Goal: Task Accomplishment & Management: Manage account settings

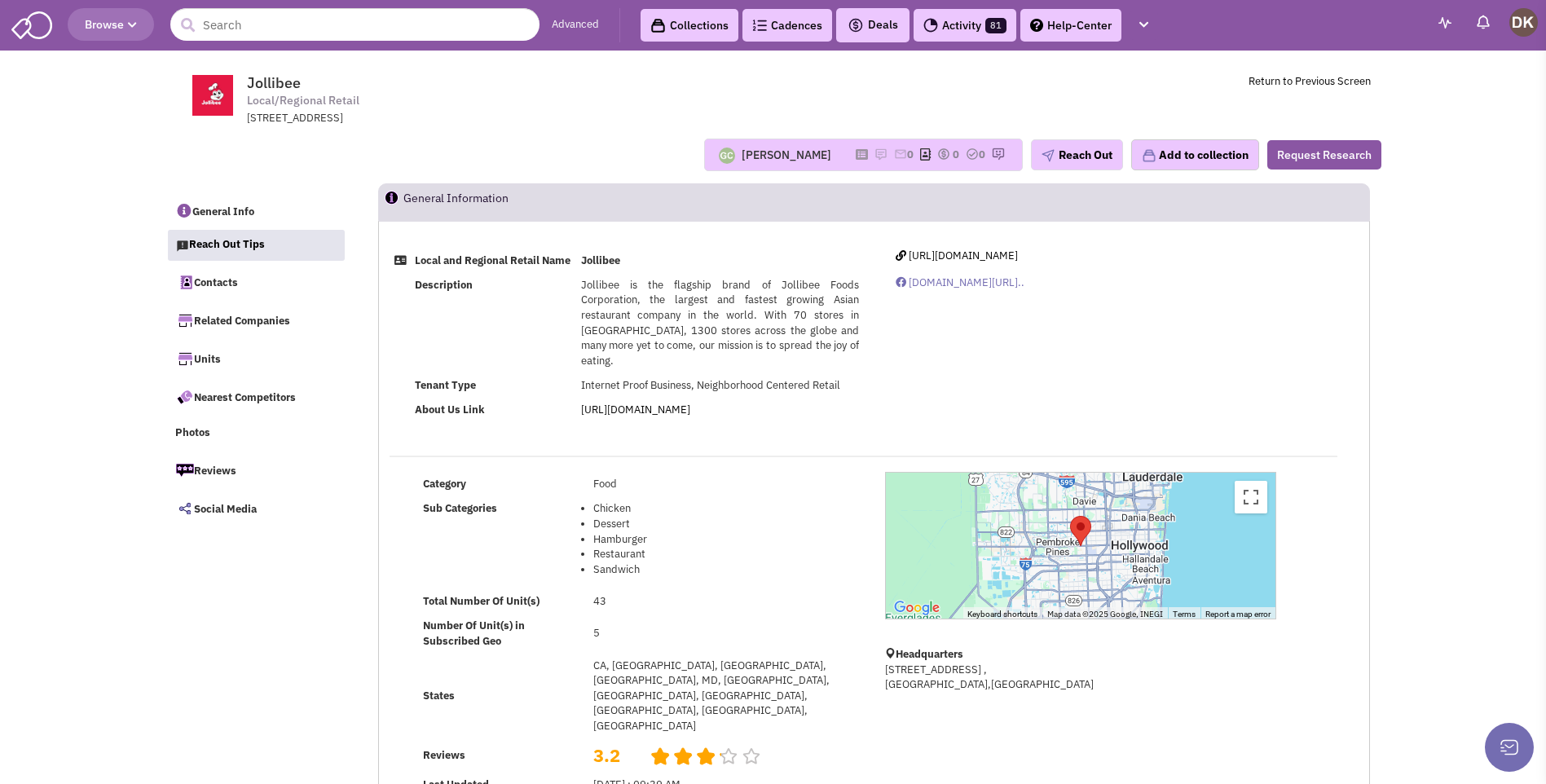
select select
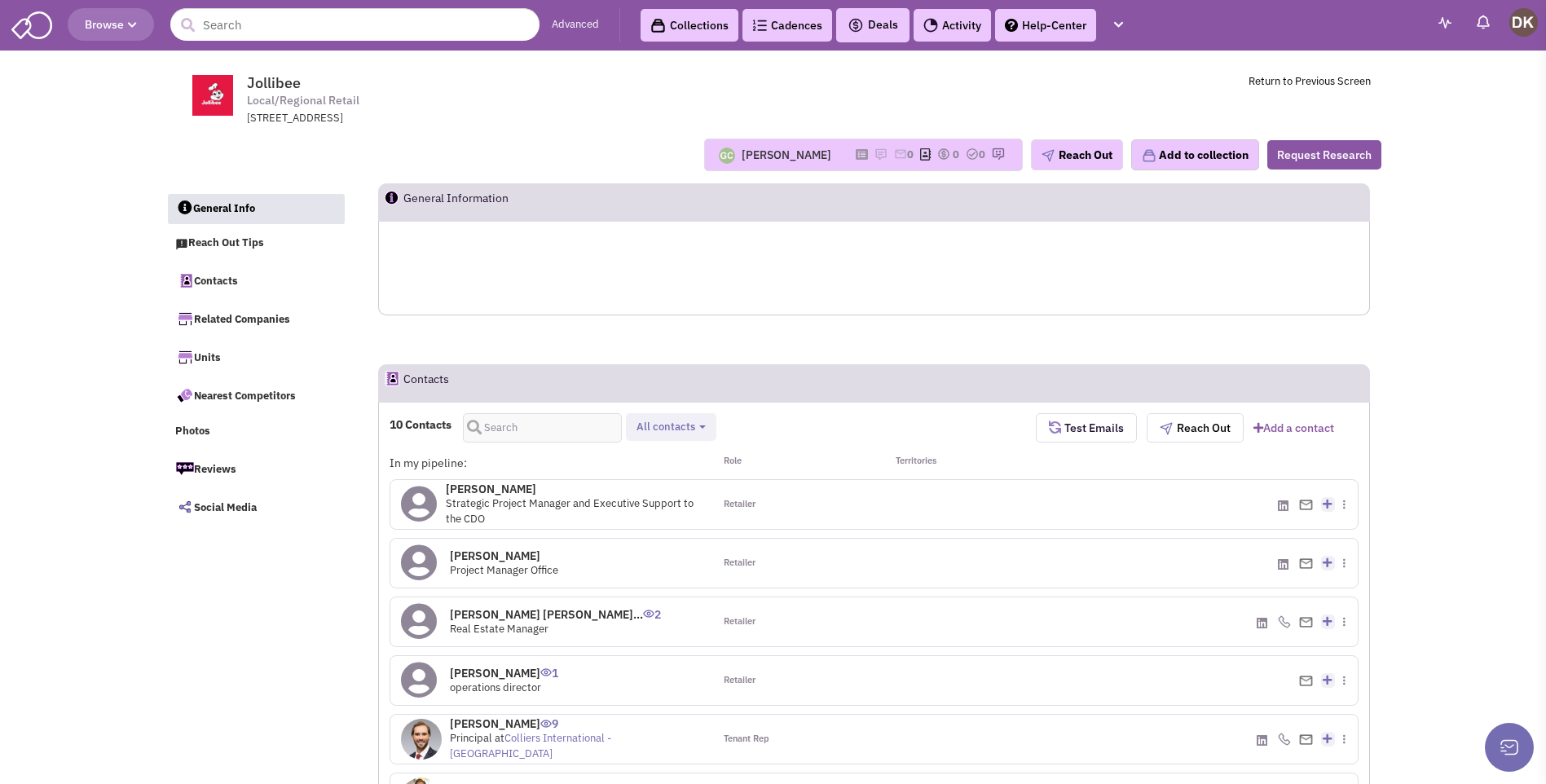
select select
click at [855, 158] on icon at bounding box center [861, 154] width 12 height 9
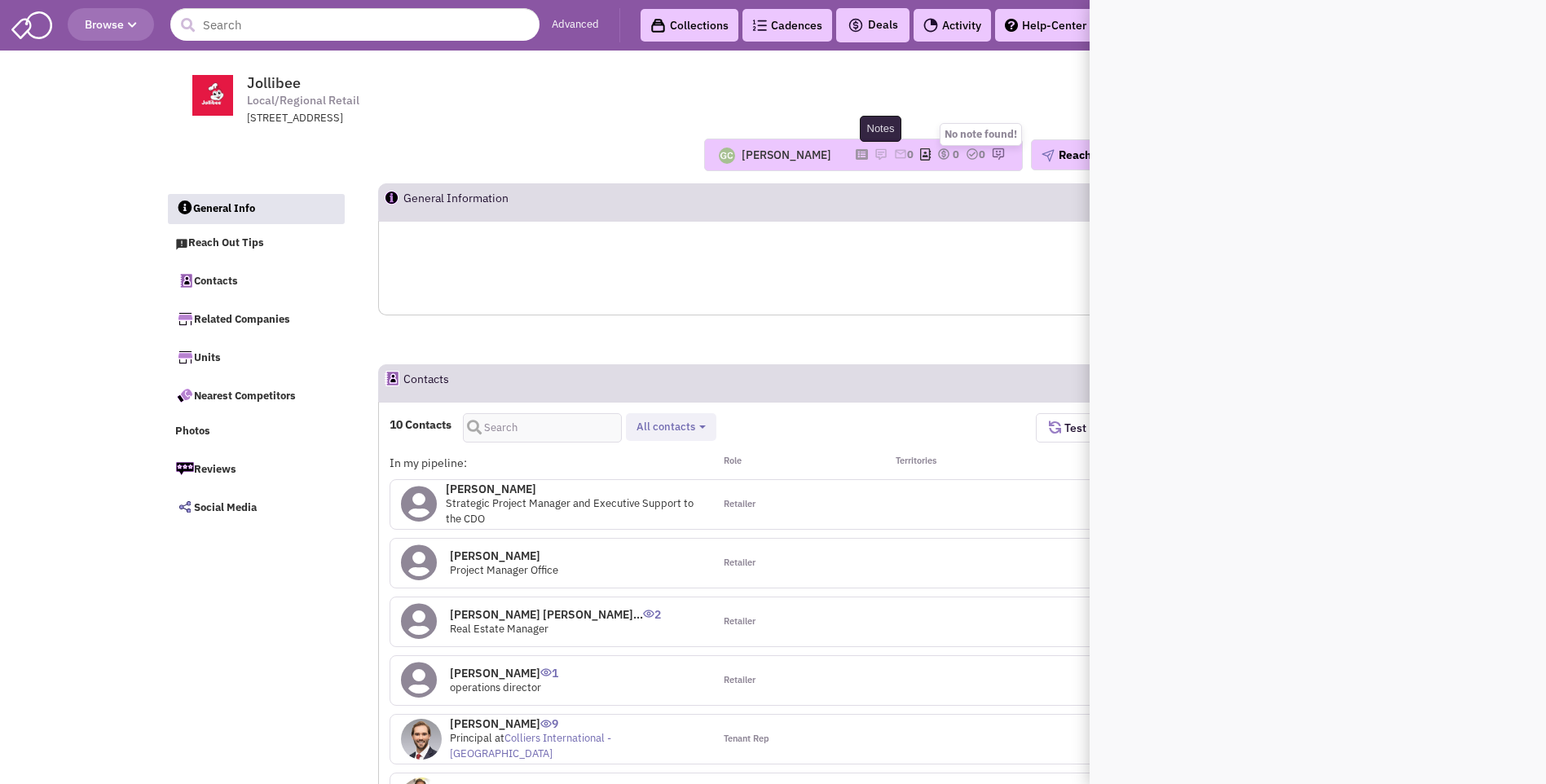
click at [874, 154] on img at bounding box center [881, 154] width 13 height 13
click at [874, 156] on img at bounding box center [881, 154] width 13 height 13
click at [847, 96] on td "Jollibee Local/Regional Retail 11029 Pines Blvd, , Pembroke Pines, FL, 33026 Re…" at bounding box center [817, 95] width 1106 height 61
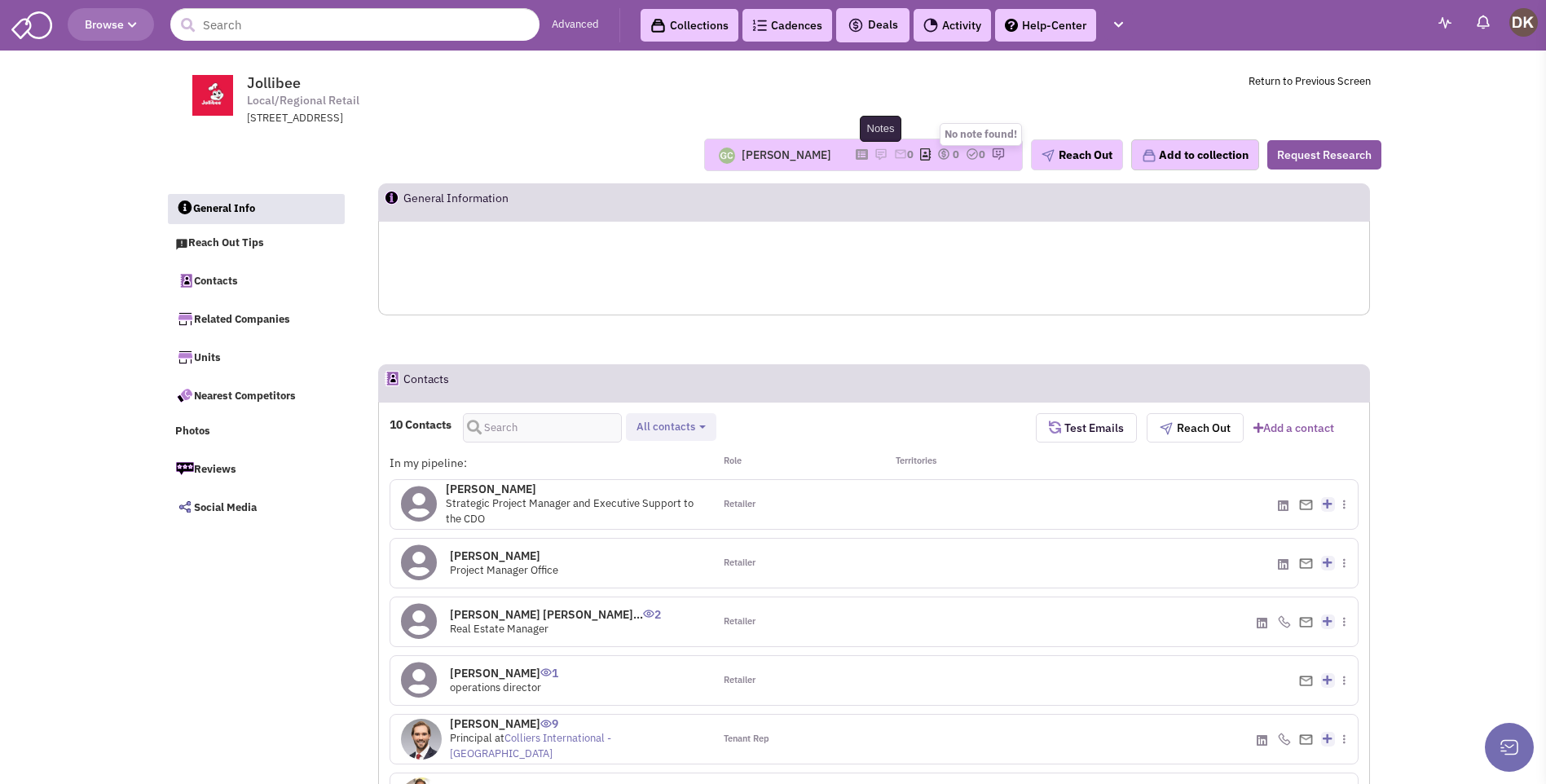
click at [874, 153] on img at bounding box center [881, 154] width 13 height 13
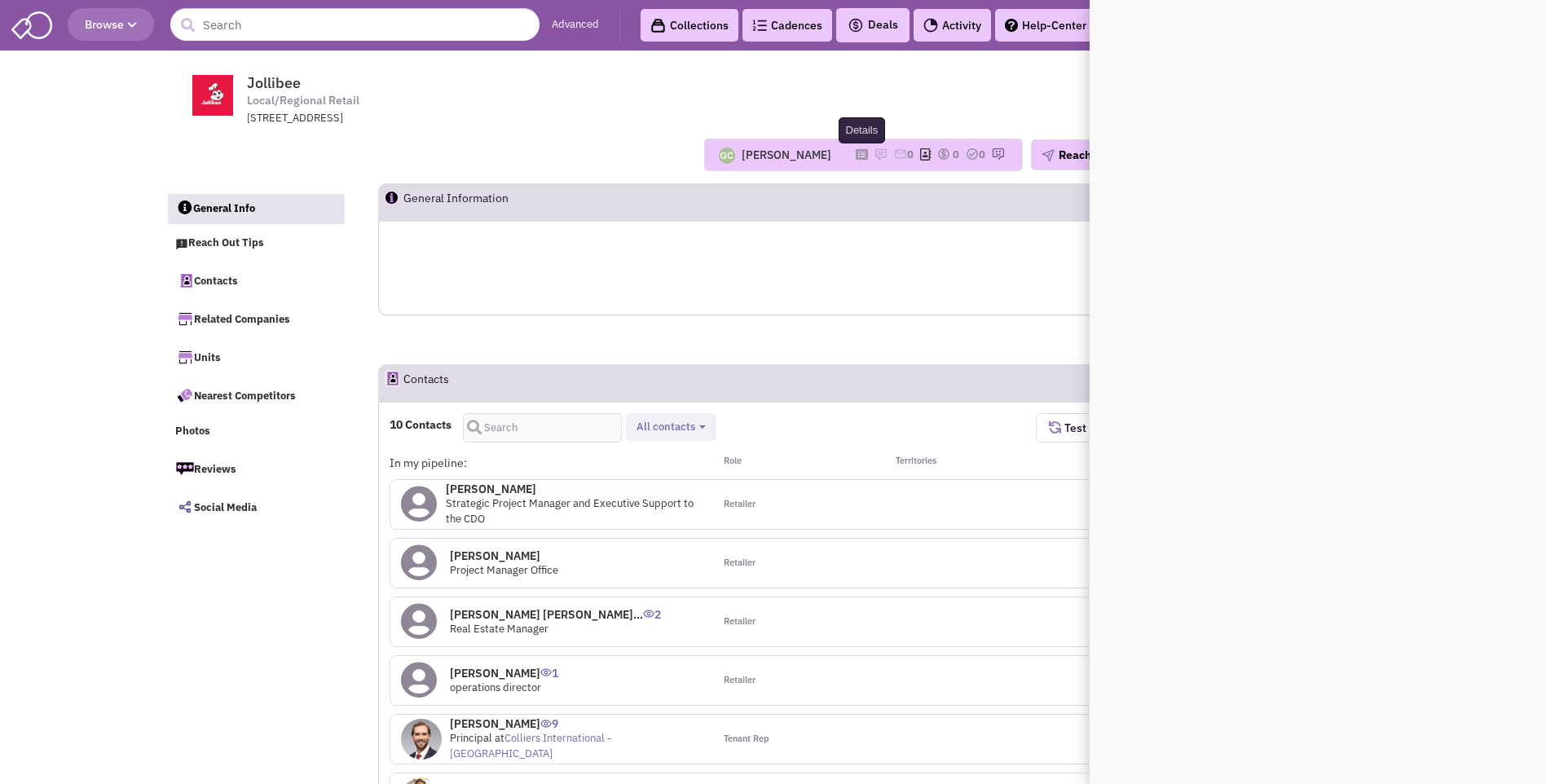
click at [855, 154] on icon at bounding box center [861, 154] width 12 height 9
click at [885, 98] on td "Jollibee Local/Regional Retail 11029 Pines Blvd, , Pembroke Pines, FL, 33026 Re…" at bounding box center [817, 95] width 1106 height 61
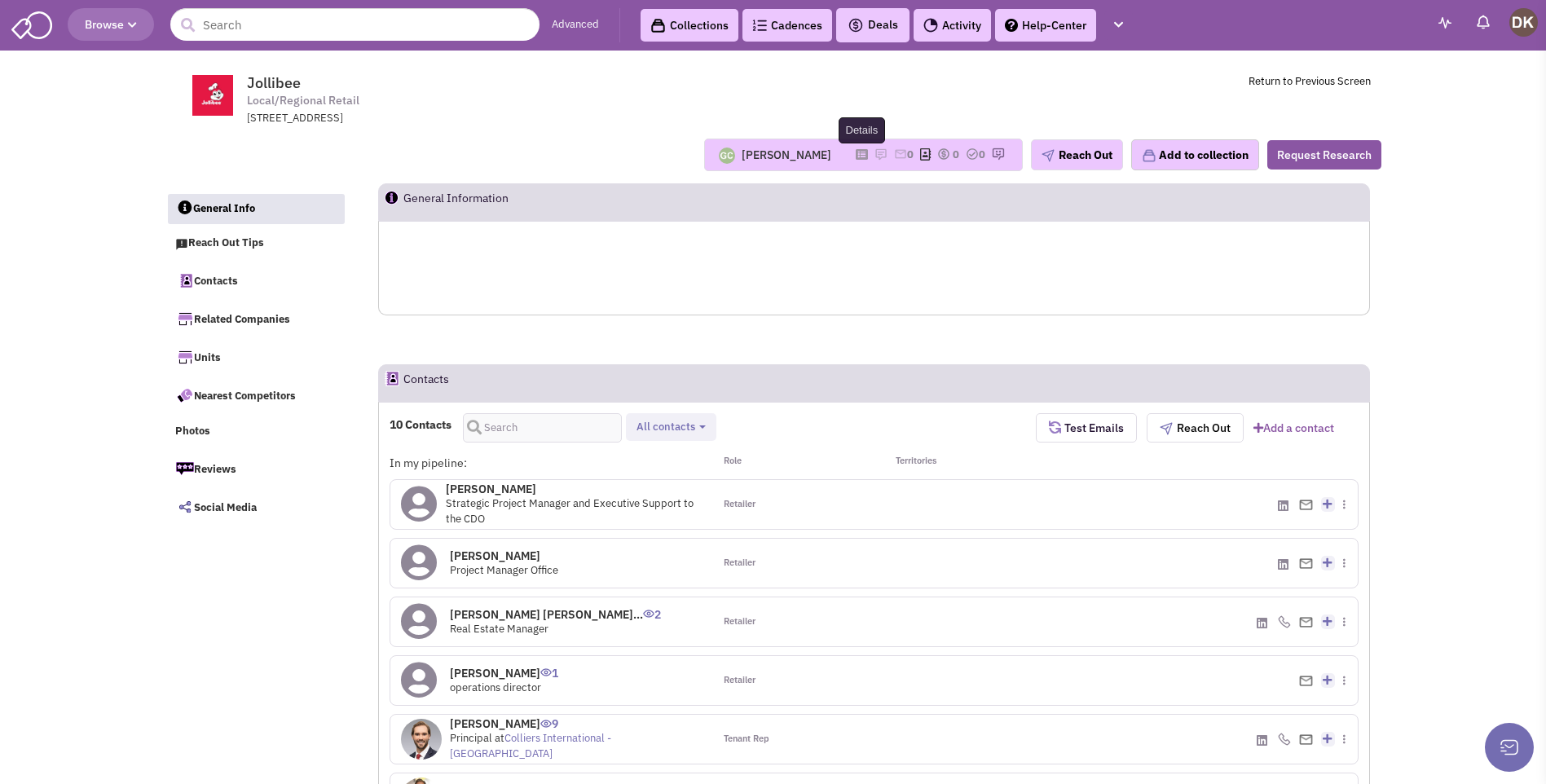
click at [855, 158] on icon at bounding box center [861, 154] width 12 height 9
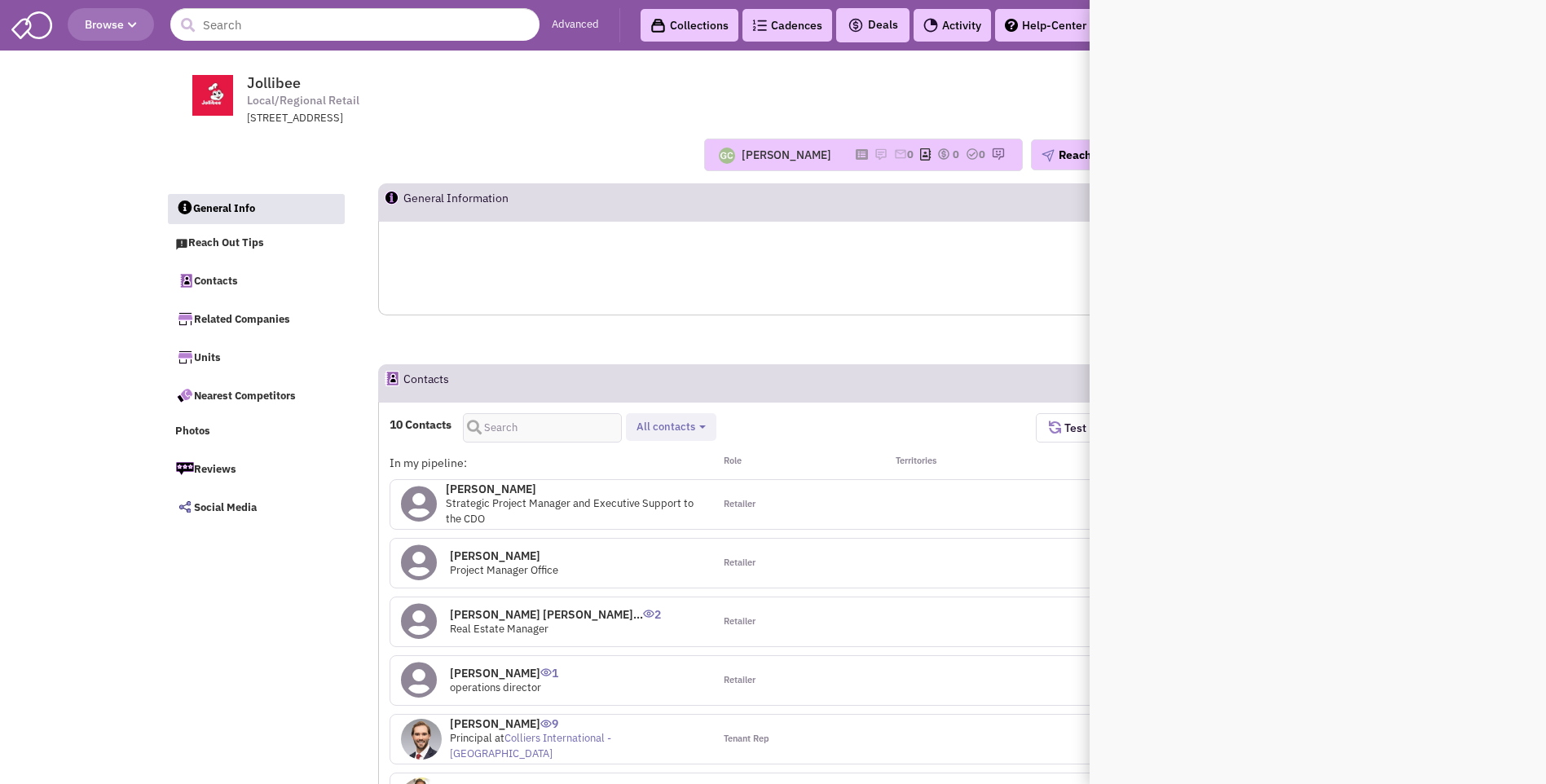
click at [865, 104] on td "Jollibee Local/Regional Retail 11029 Pines Blvd, , Pembroke Pines, FL, 33026 Re…" at bounding box center [817, 95] width 1106 height 61
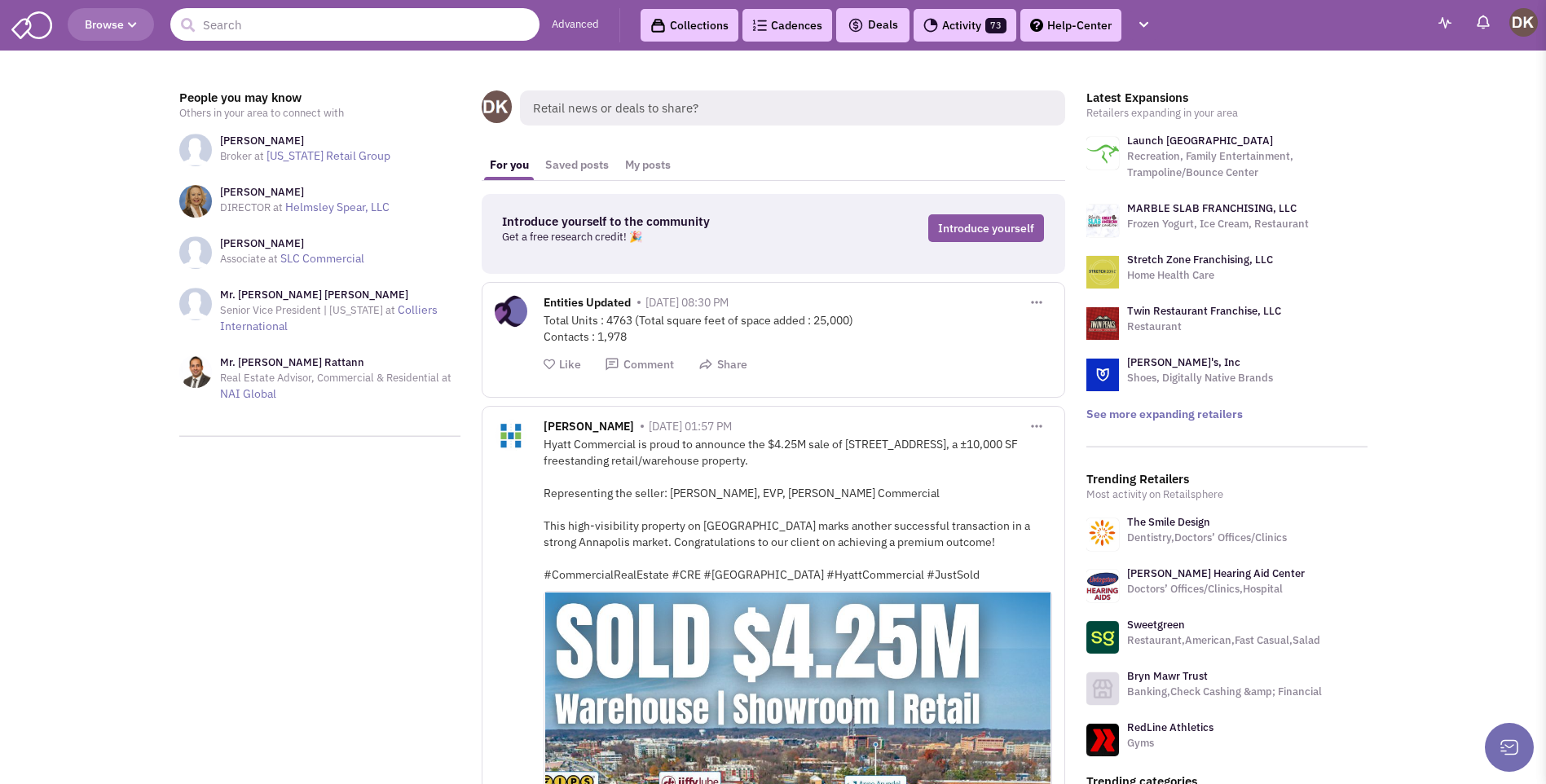
click at [340, 33] on input "text" at bounding box center [355, 24] width 370 height 33
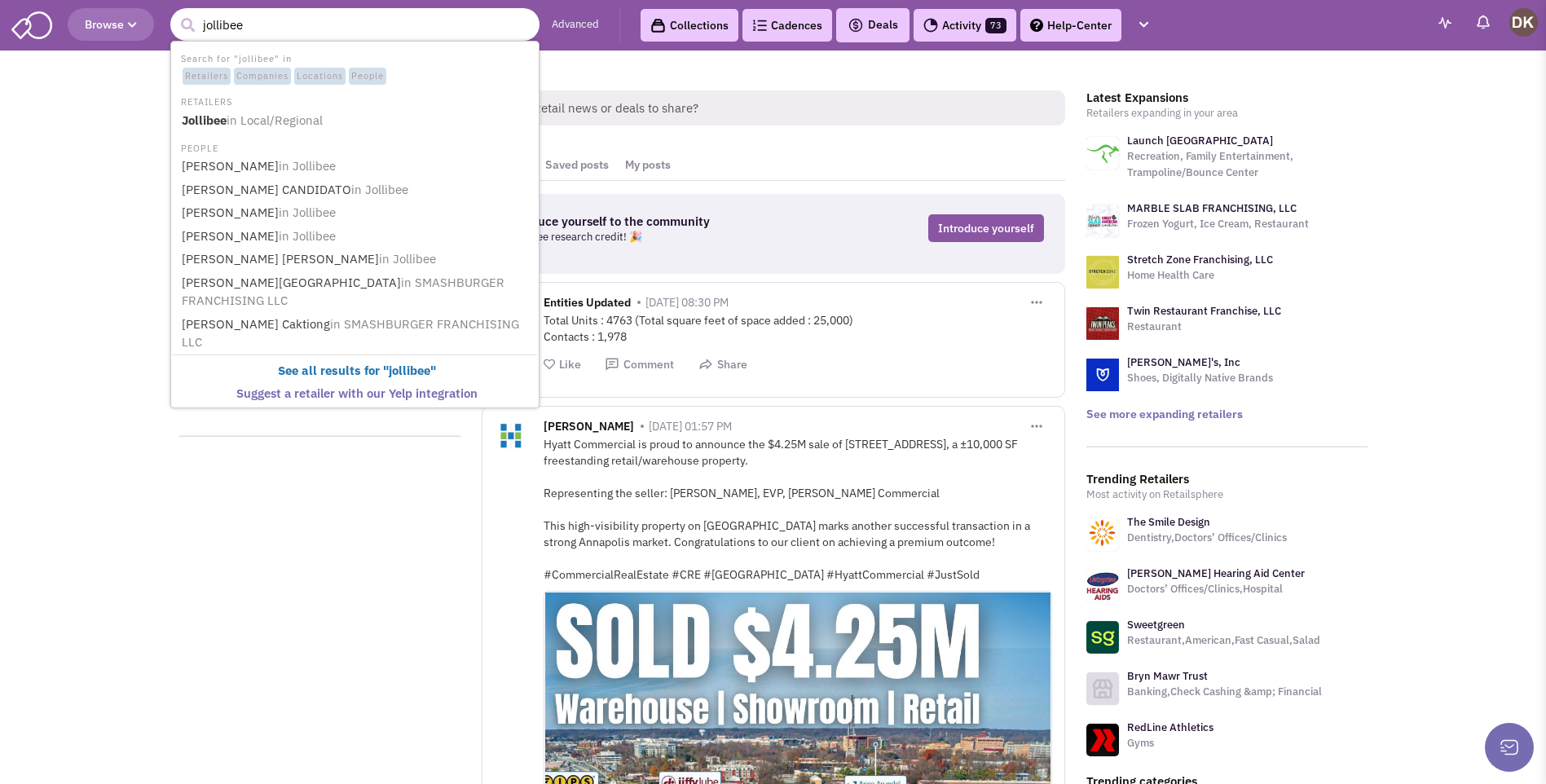
type input "jollibee"
click at [175, 13] on button "submit" at bounding box center [187, 25] width 24 height 24
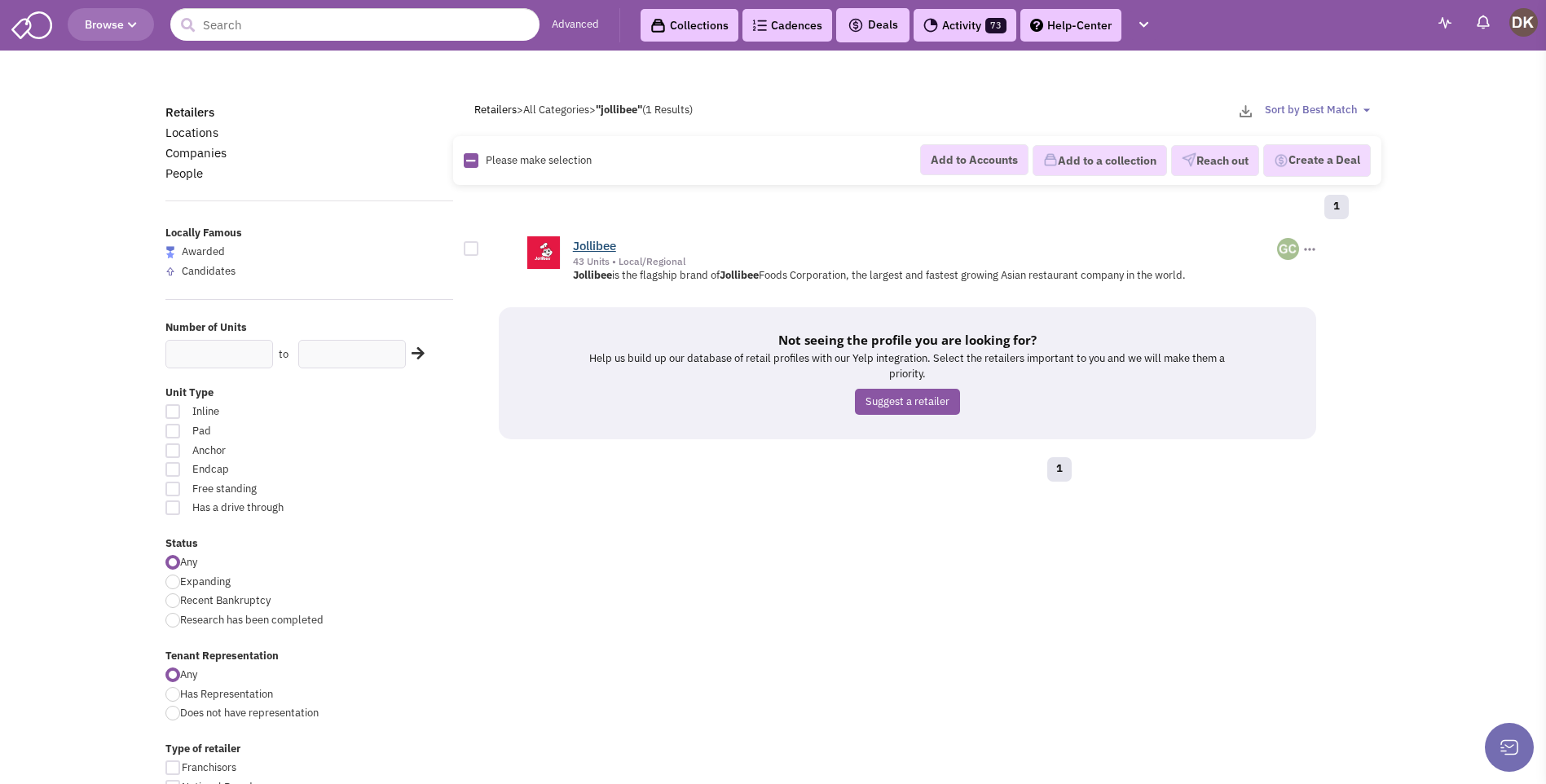
click at [598, 248] on link "Jollibee" at bounding box center [594, 245] width 43 height 16
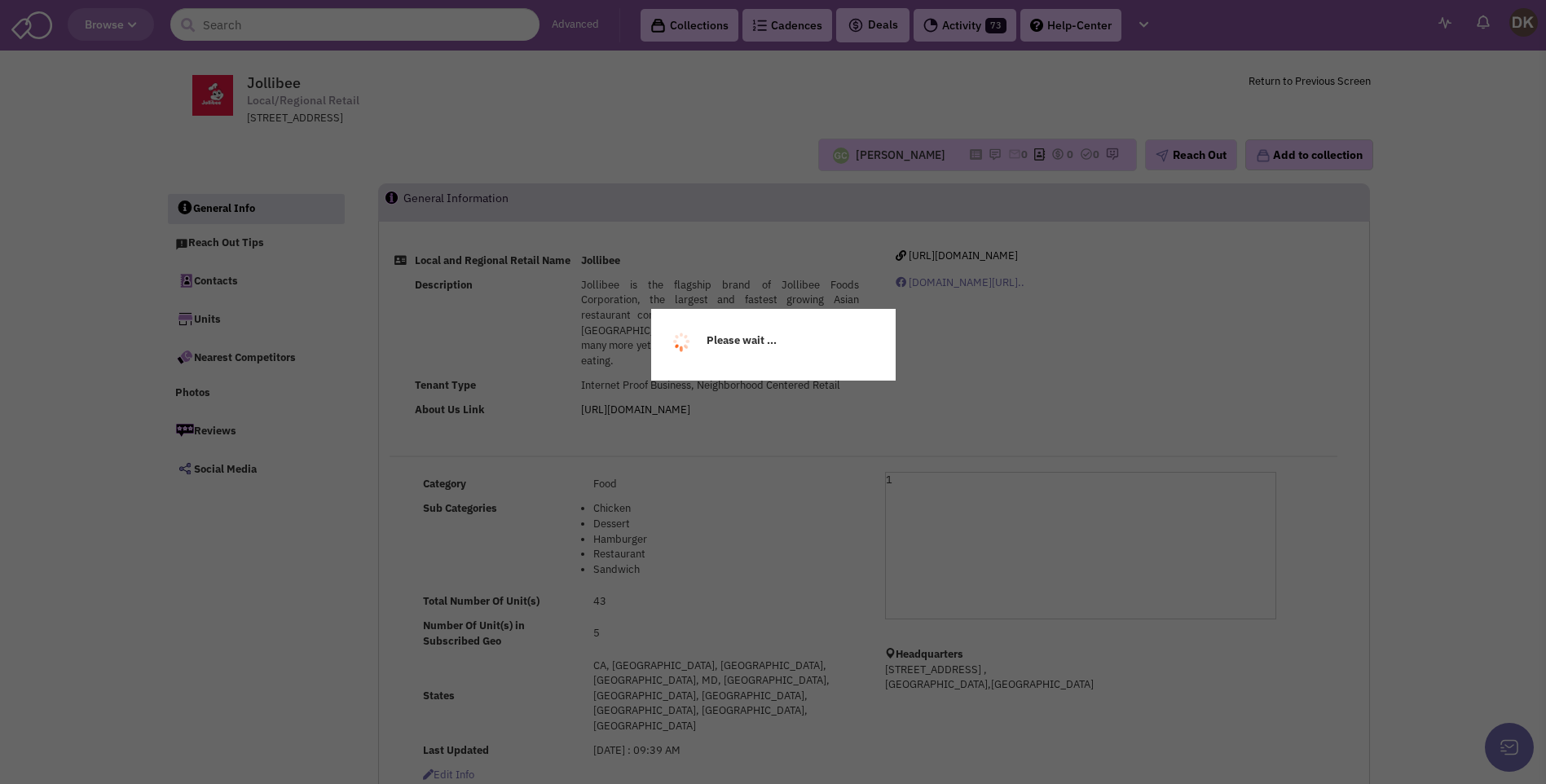
select select
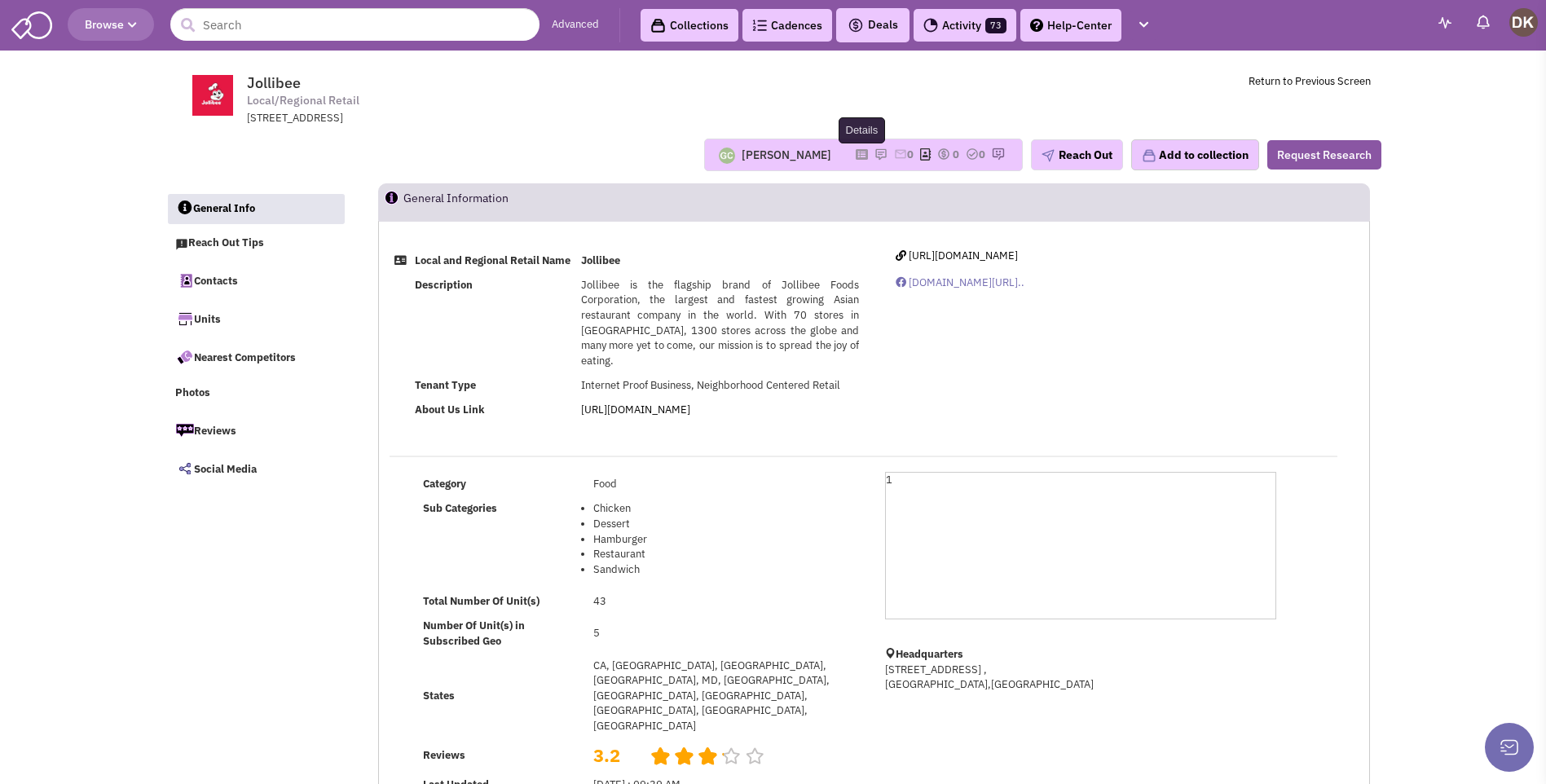
select select
click at [855, 159] on icon at bounding box center [861, 154] width 12 height 9
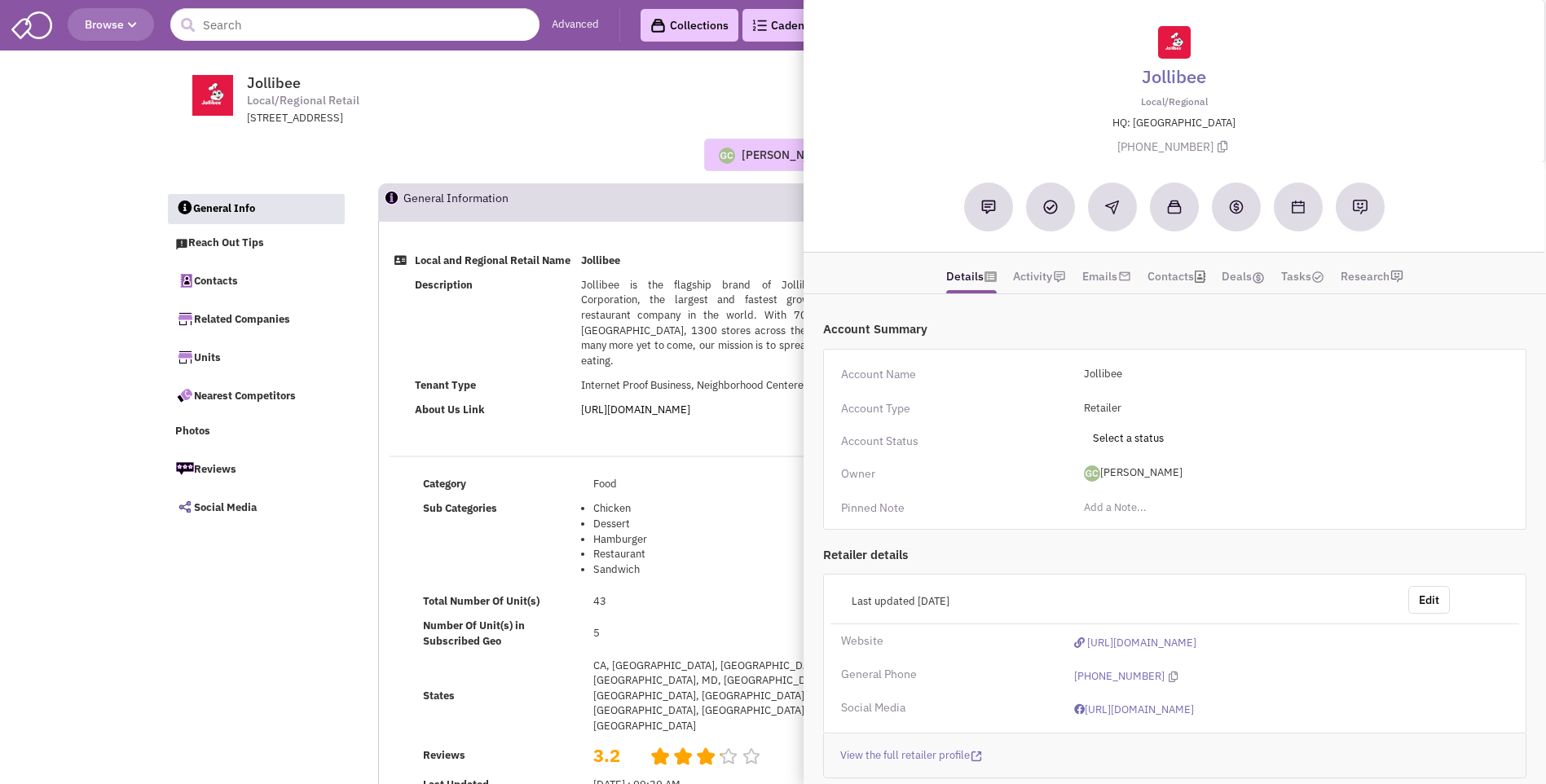
click at [816, 114] on div "Jollibee Local/Regional HQ: FL (954) 777-8088" at bounding box center [1174, 89] width 724 height 145
click at [746, 123] on td "Jollibee Local/Regional Retail 11029 Pines Blvd, , Pembroke Pines, FL, 33026 Re…" at bounding box center [817, 95] width 1106 height 61
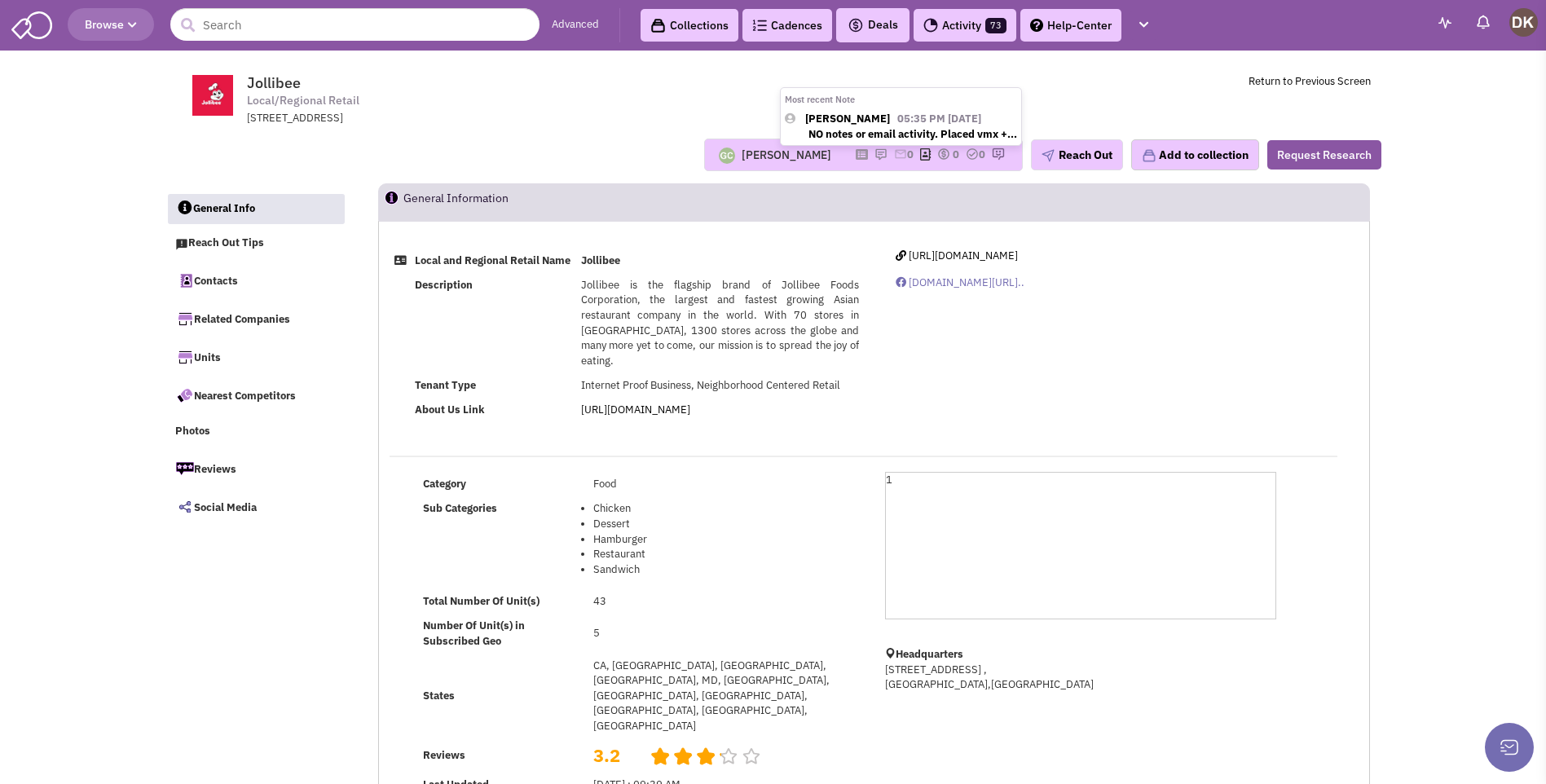
click at [874, 156] on img at bounding box center [881, 154] width 13 height 13
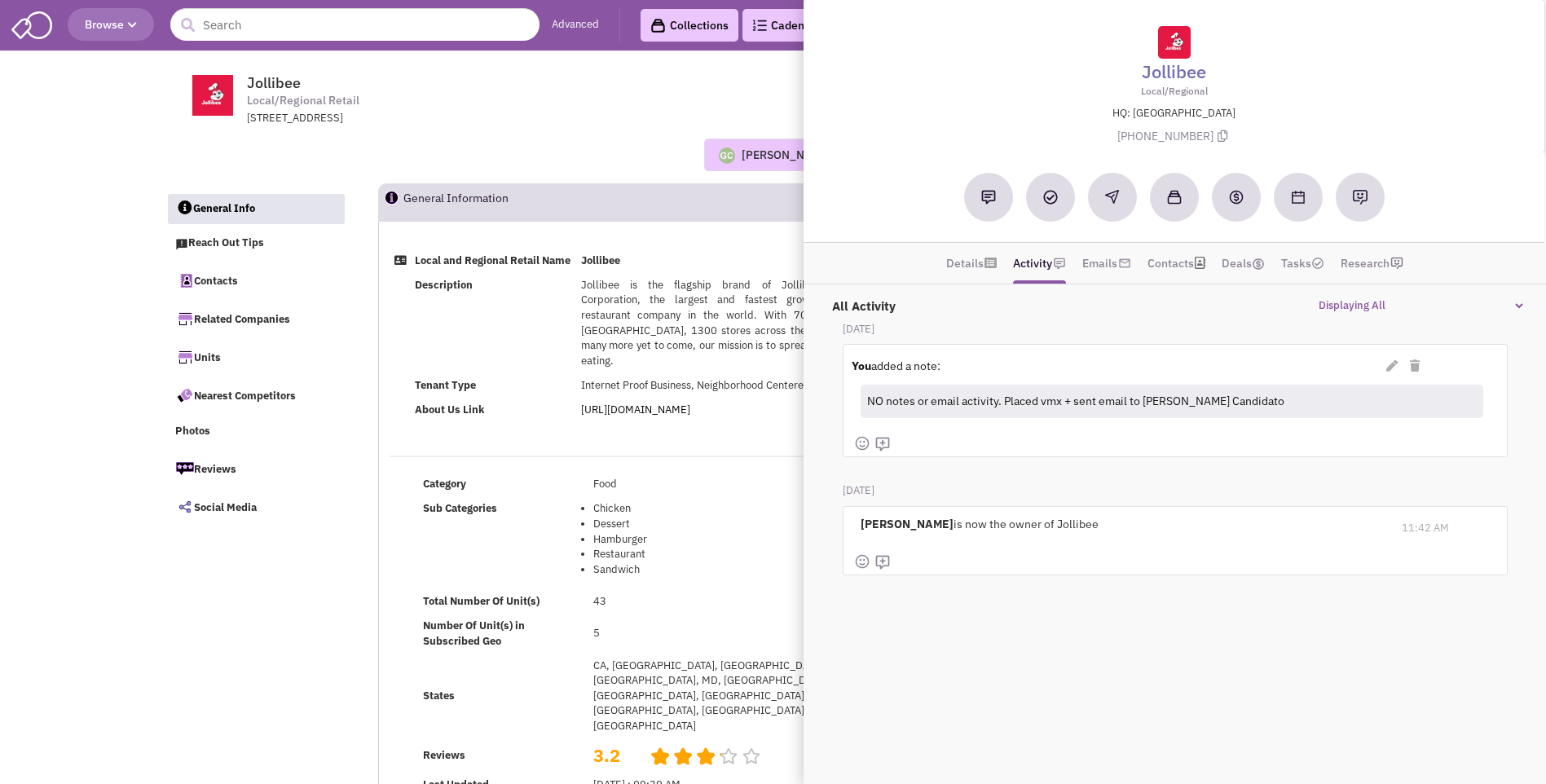
click at [609, 151] on div "Guillaume Chetail Most recent Note Donnie Keller 05:35 PM on 09/12/2025 NO note…" at bounding box center [773, 154] width 1237 height 33
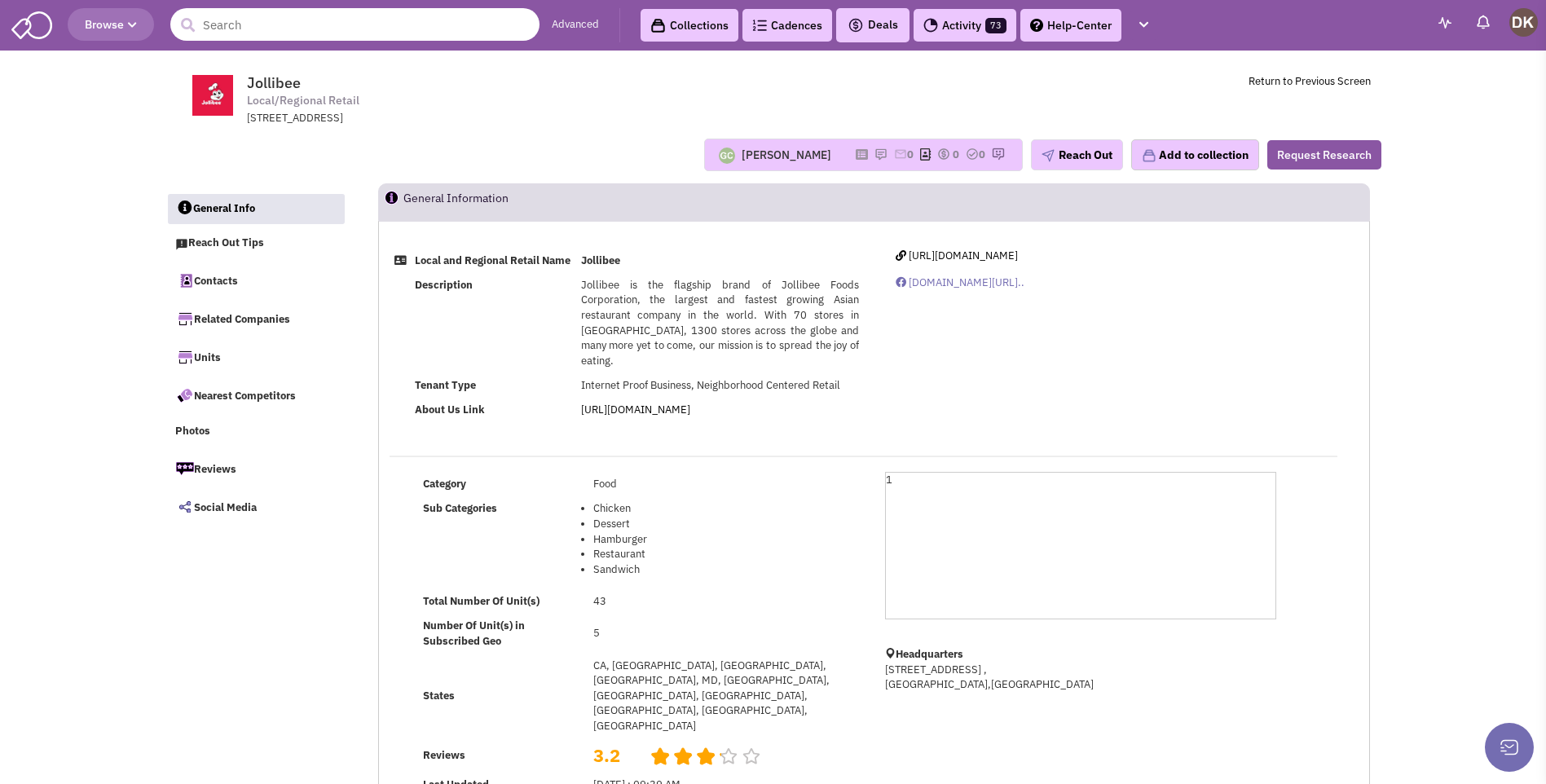
click at [244, 29] on input "text" at bounding box center [355, 24] width 370 height 33
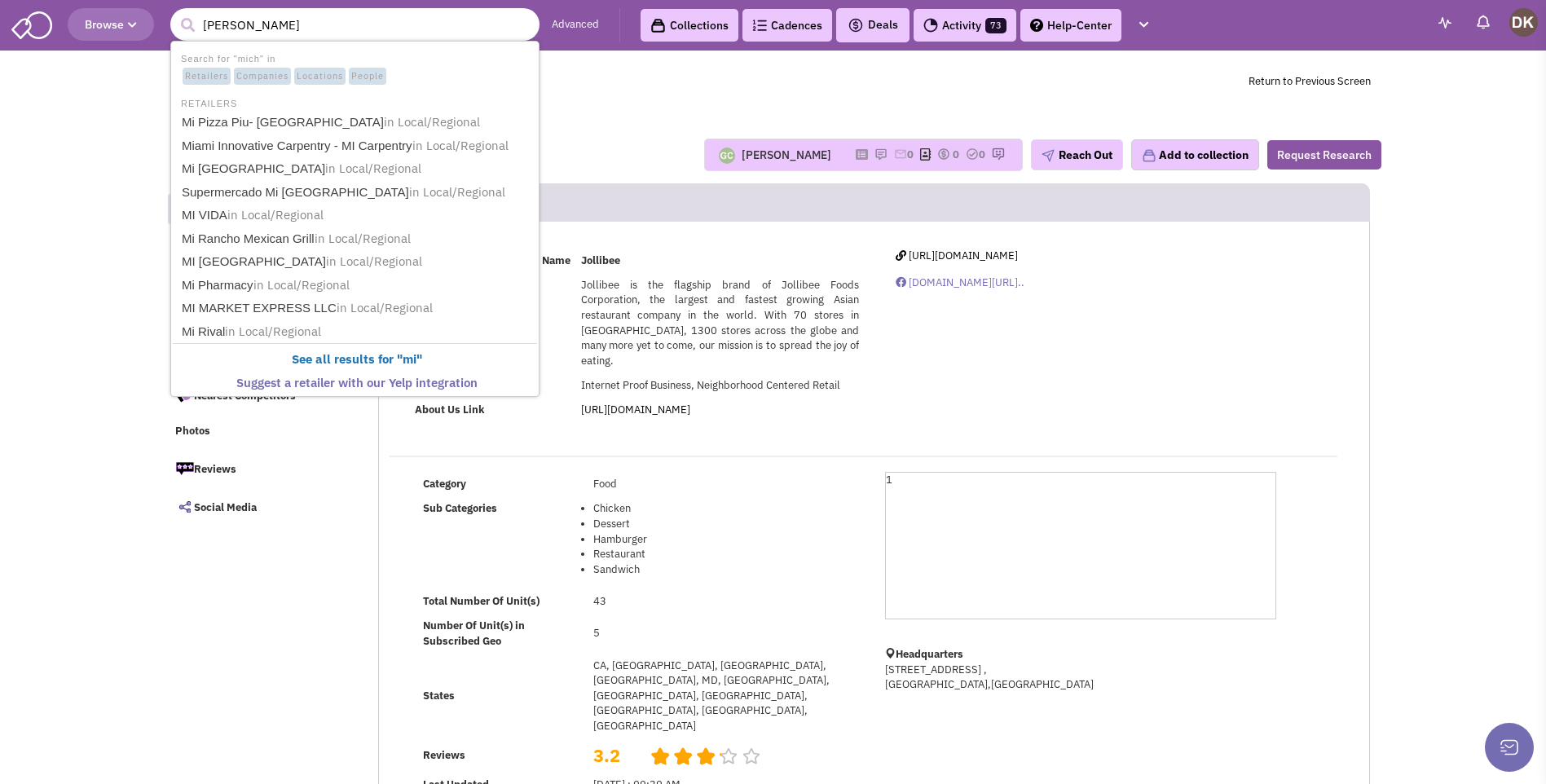
type input "michaels"
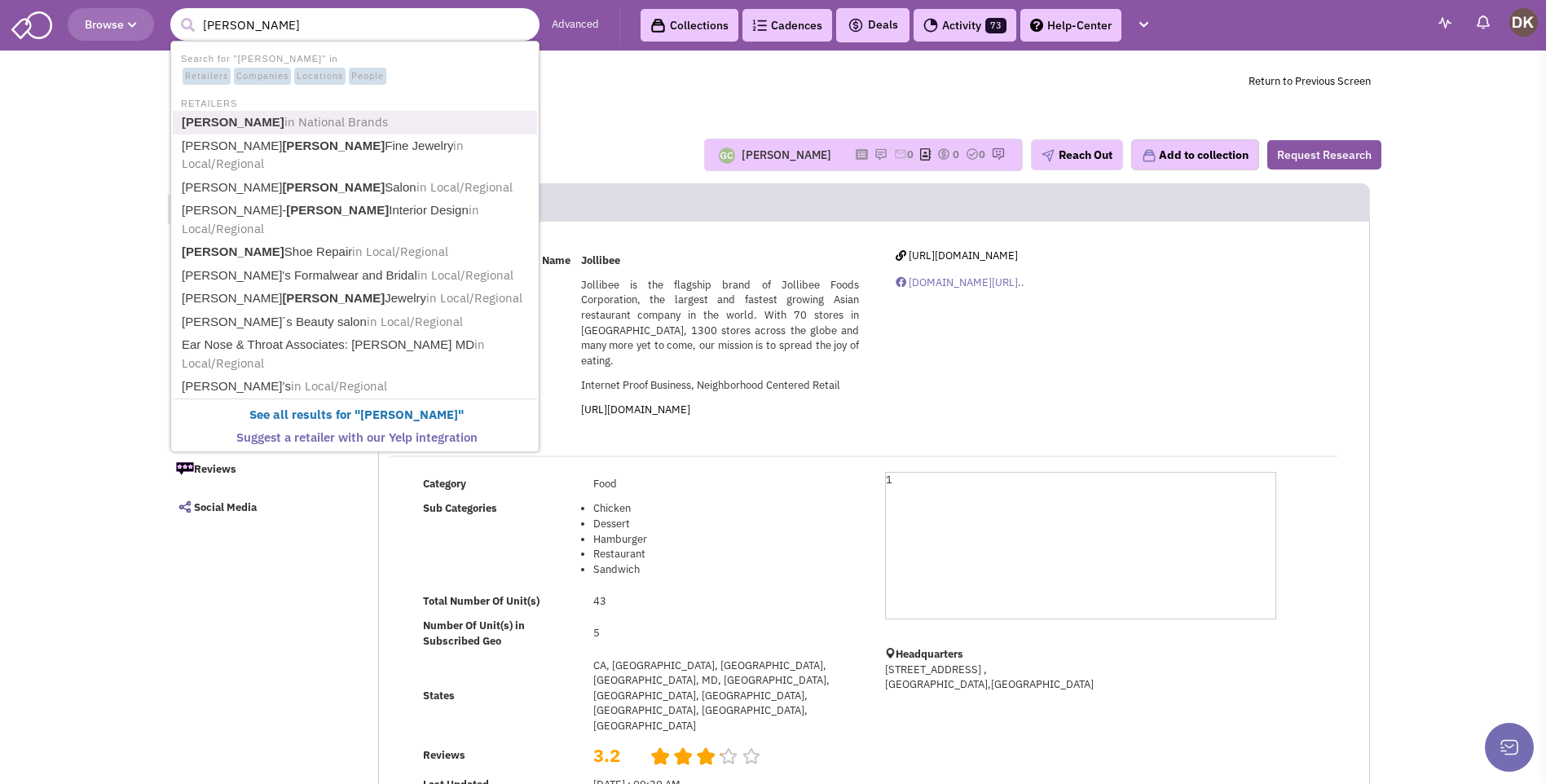
click at [222, 125] on b "Michaels" at bounding box center [233, 122] width 103 height 14
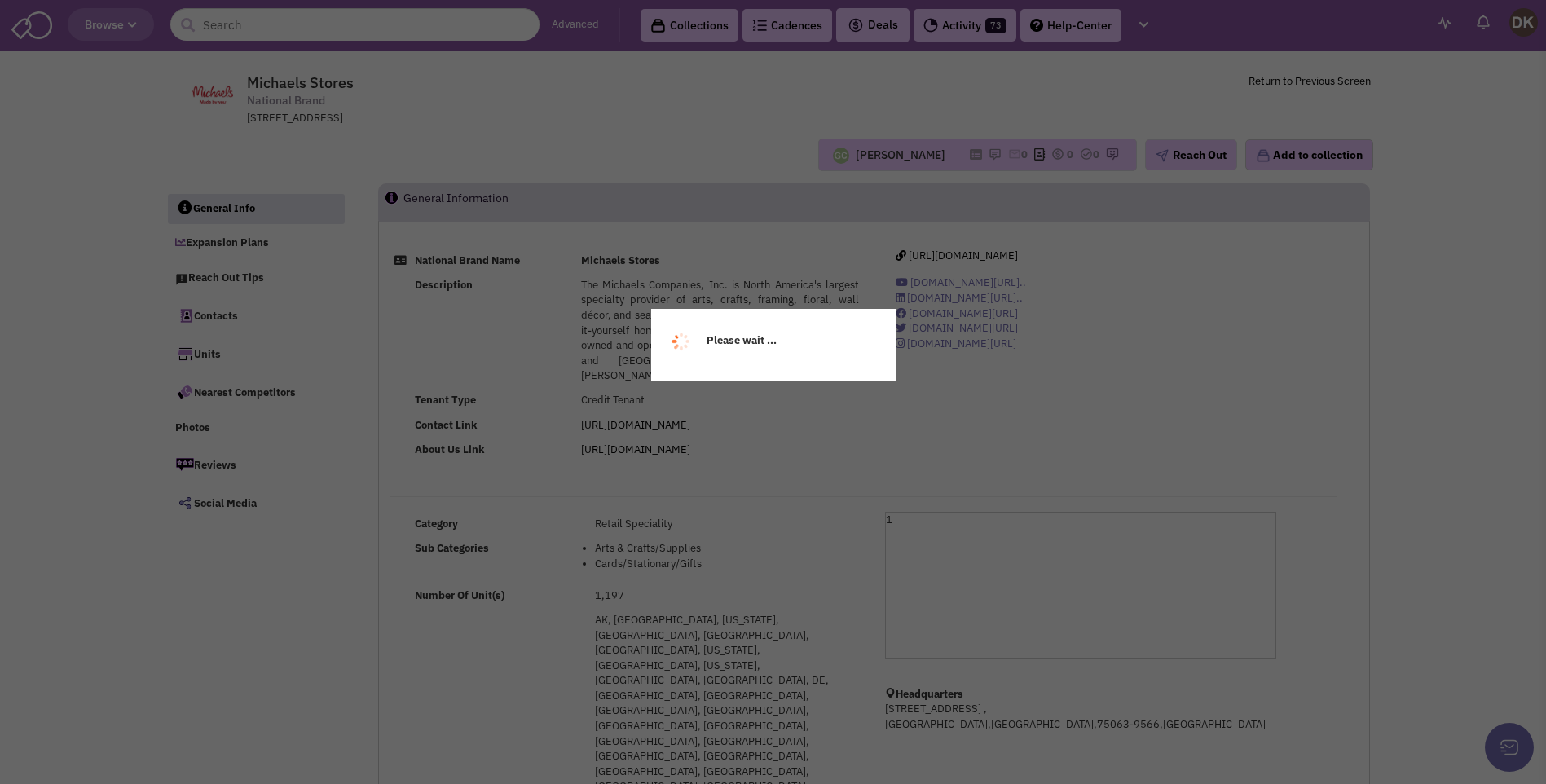
select select
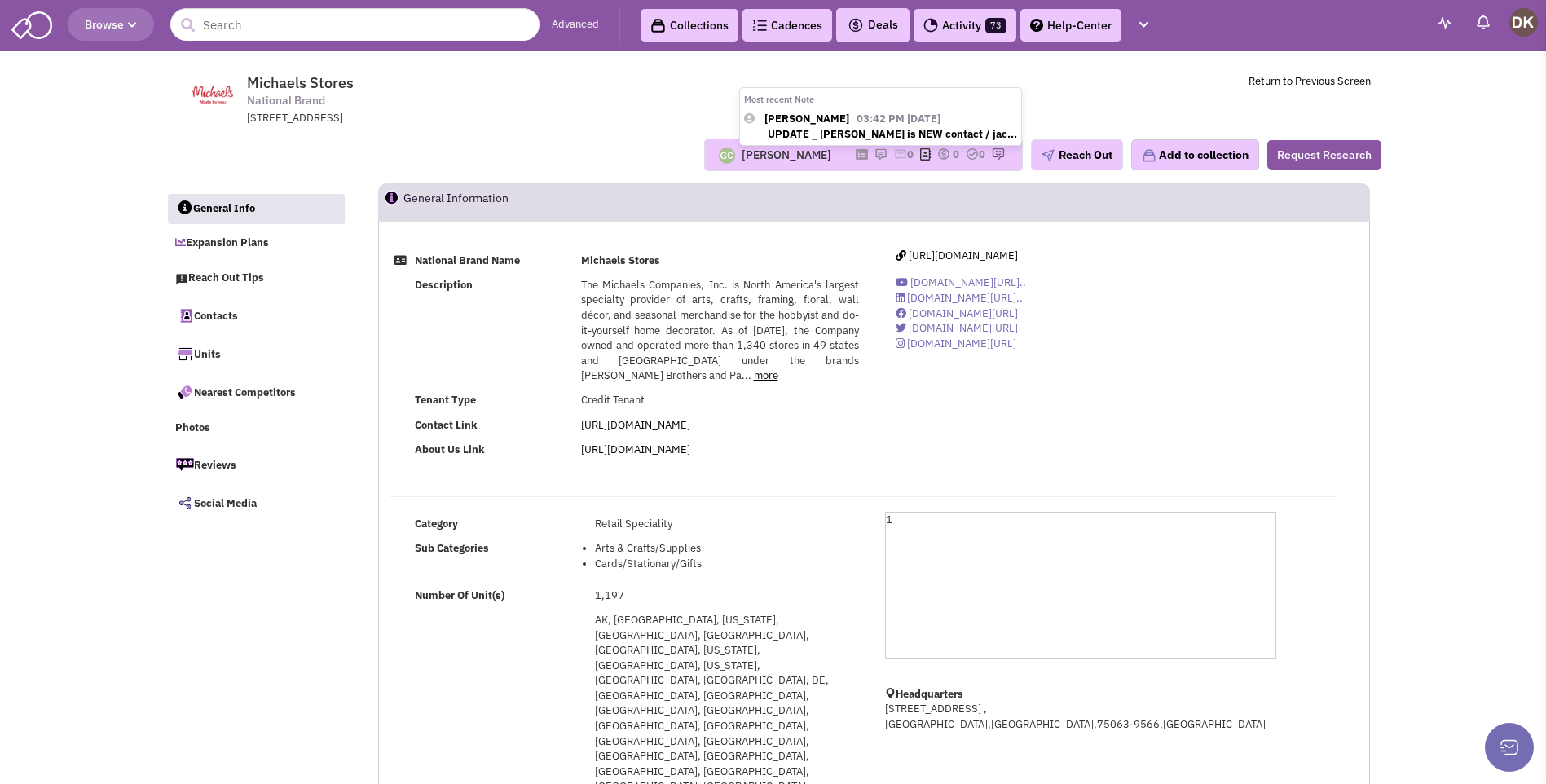
click at [874, 154] on img at bounding box center [881, 154] width 13 height 13
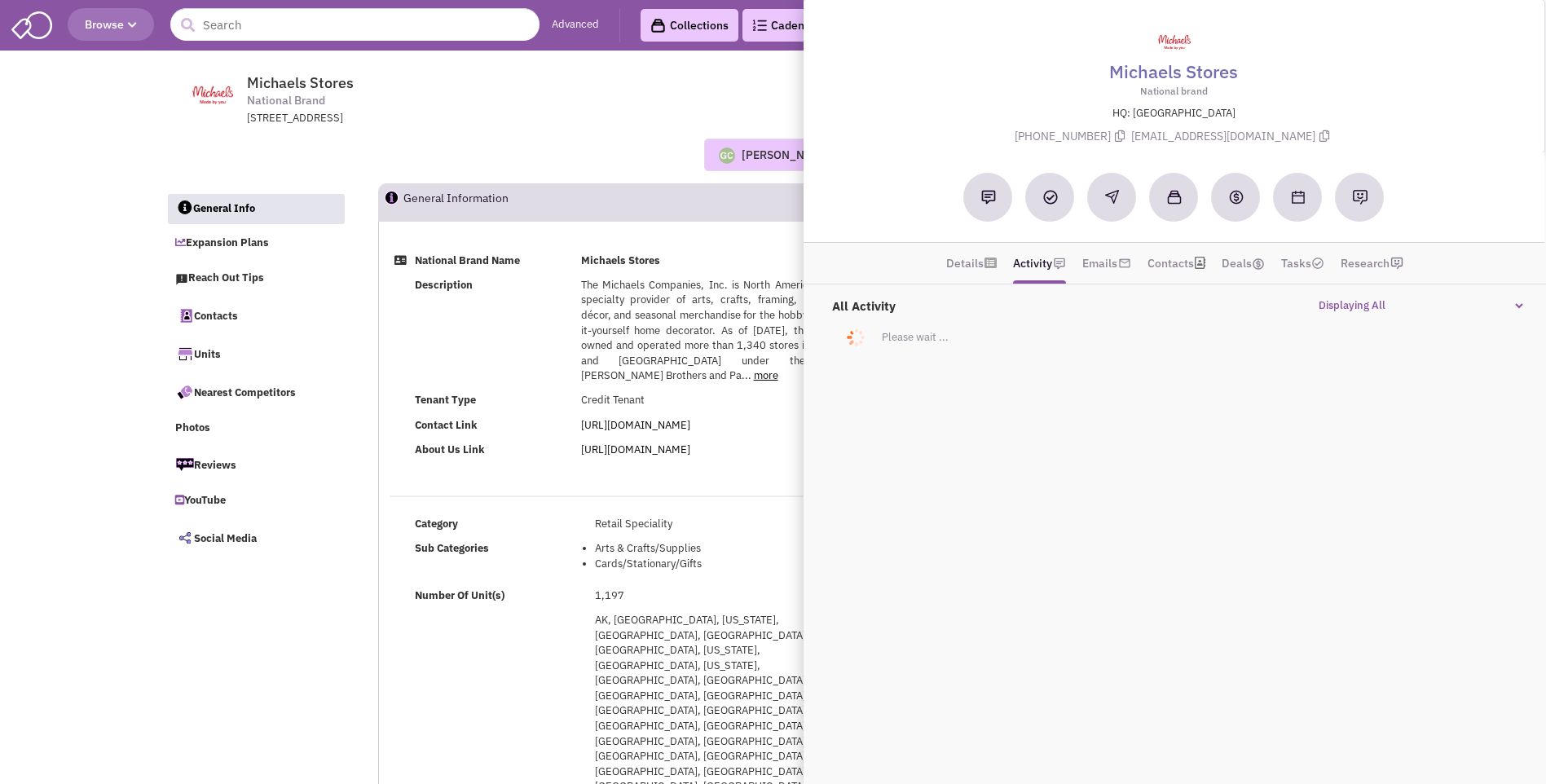
select select
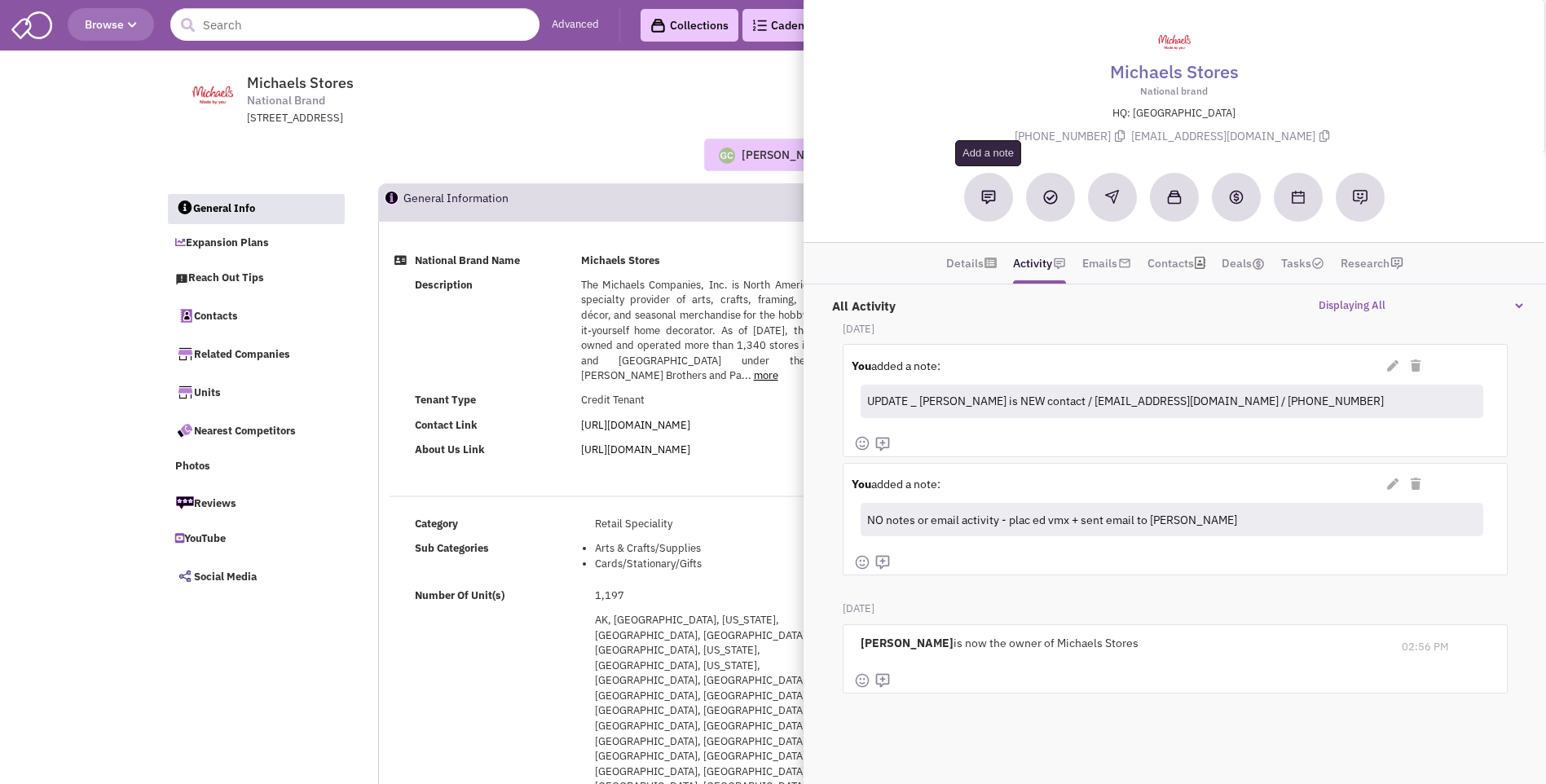
click at [987, 201] on img at bounding box center [989, 197] width 15 height 15
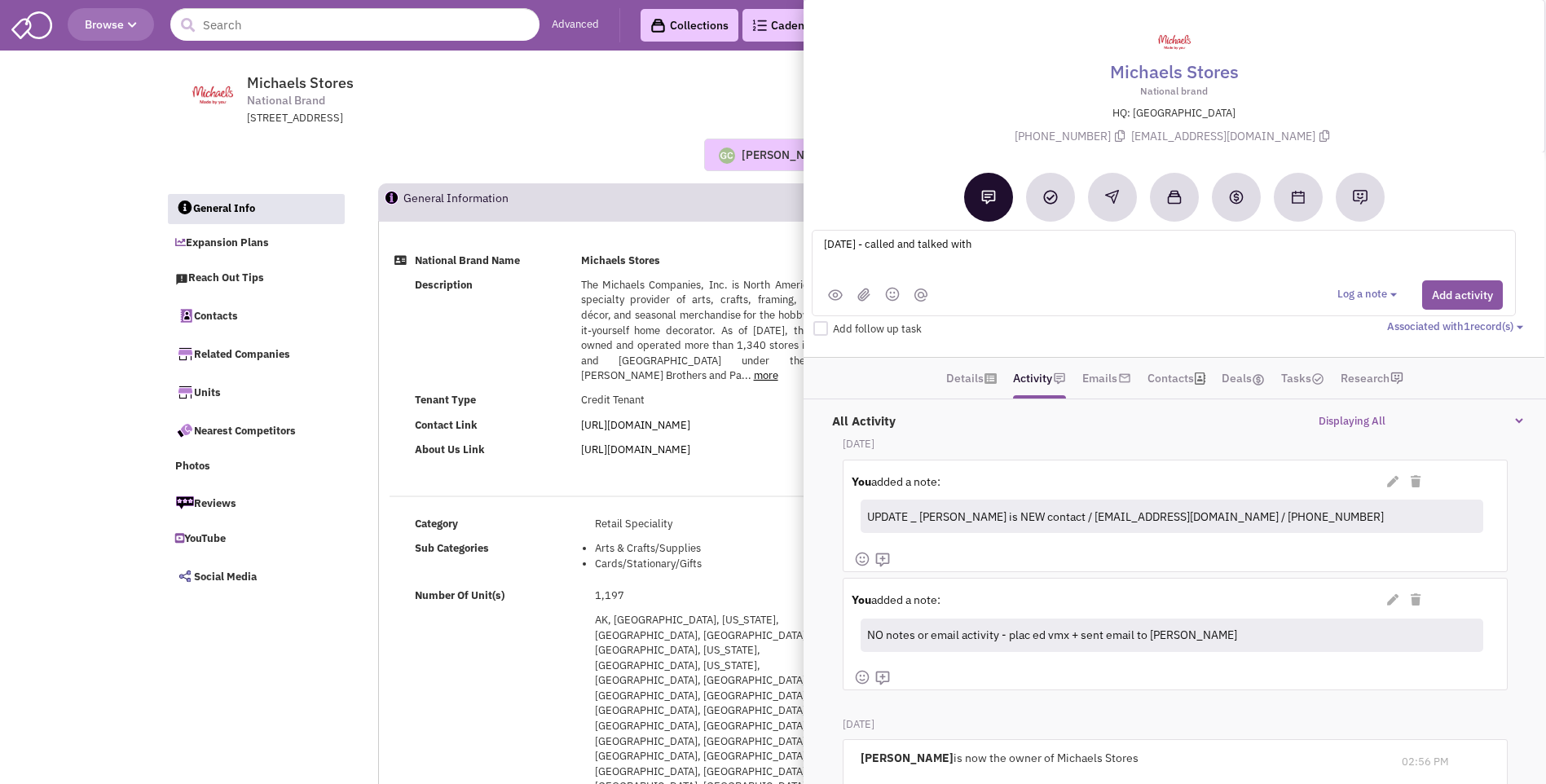
click at [1044, 243] on textarea "Friday 12 SEP 2025 - called and talked with" at bounding box center [1024, 257] width 403 height 45
type textarea "Friday 12 SEP 2025 - called and talked with Jacquelyn Tapella NEW REP + sent fo…"
click at [1462, 294] on button "Add activity" at bounding box center [1463, 295] width 80 height 29
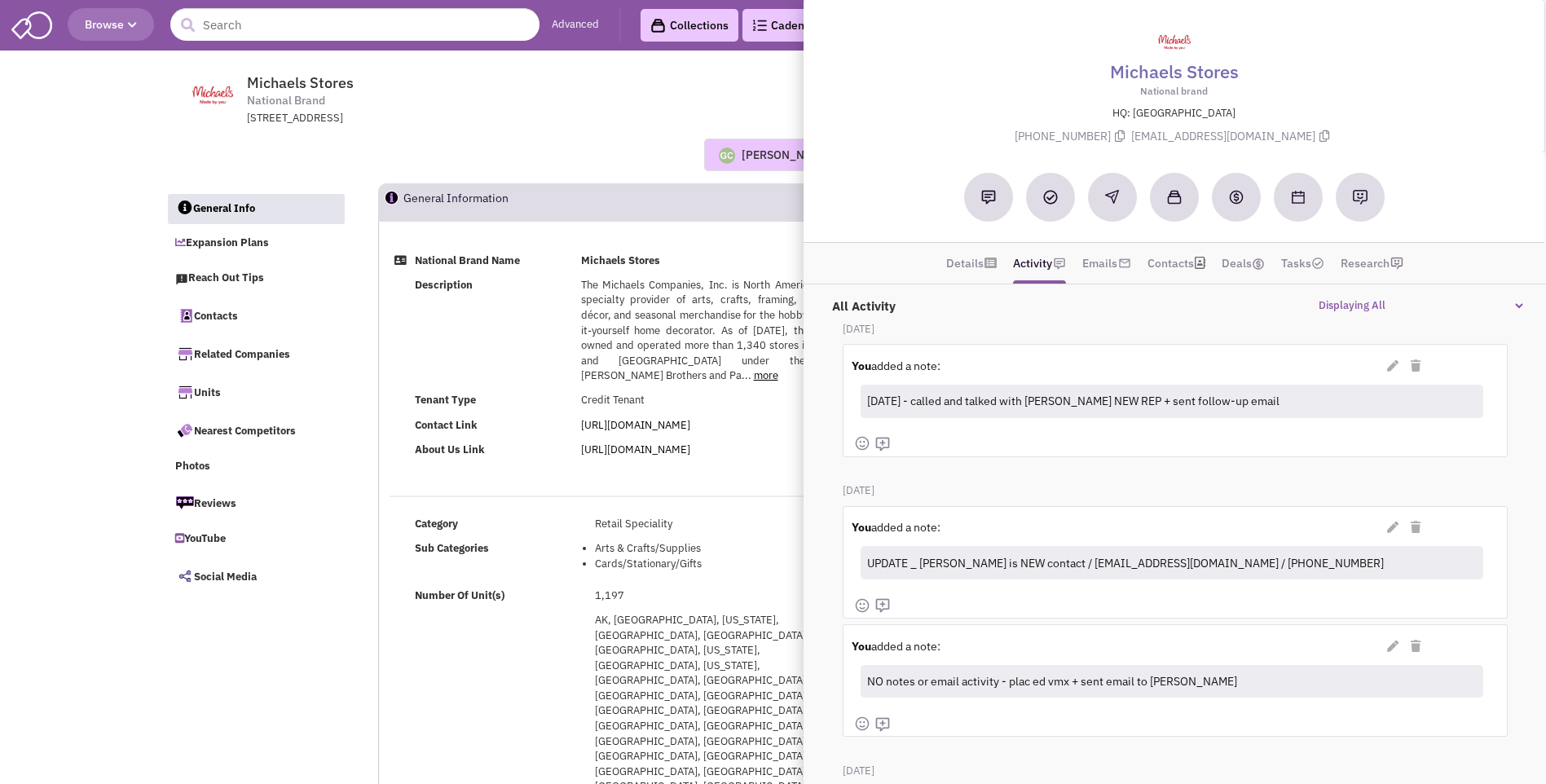
click at [604, 157] on div "Guillaume Chetail Most recent Note Donnie Keller 03:42 PM on 09/12/2025 UPDATE …" at bounding box center [773, 154] width 1237 height 33
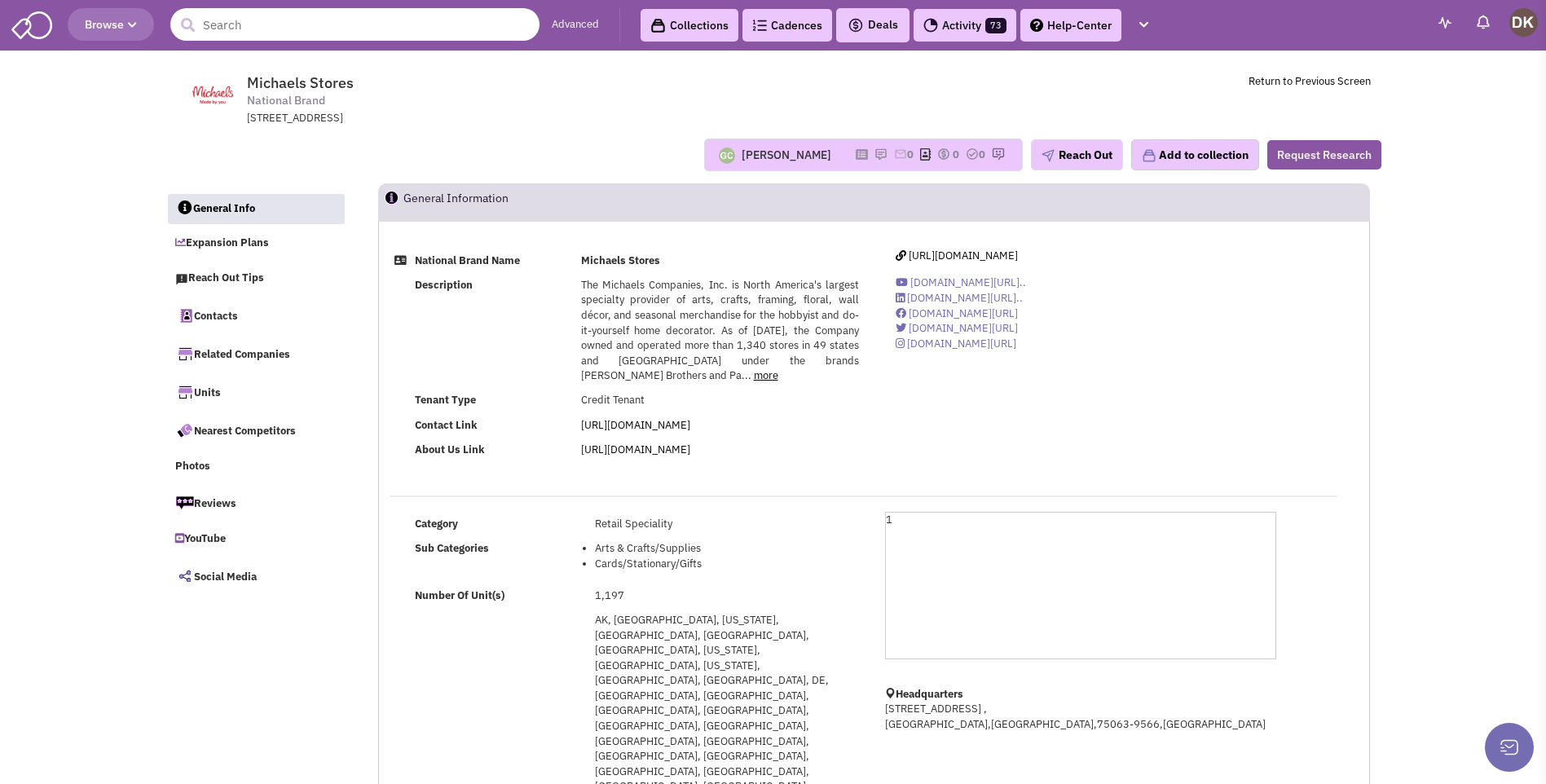
click at [436, 29] on input "text" at bounding box center [355, 24] width 370 height 33
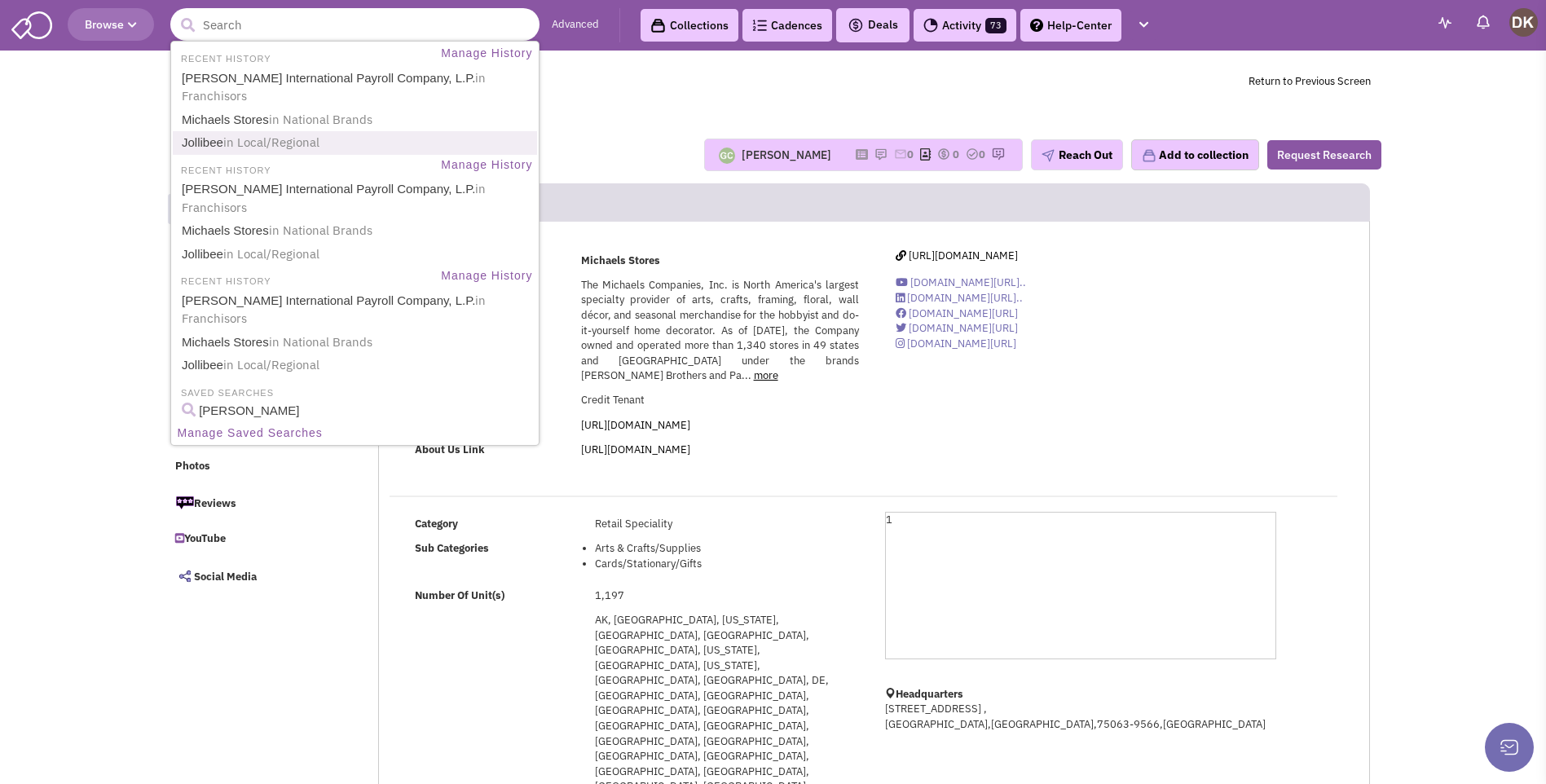
click at [209, 132] on link "Jollibee in Local/Regional" at bounding box center [357, 143] width 359 height 22
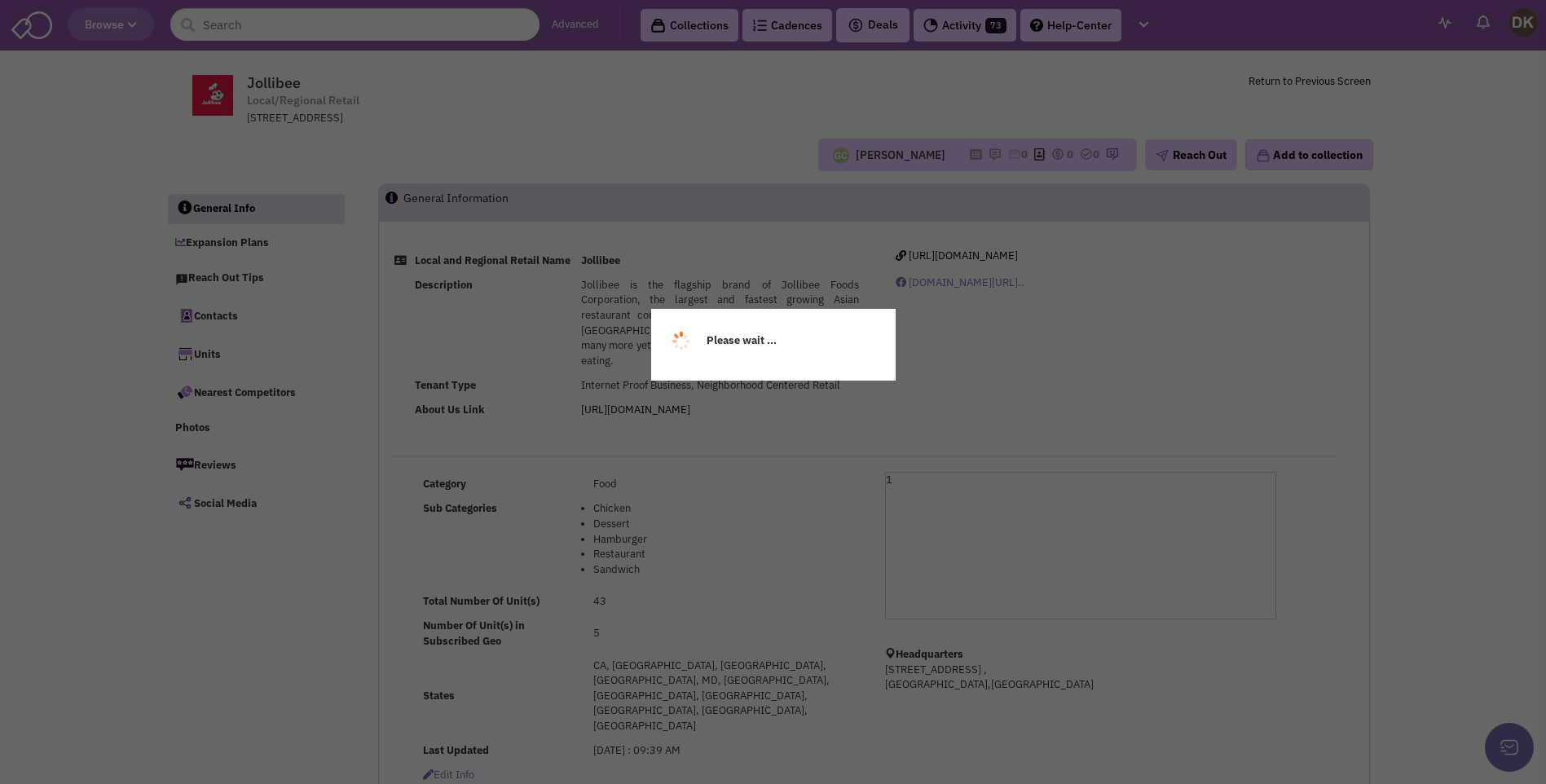
select select
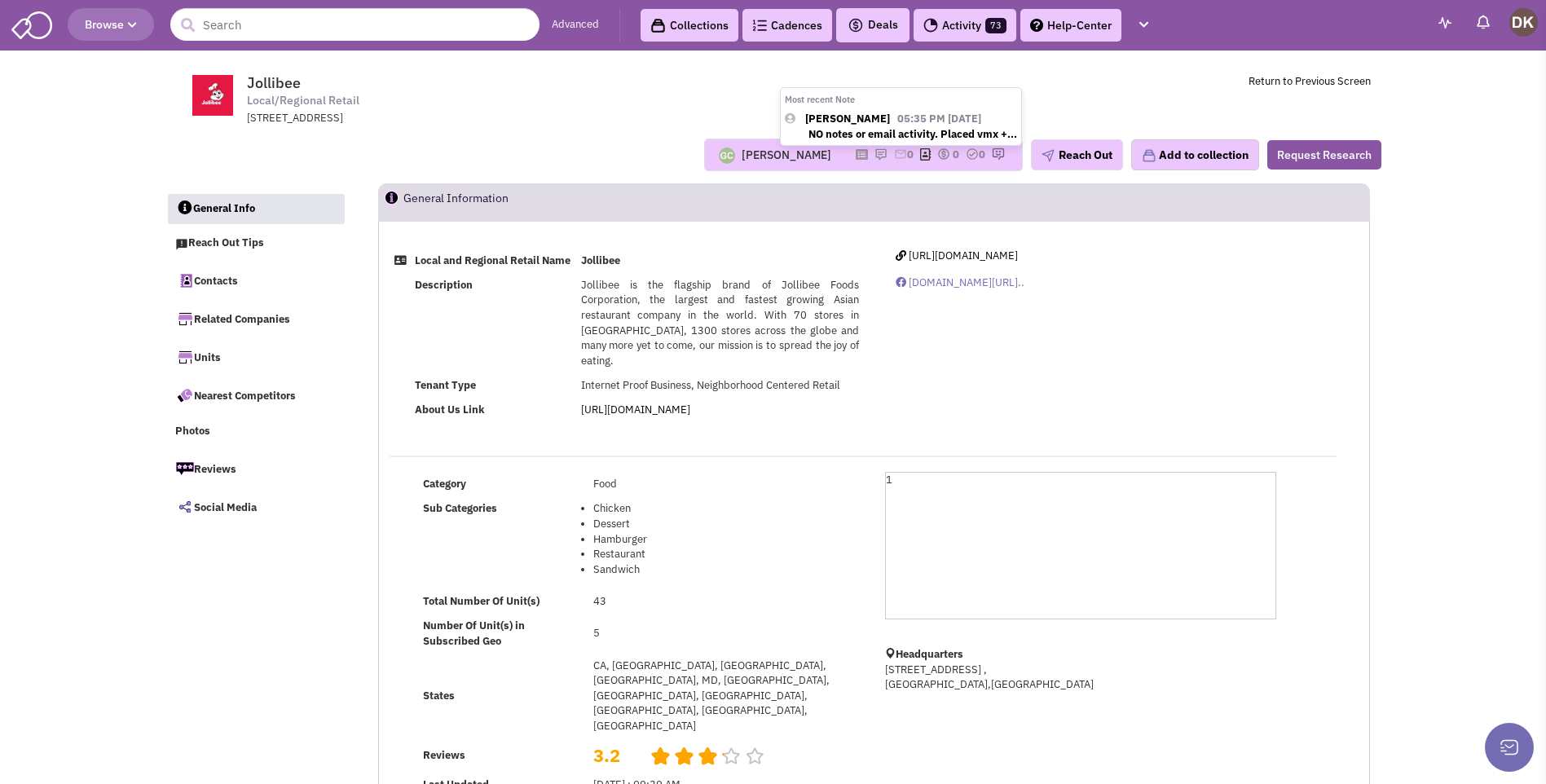
click at [874, 155] on img at bounding box center [881, 154] width 13 height 13
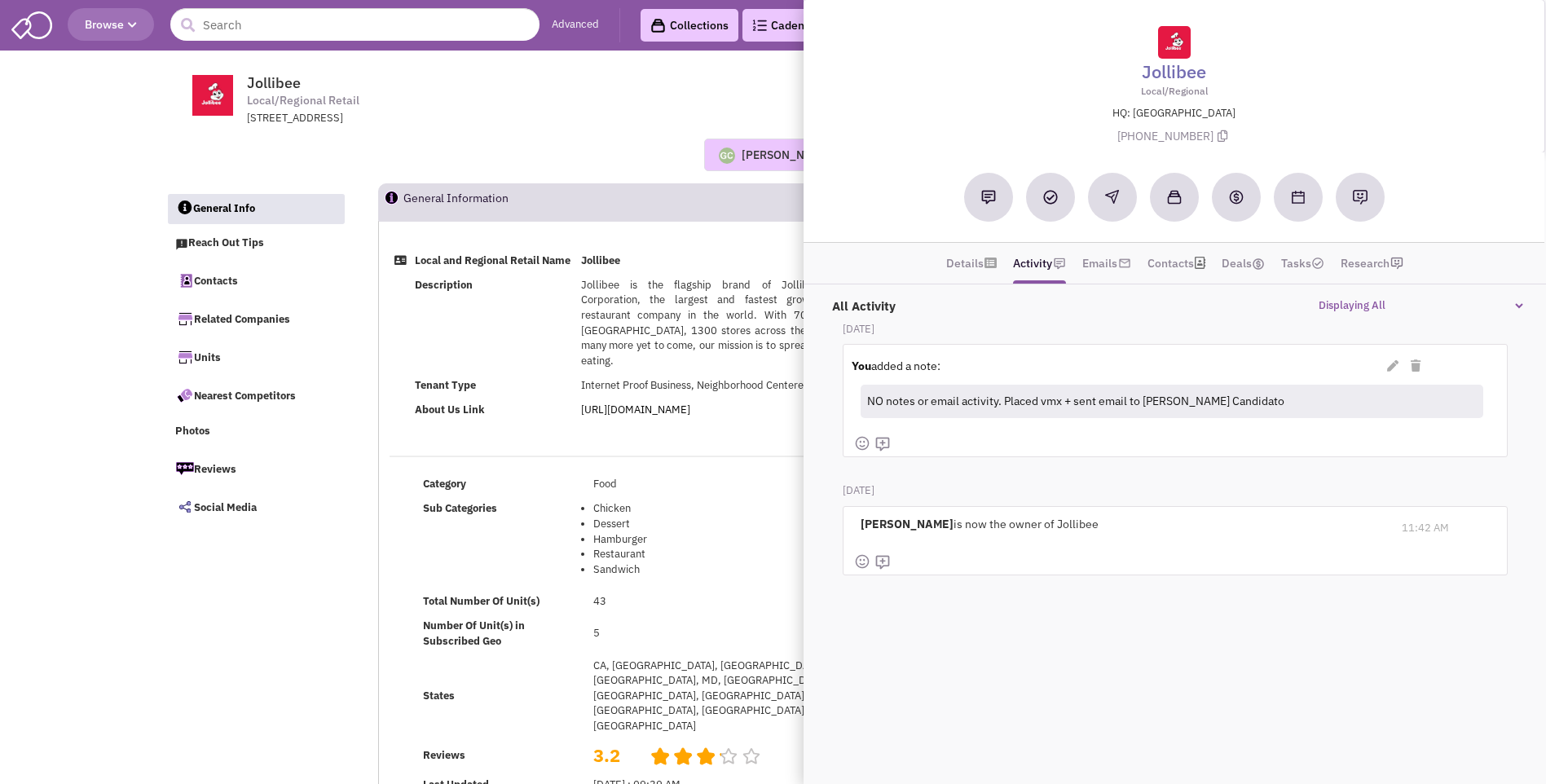
click at [559, 138] on div "Guillaume Chetail Most recent Note Donnie Keller 05:35 PM on 09/12/2025 NO note…" at bounding box center [773, 154] width 1237 height 33
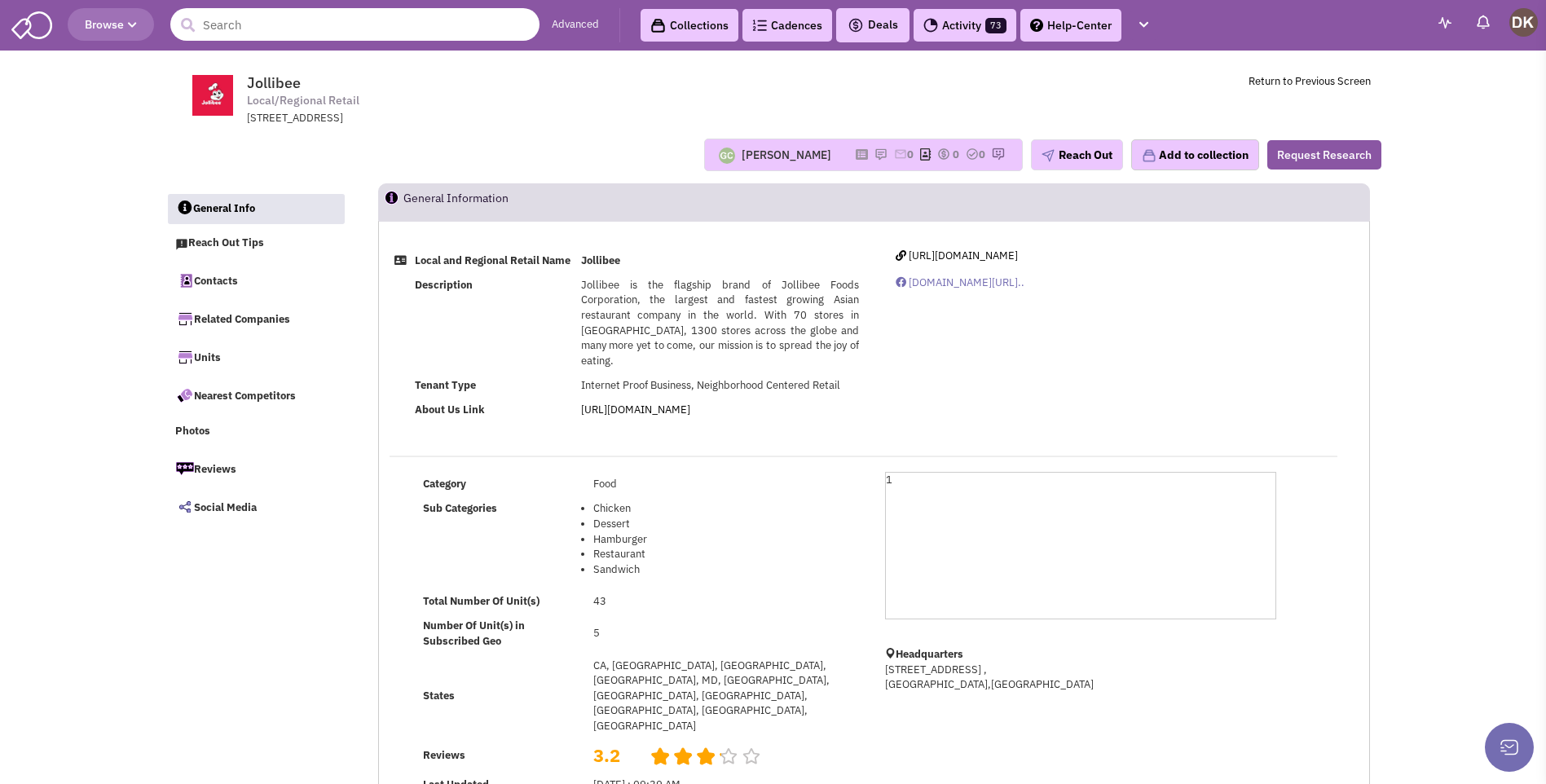
click at [275, 28] on input "text" at bounding box center [355, 24] width 370 height 33
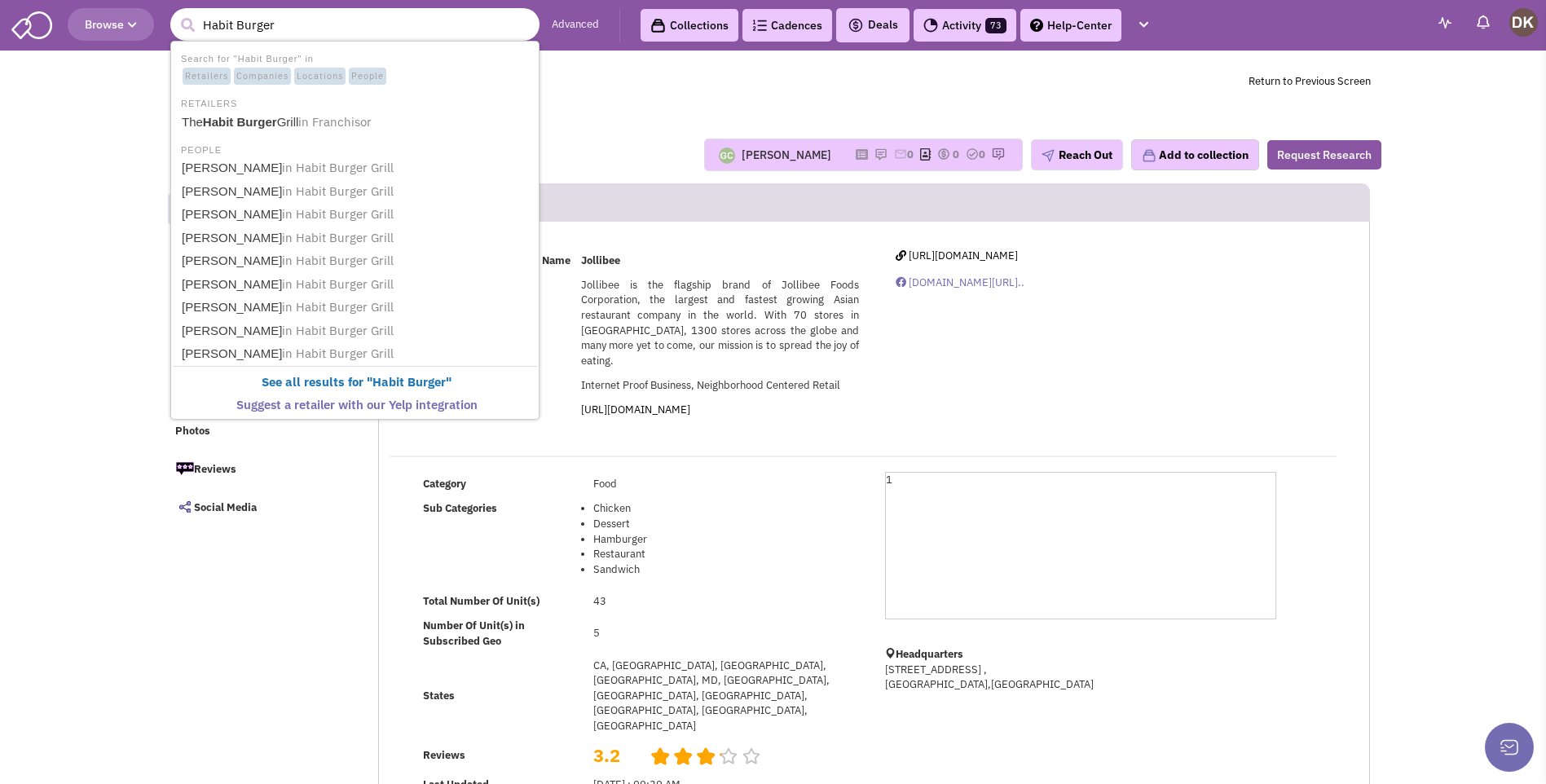
type input "Habit Burger"
click at [175, 13] on button "submit" at bounding box center [187, 25] width 24 height 24
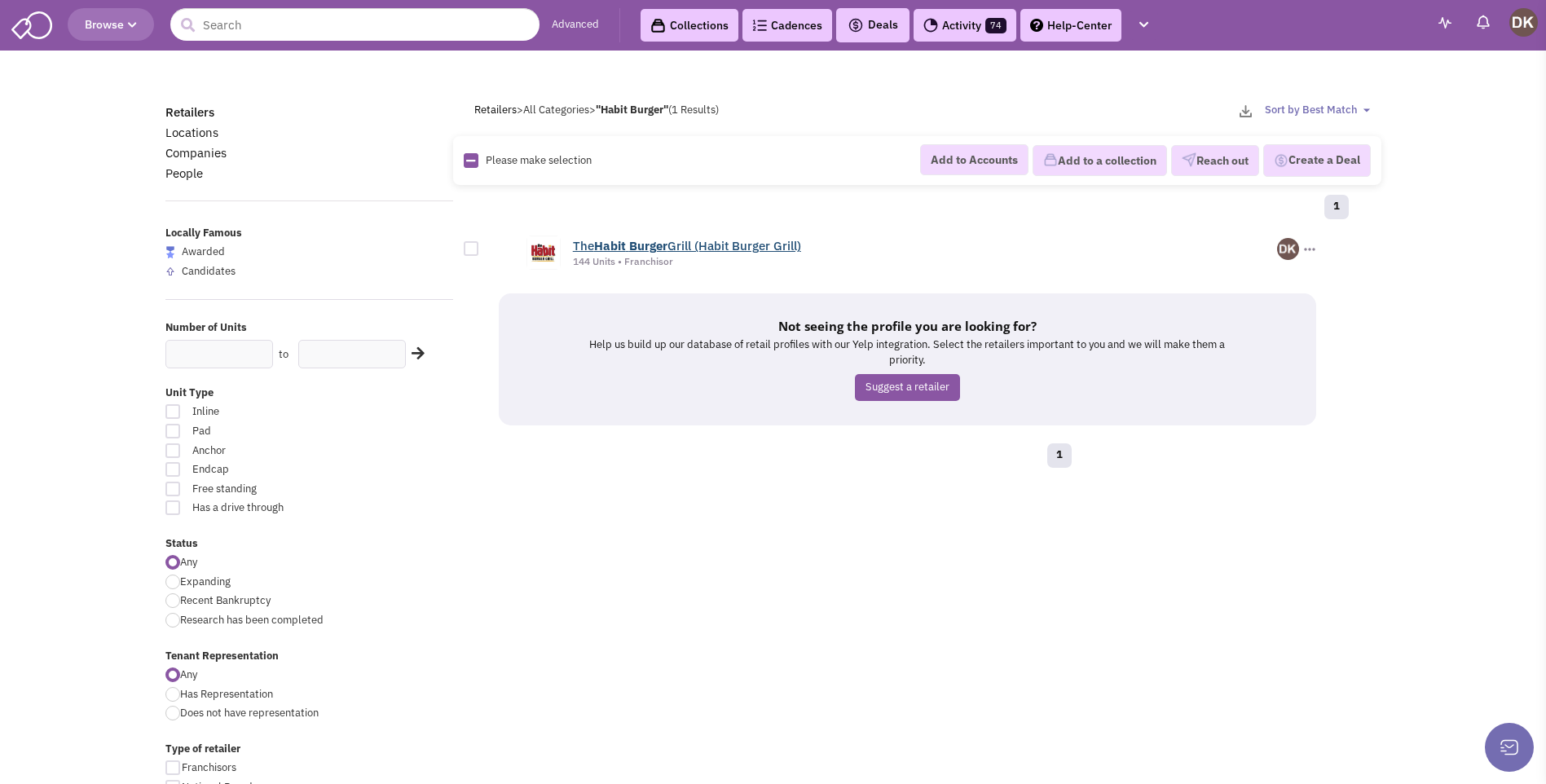
click at [619, 248] on b "Habit" at bounding box center [610, 245] width 32 height 16
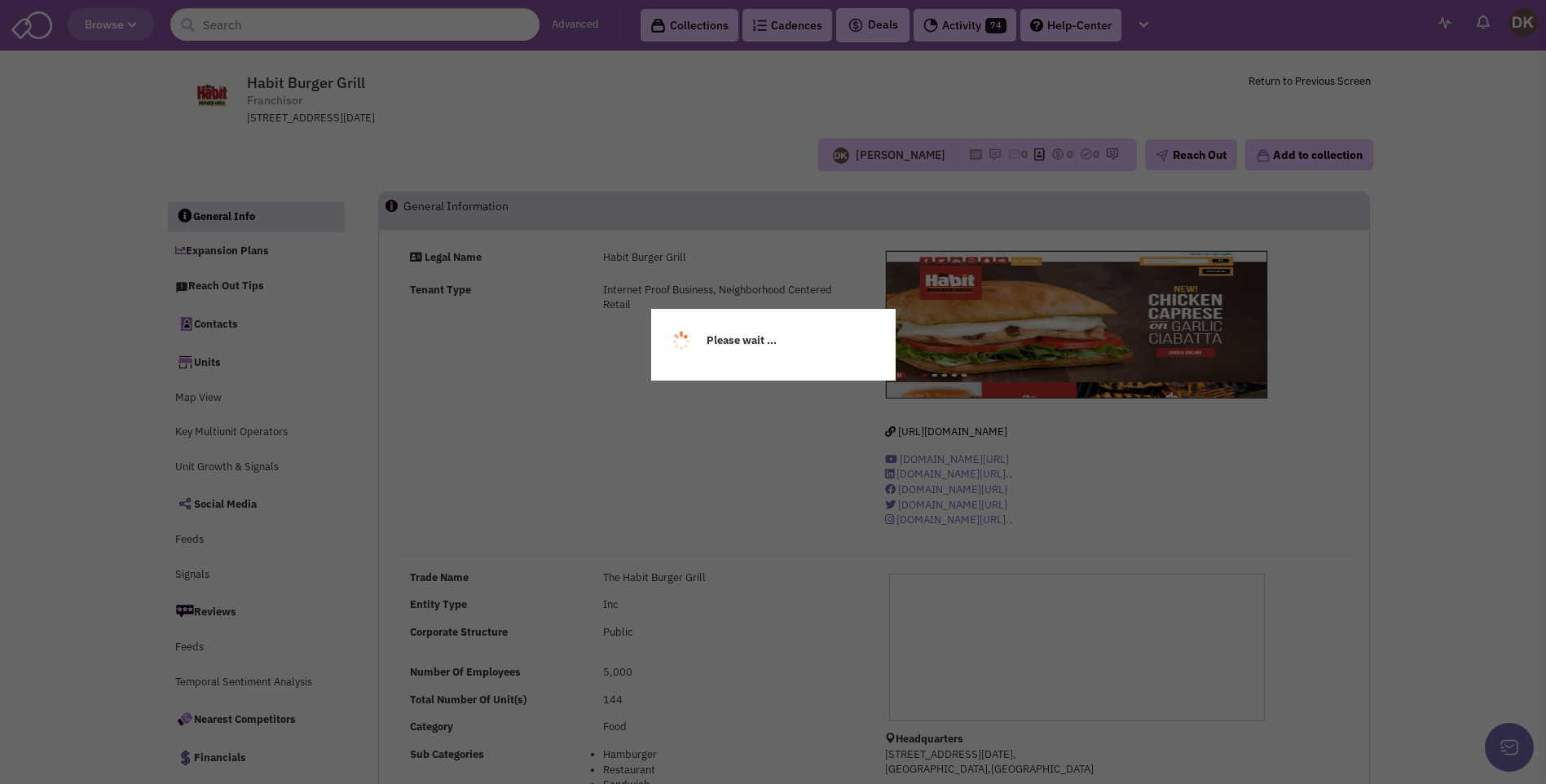
select select
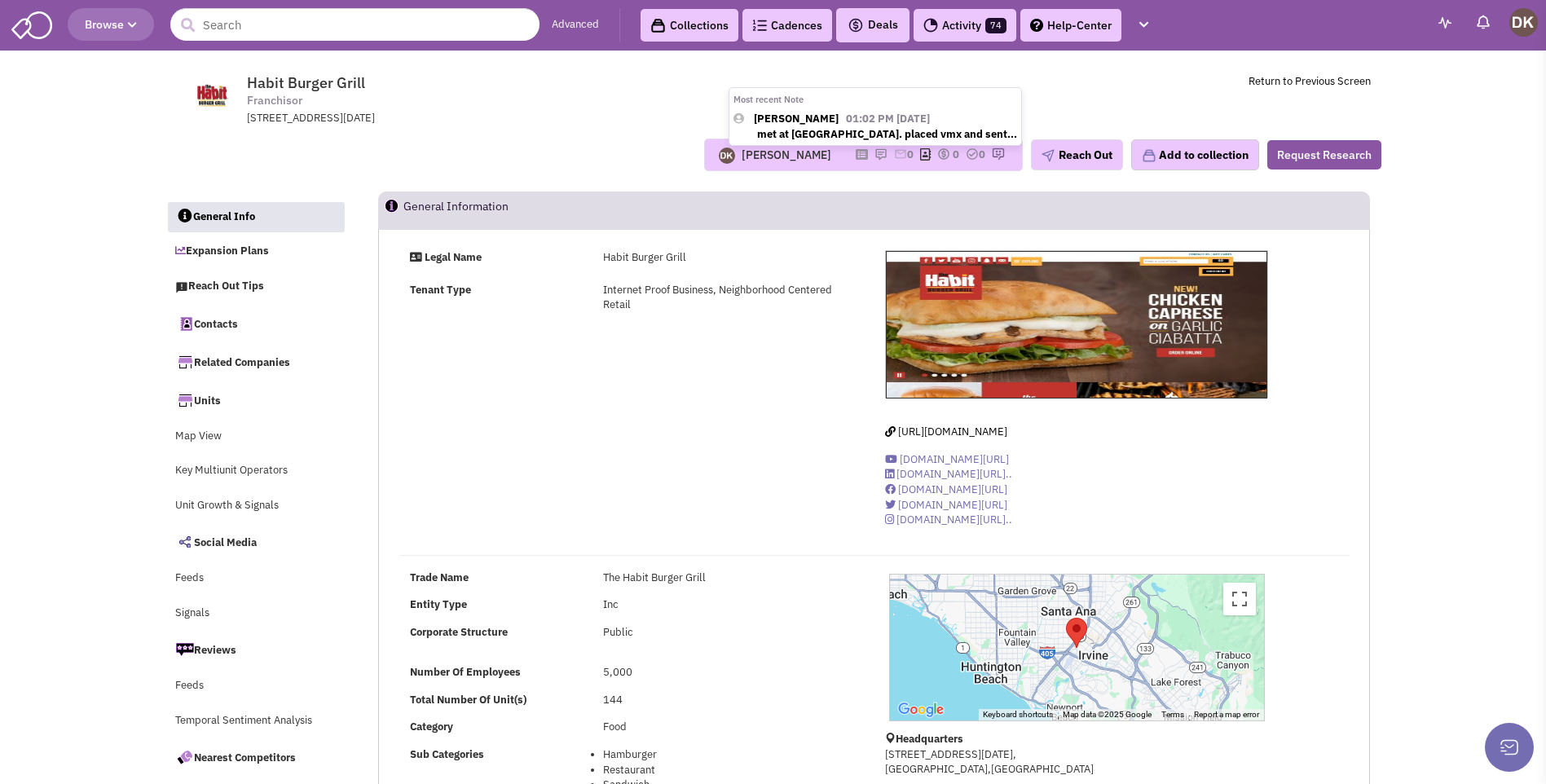
click at [874, 152] on img at bounding box center [881, 154] width 13 height 13
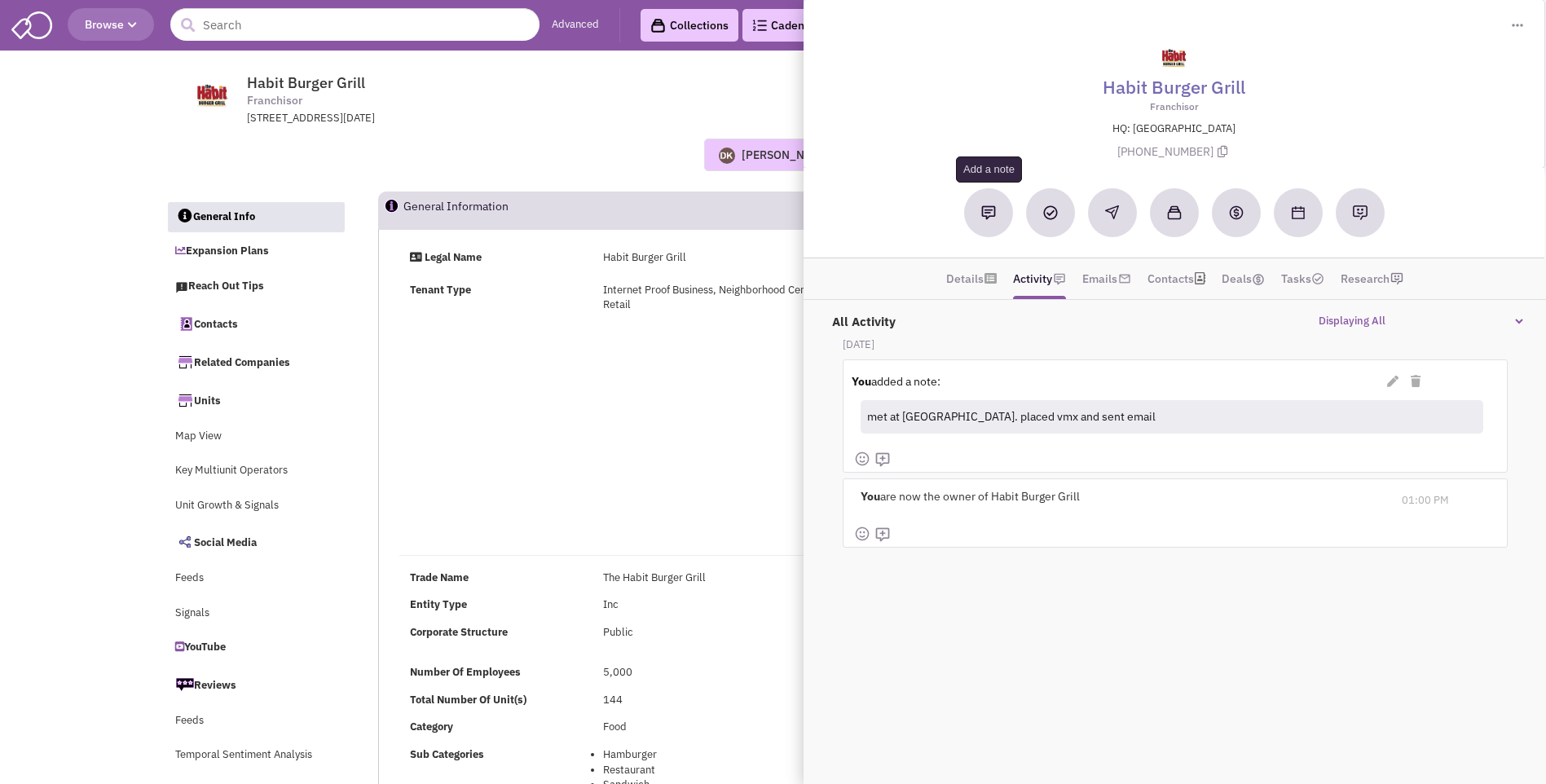
click at [985, 218] on img at bounding box center [989, 212] width 15 height 15
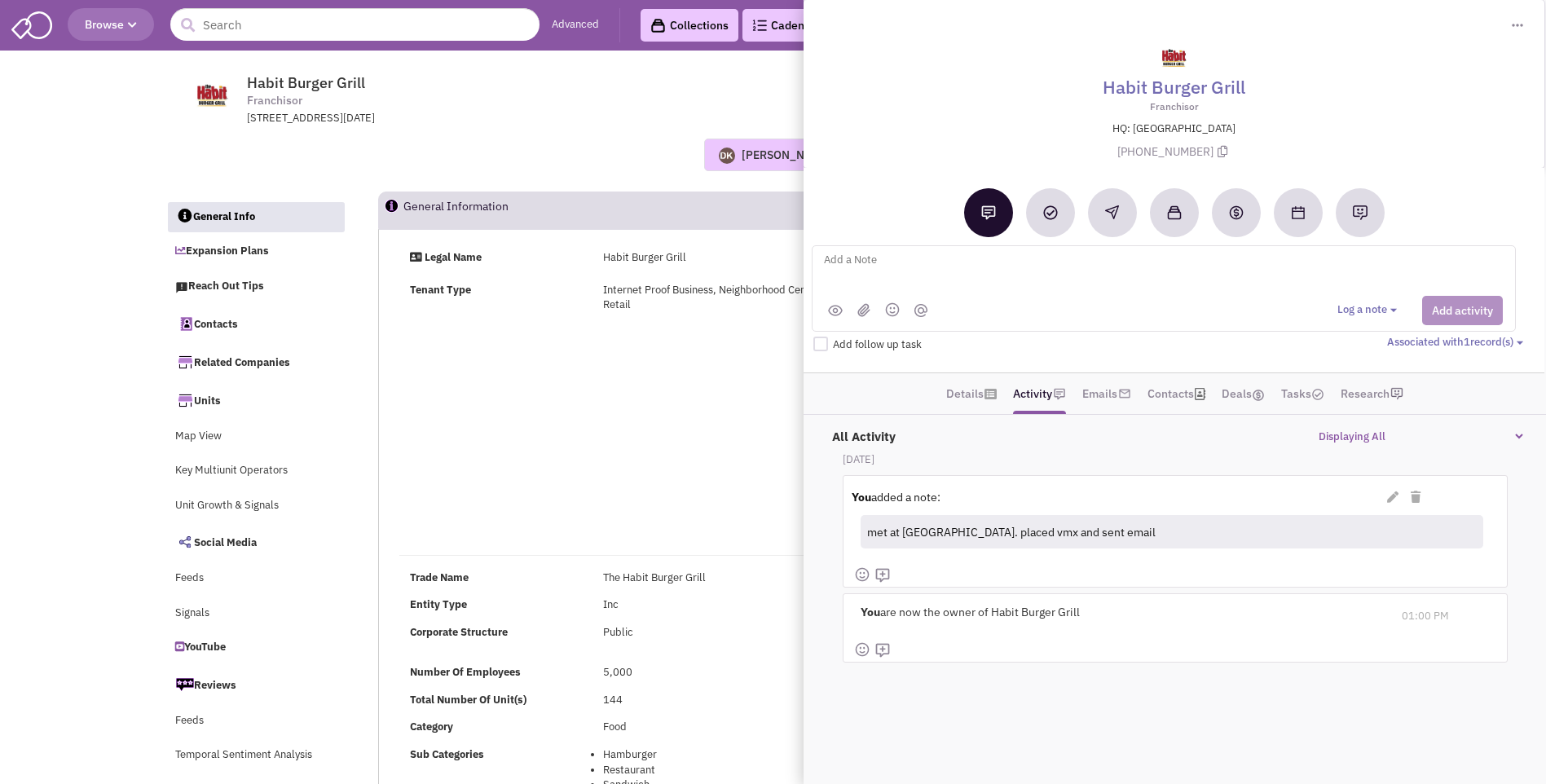
click at [852, 268] on textarea at bounding box center [1024, 272] width 403 height 45
type textarea "email interaction over the past couple weeks = Team's Meeting including Shary -…"
click at [1461, 303] on button "Add activity" at bounding box center [1463, 310] width 80 height 29
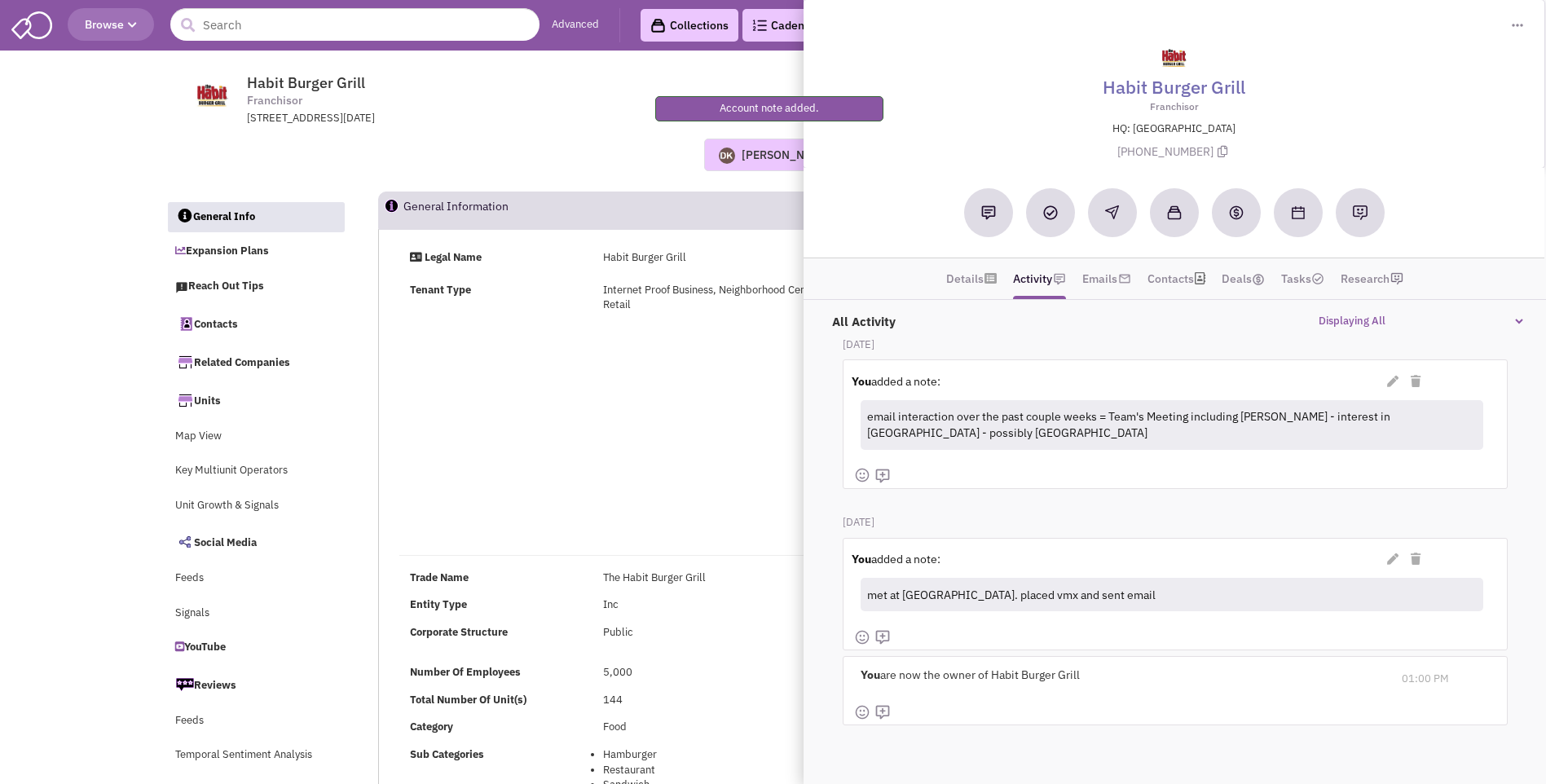
click at [653, 385] on div "Legal Name Habit Burger Grill Tenant Type Internet Proof Business, Neighborhood…" at bounding box center [874, 395] width 971 height 290
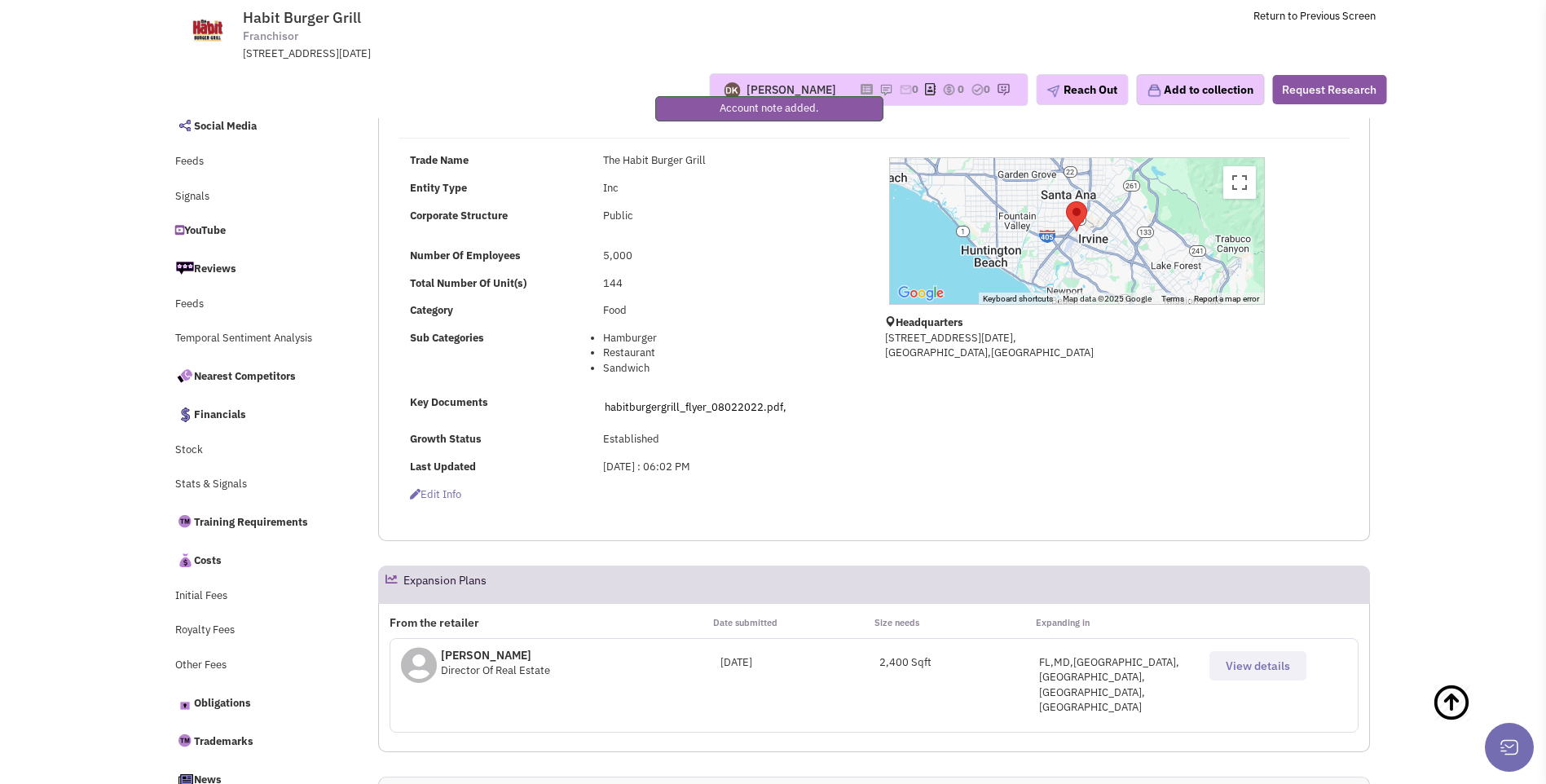
scroll to position [326, 0]
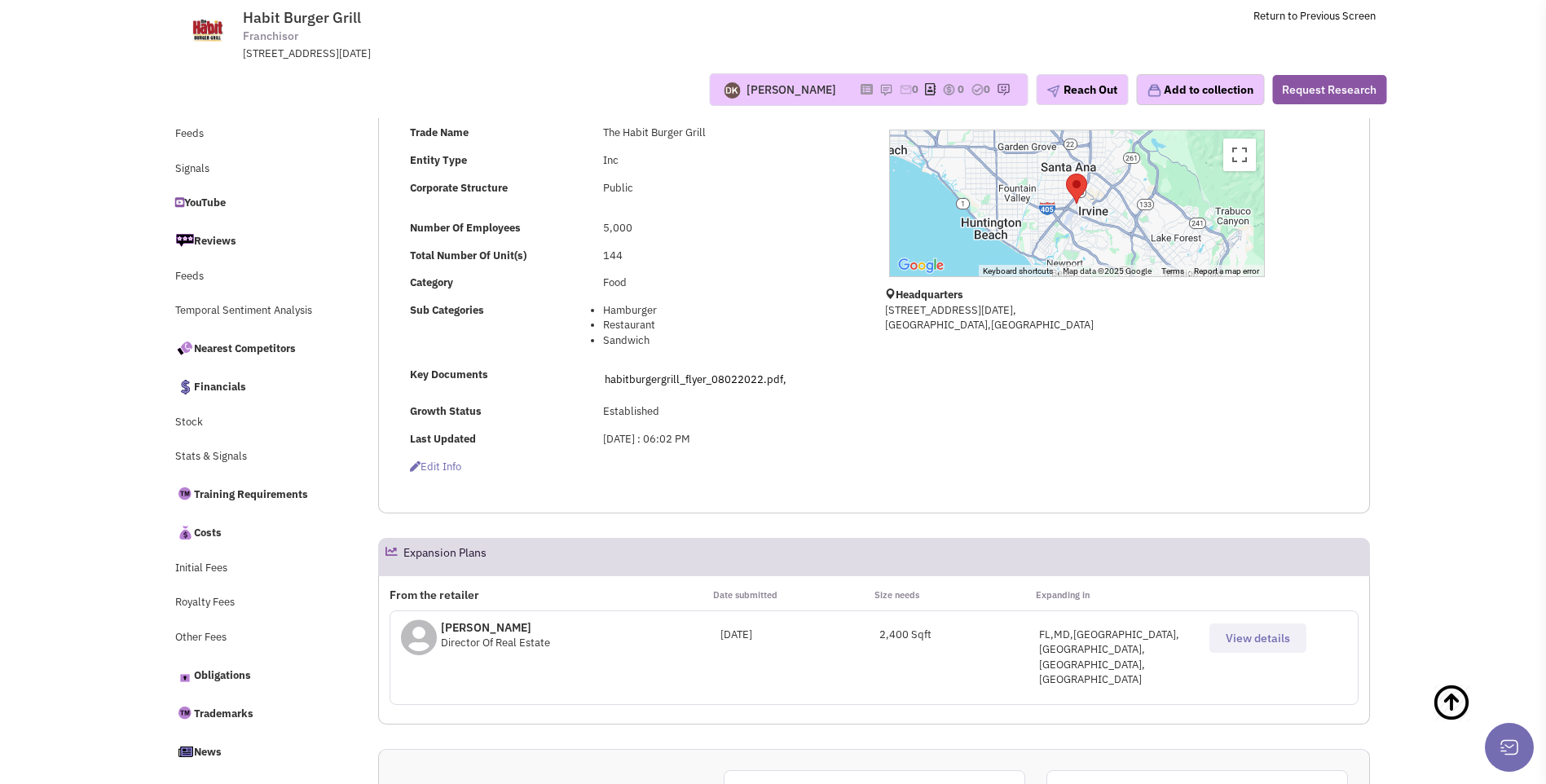
click at [1247, 645] on span "View details" at bounding box center [1258, 638] width 65 height 15
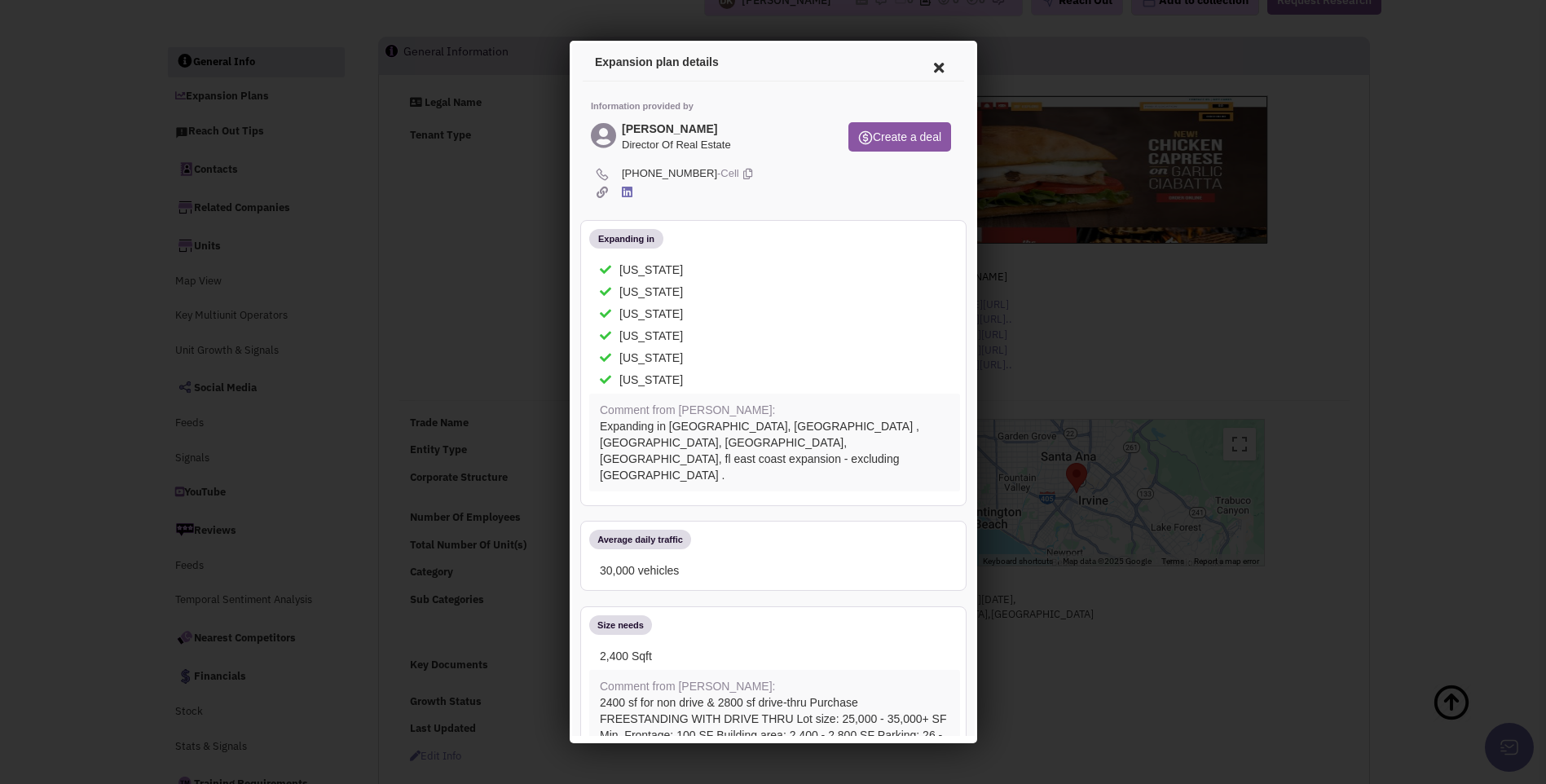
scroll to position [0, 0]
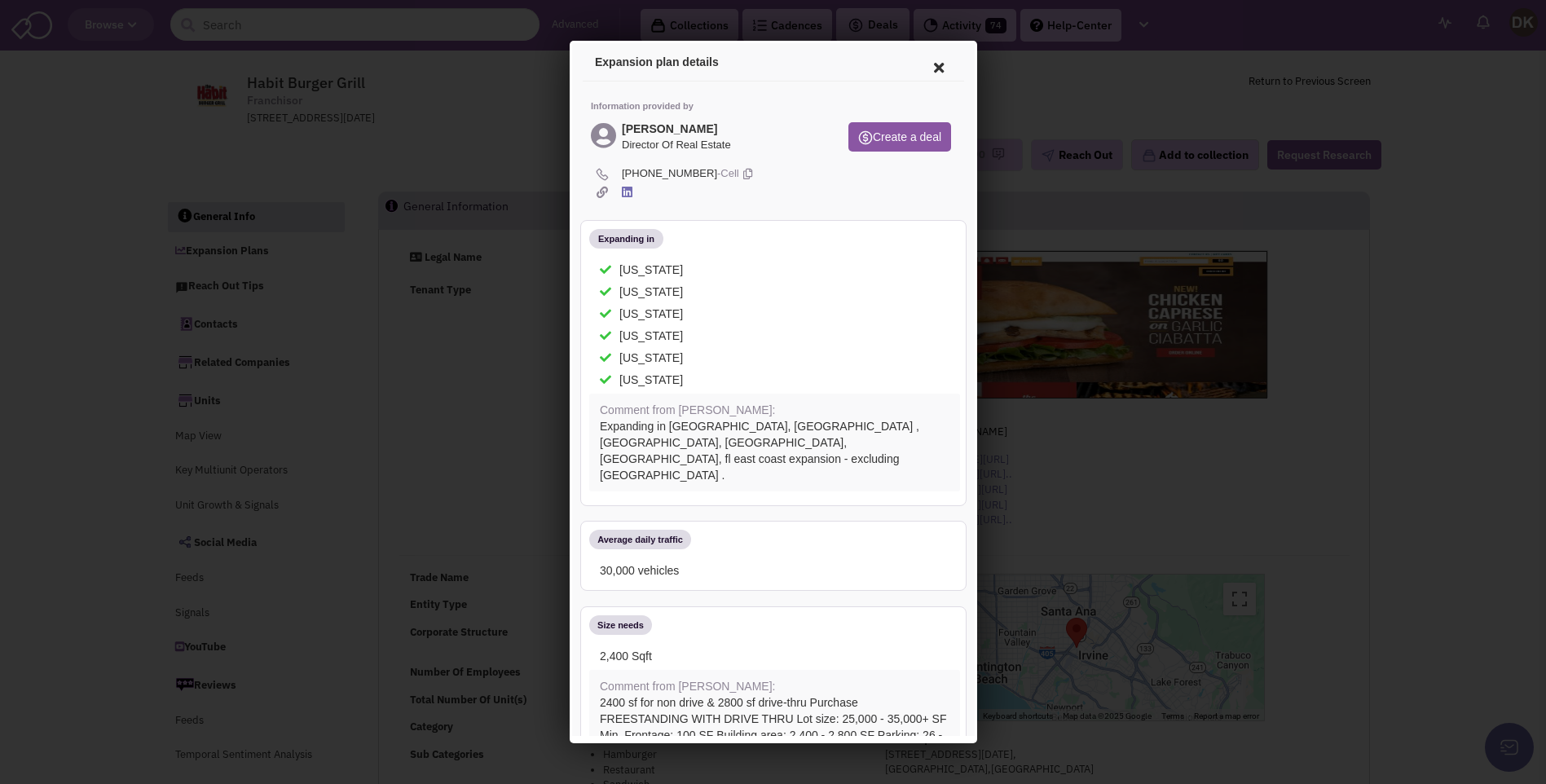
click at [923, 68] on icon at bounding box center [935, 65] width 35 height 39
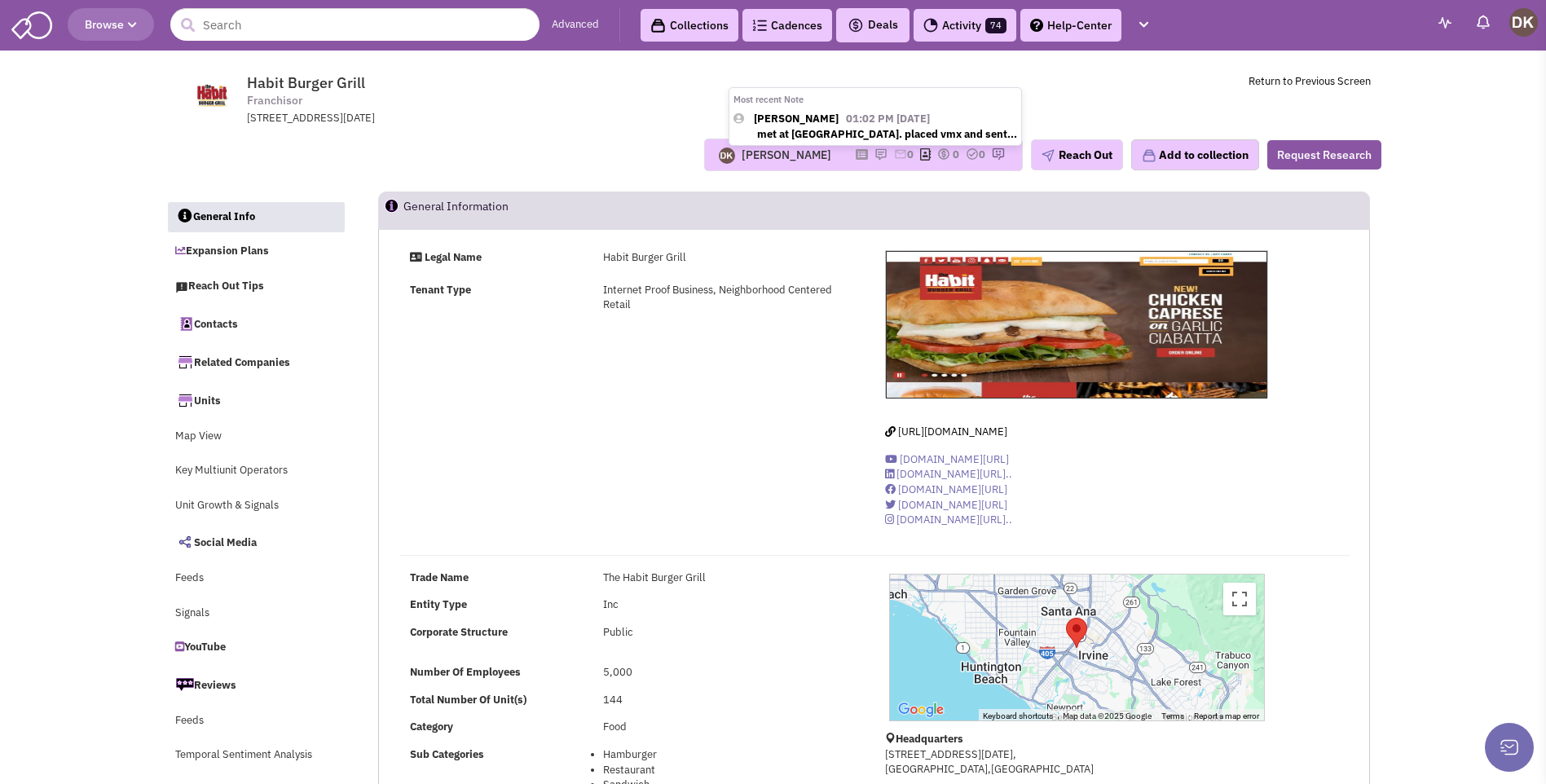
click at [874, 154] on img at bounding box center [881, 154] width 13 height 13
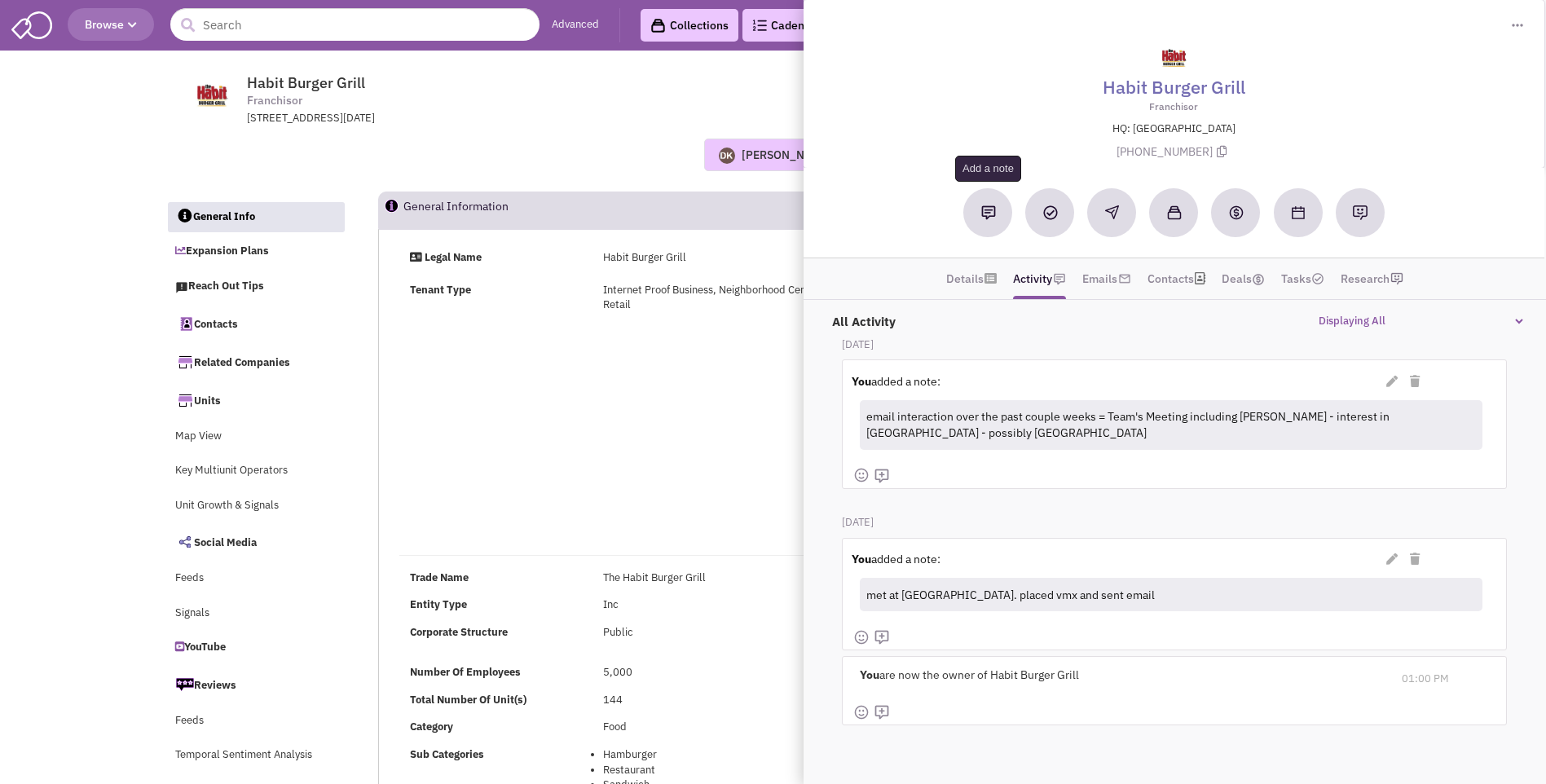
click at [982, 218] on img at bounding box center [989, 212] width 15 height 15
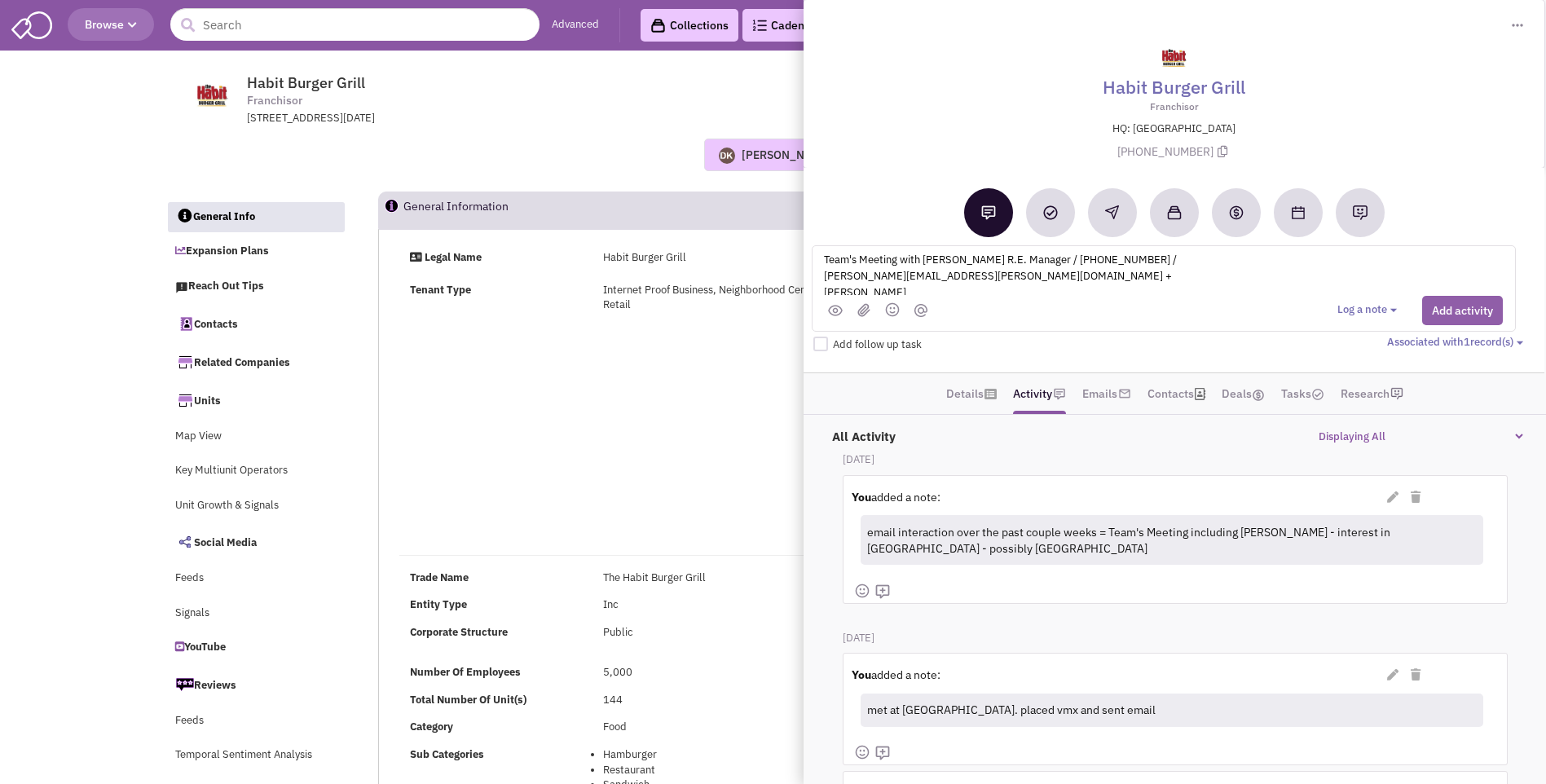
type textarea "Team's Meeting with Steve Fiedler R.E. Manager / 401-269-1101 / steve.fiedler@y…"
click at [1445, 316] on button "Add activity" at bounding box center [1463, 310] width 80 height 29
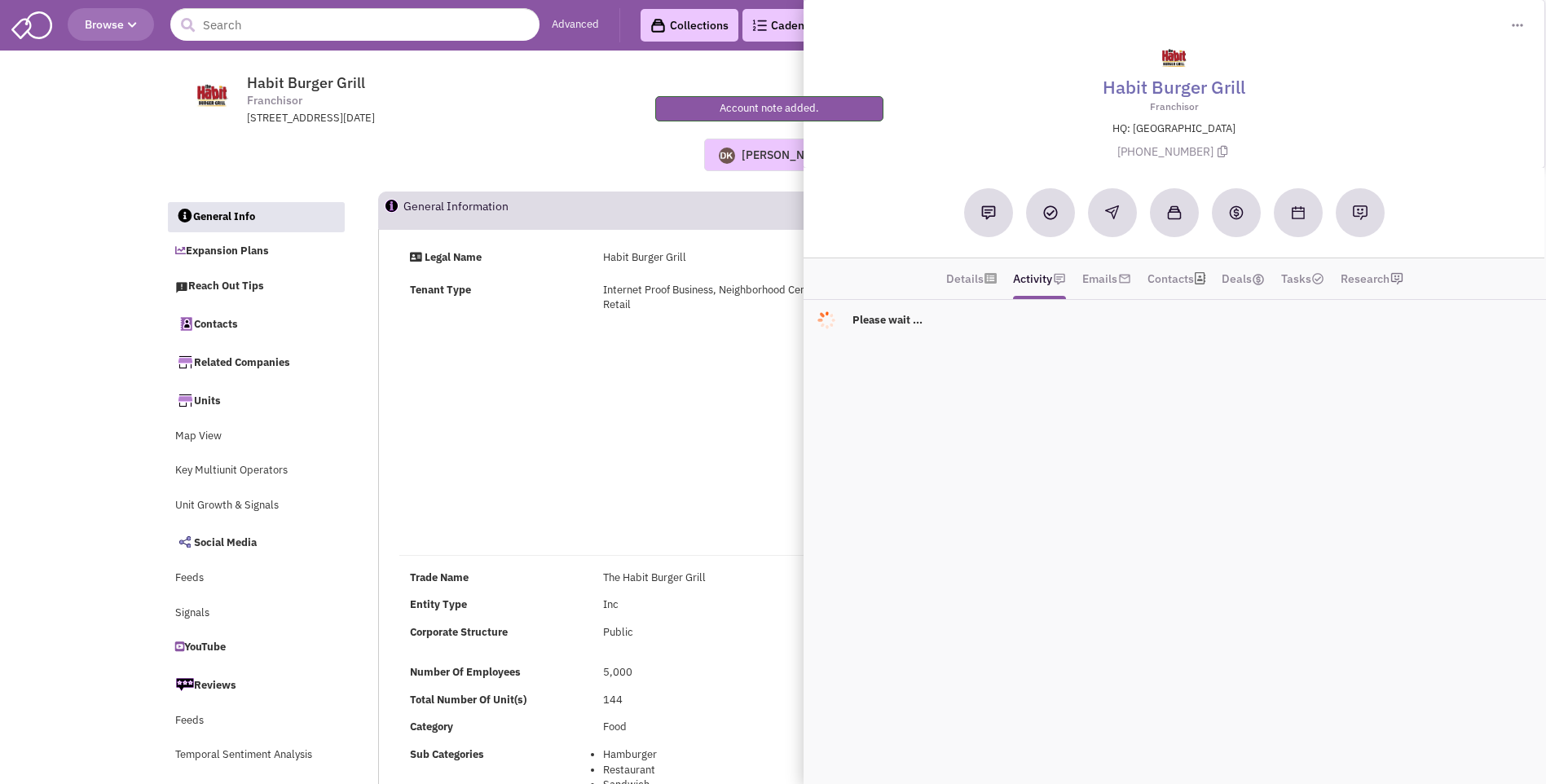
click at [667, 424] on div "Legal Name Habit Burger Grill Tenant Type Internet Proof Business, Neighborhood…" at bounding box center [874, 395] width 971 height 290
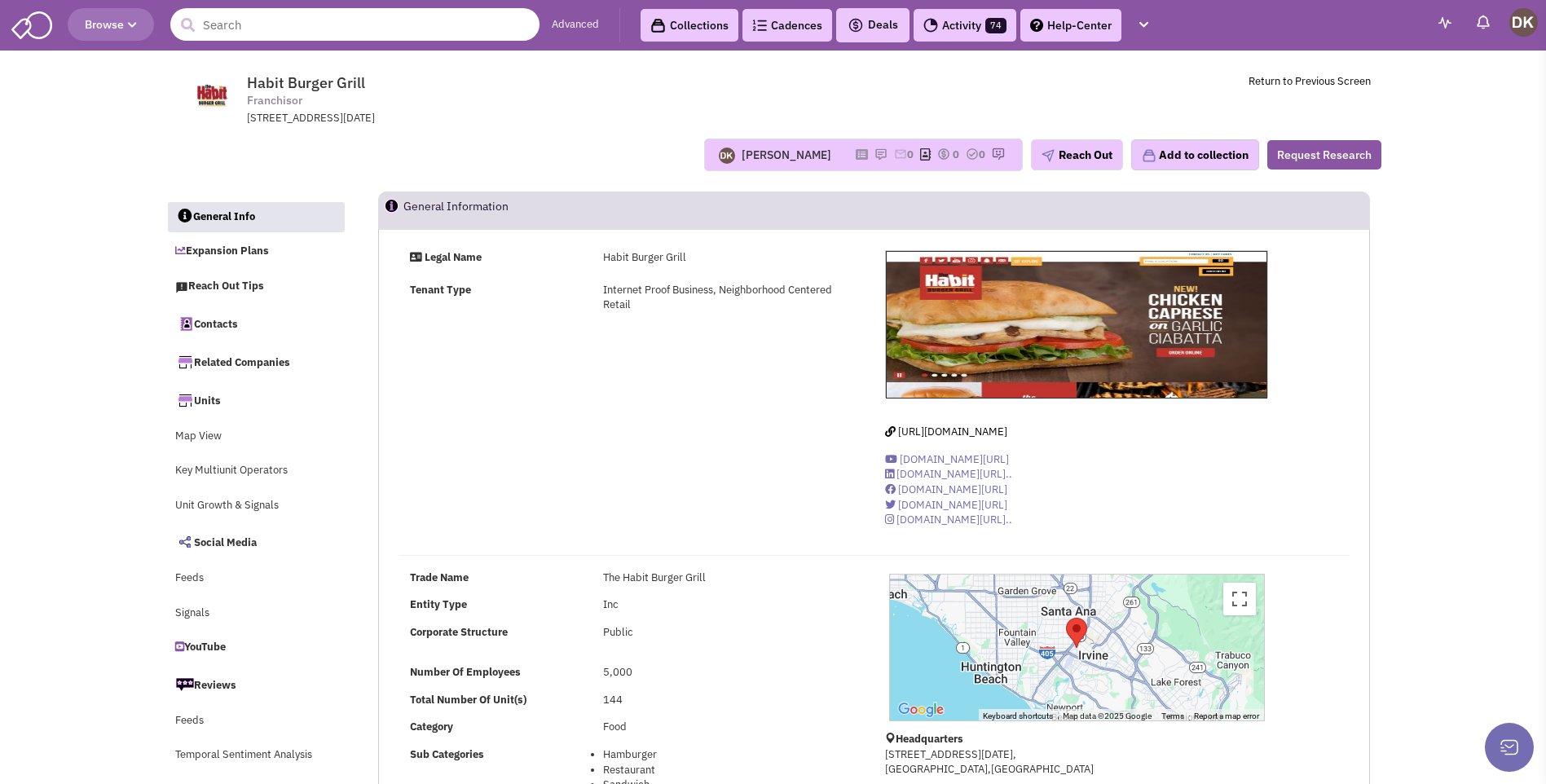
click at [262, 26] on input "text" at bounding box center [355, 24] width 370 height 33
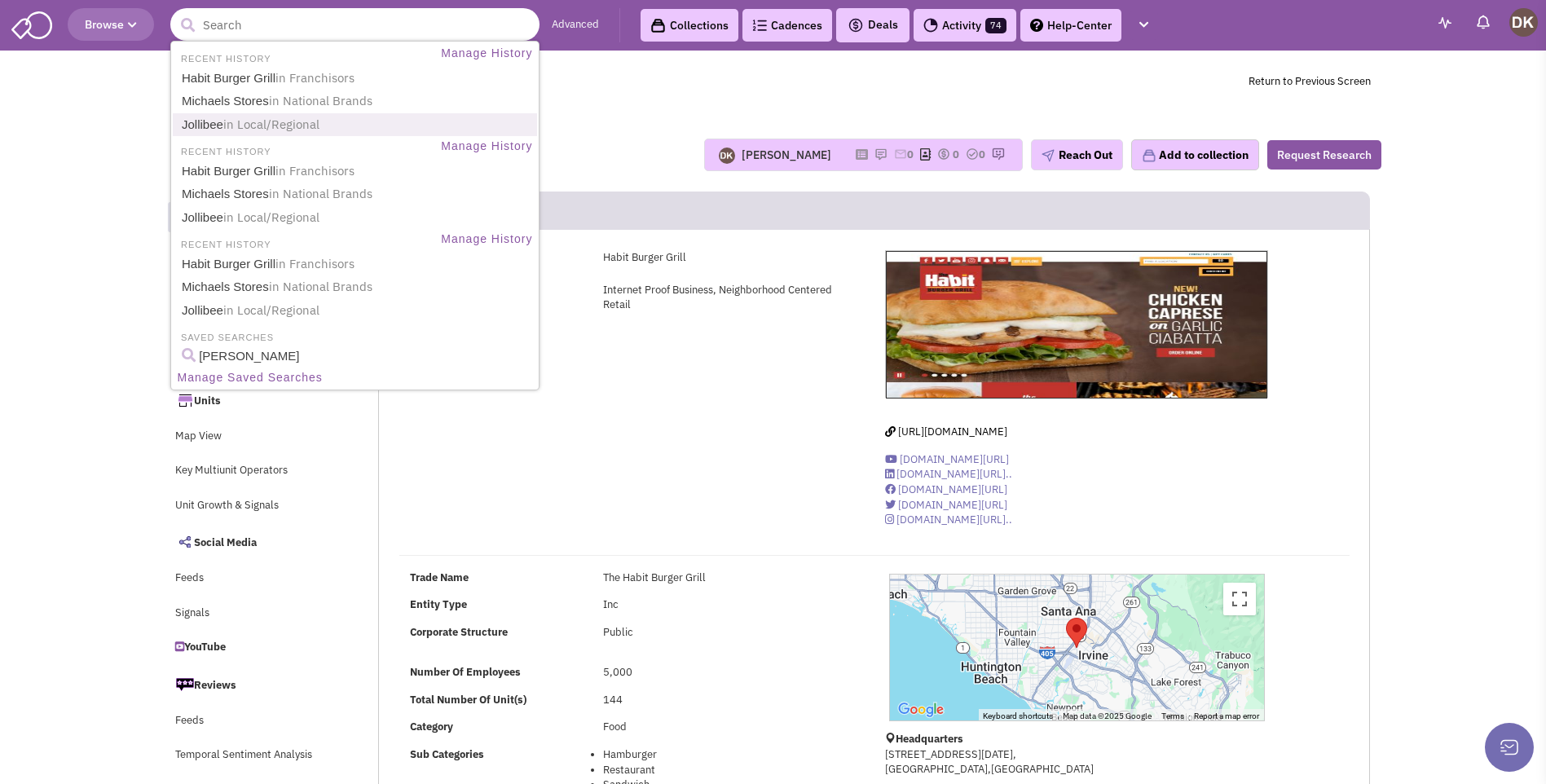
click at [211, 122] on link "Jollibee in Local/Regional" at bounding box center [357, 125] width 359 height 22
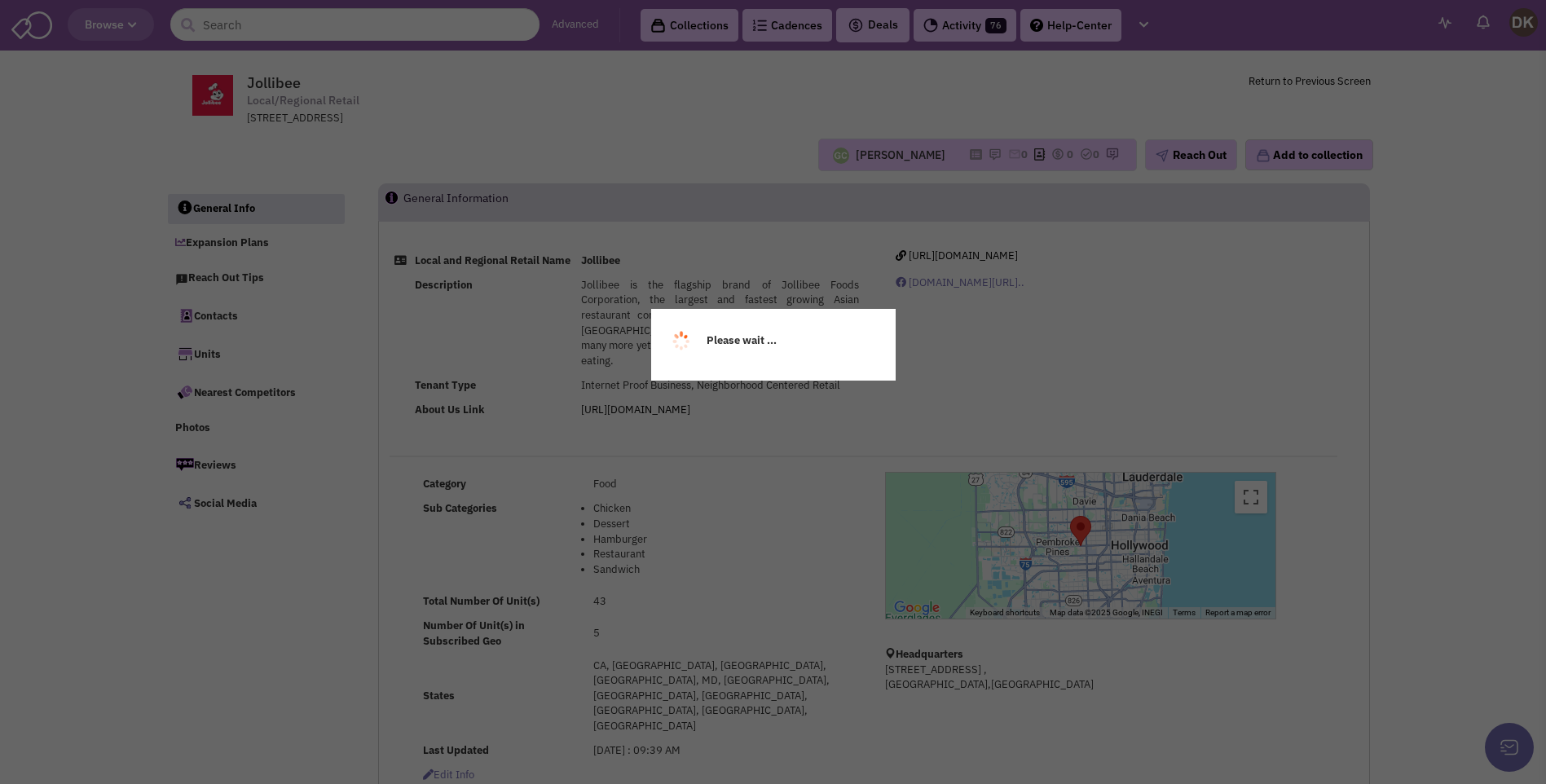
select select
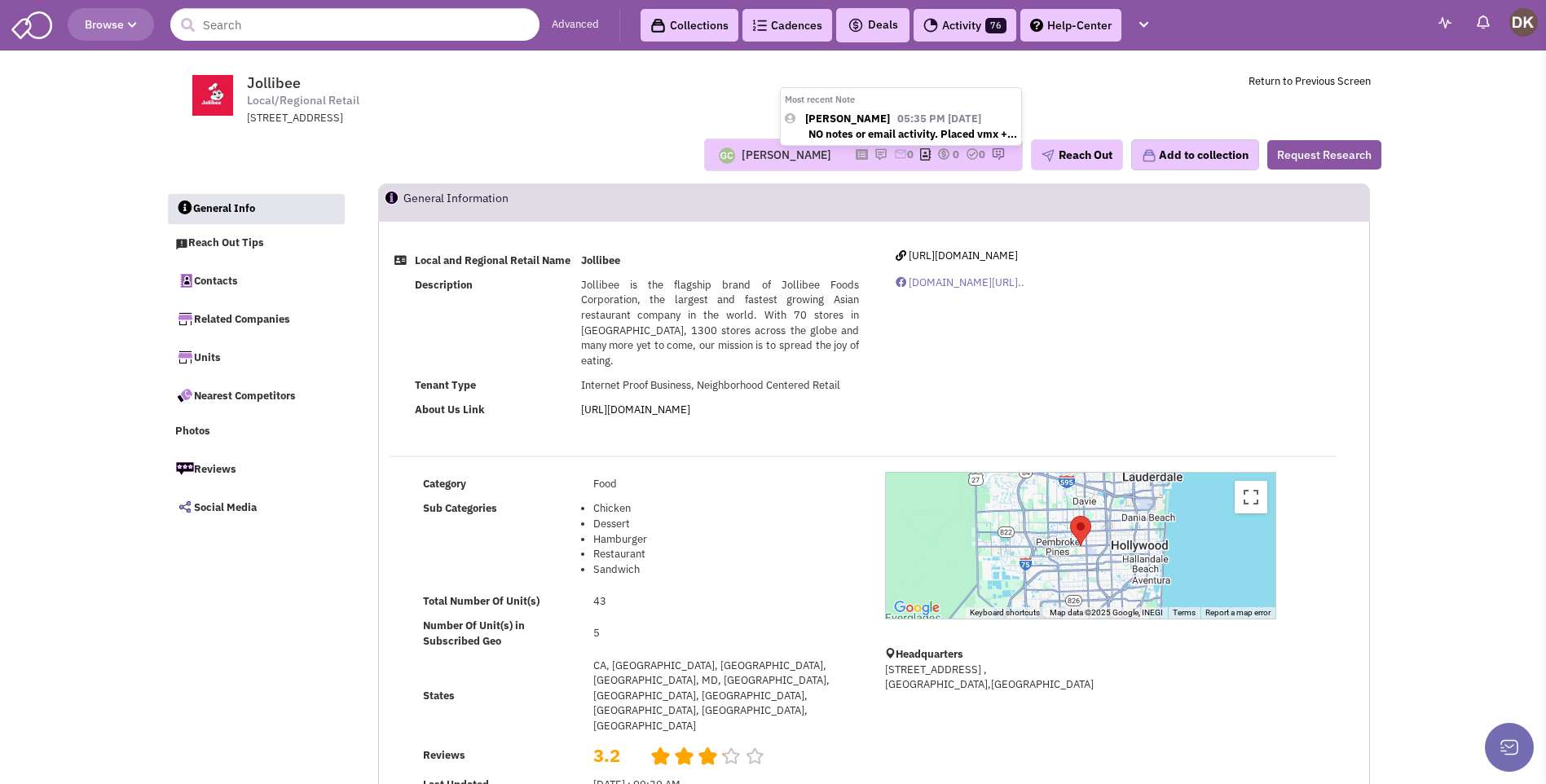
click at [859, 125] on div "[PERSON_NAME] 05:35 PM [DATE]" at bounding box center [901, 119] width 232 height 16
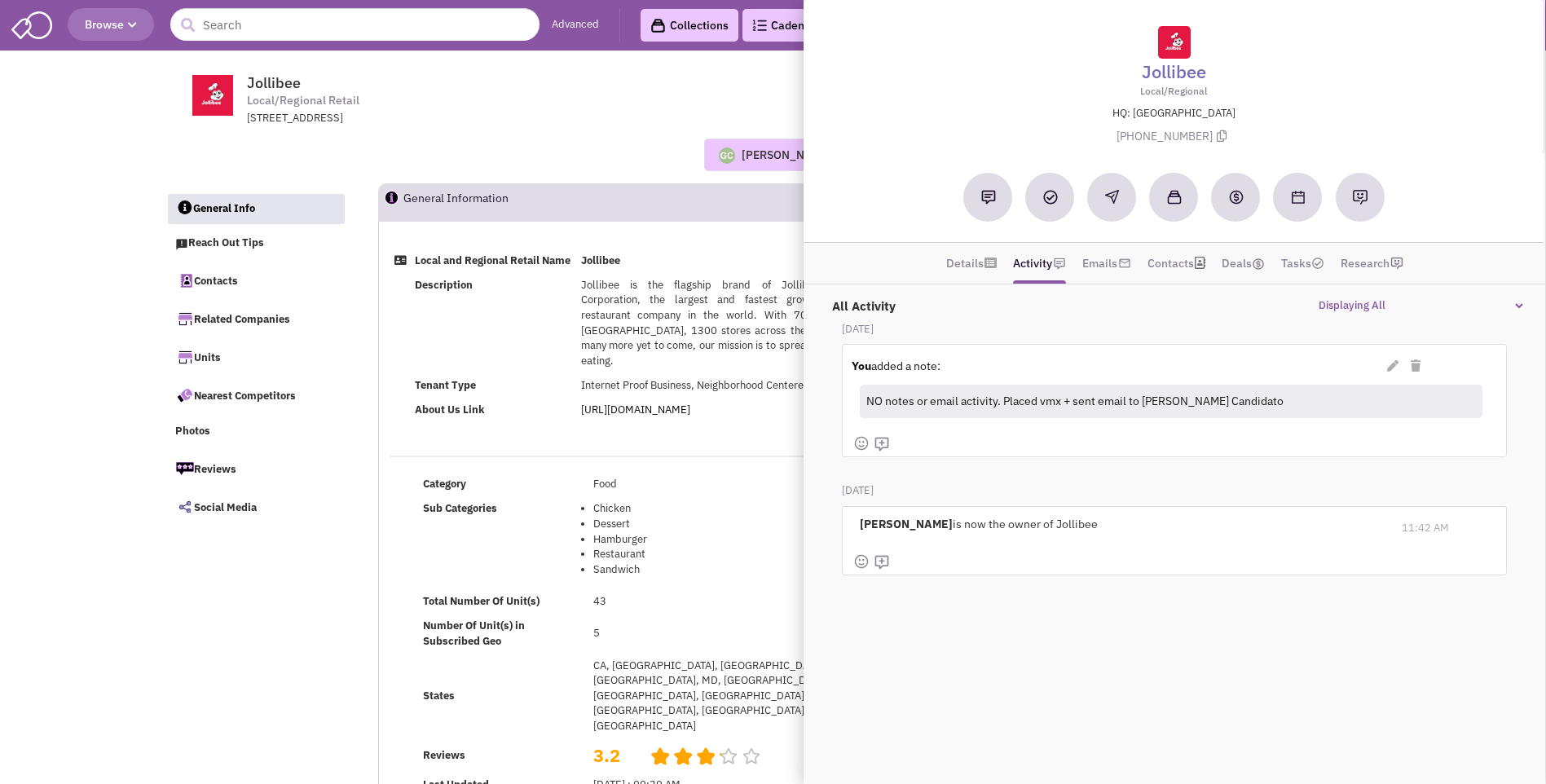
click at [545, 134] on div "[PERSON_NAME] Most recent Note [PERSON_NAME] 05:35 PM [DATE] NO notes or email …" at bounding box center [773, 154] width 1237 height 57
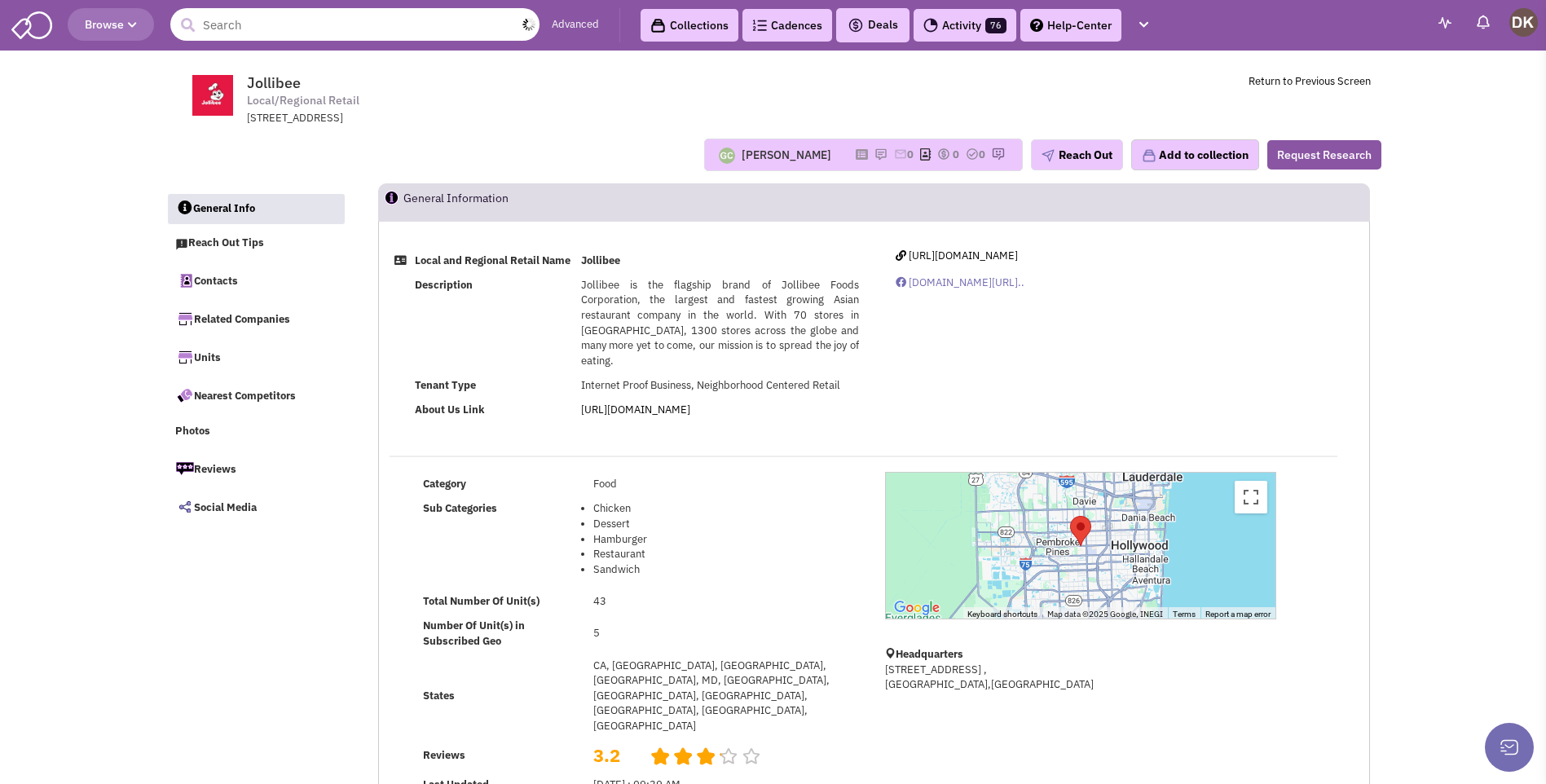
click at [242, 28] on input "text" at bounding box center [355, 24] width 370 height 33
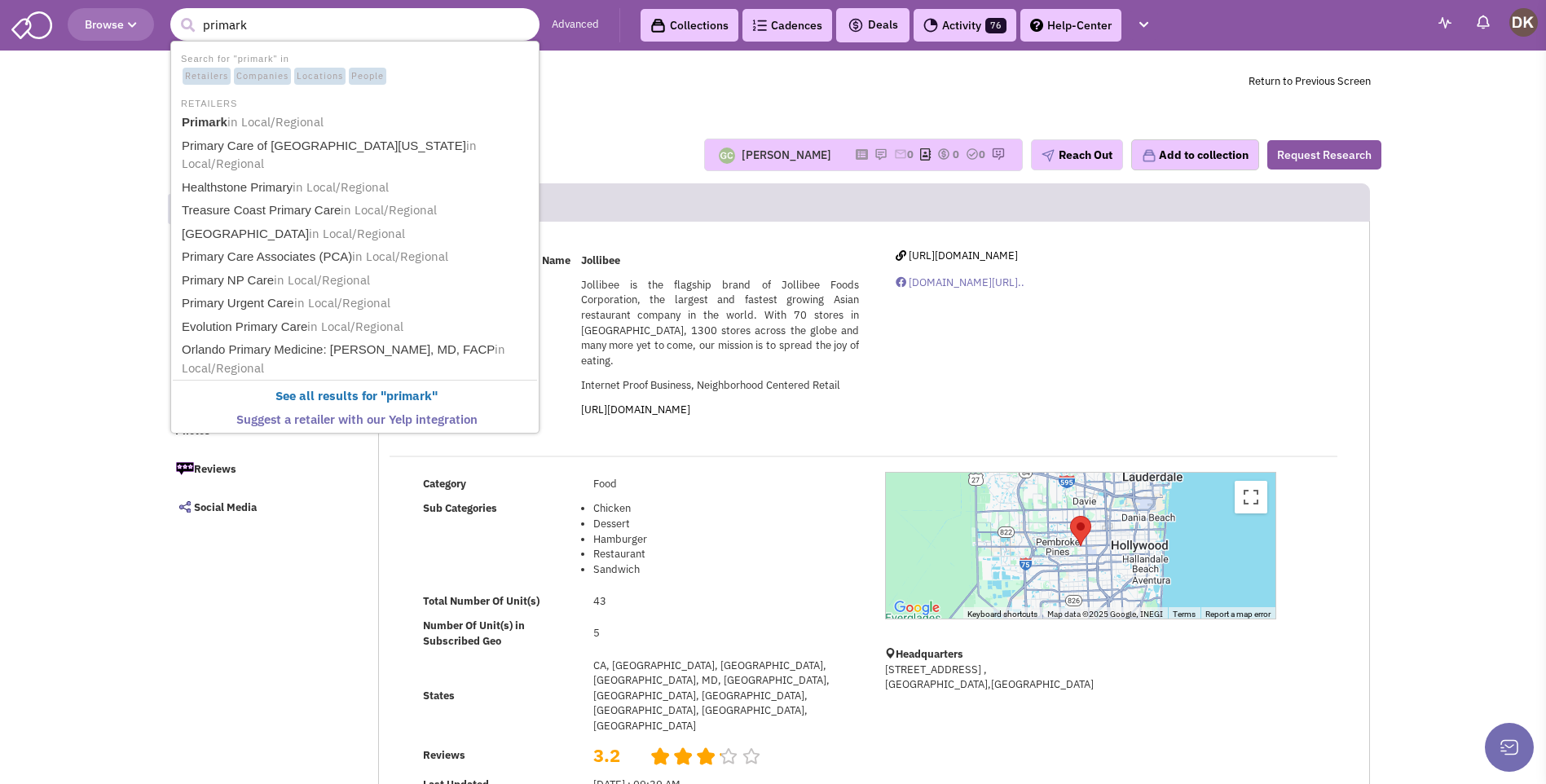
type input "primark"
click at [175, 13] on button "submit" at bounding box center [187, 25] width 24 height 24
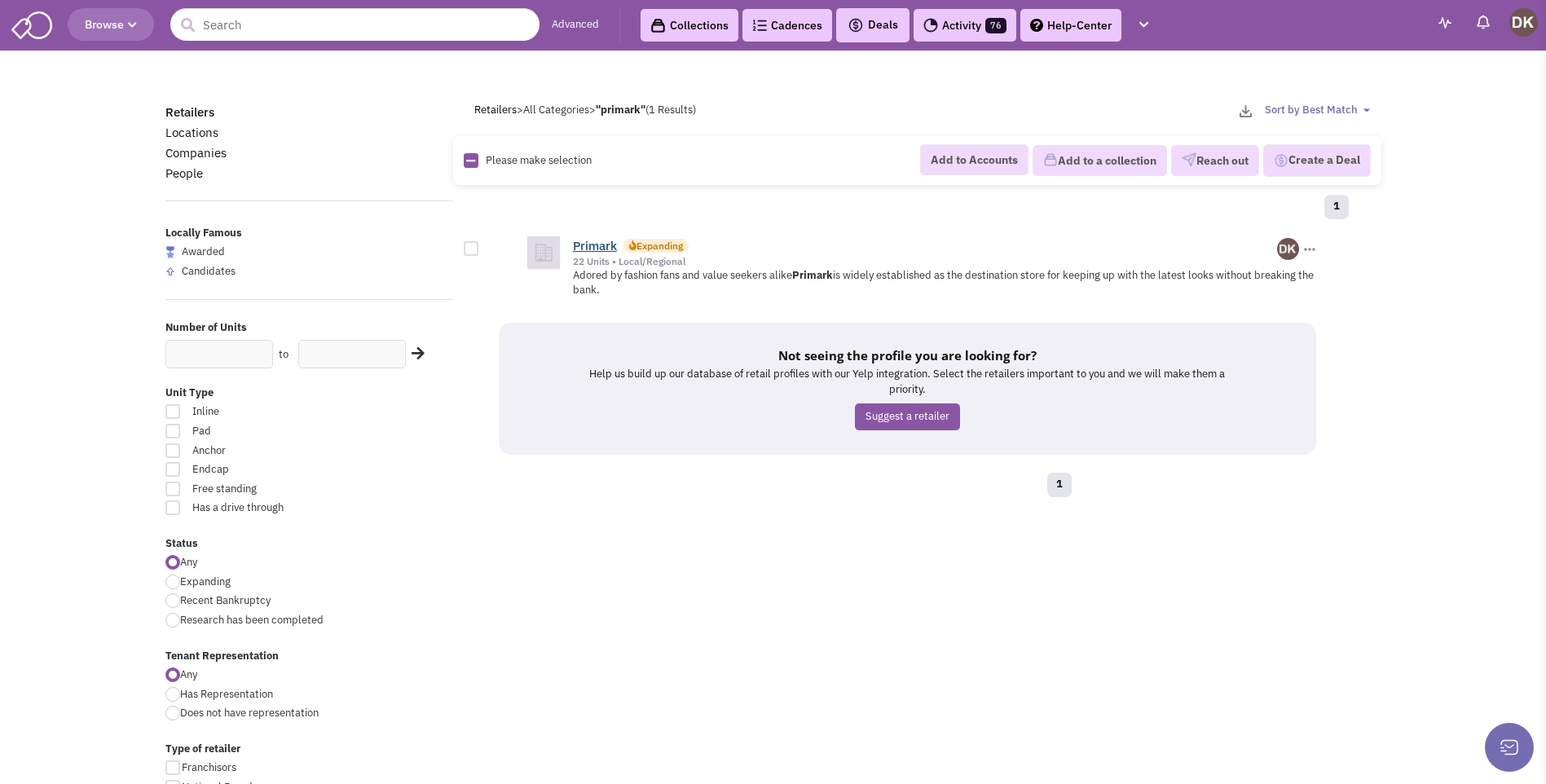
click at [591, 245] on link "Primark" at bounding box center [594, 245] width 44 height 16
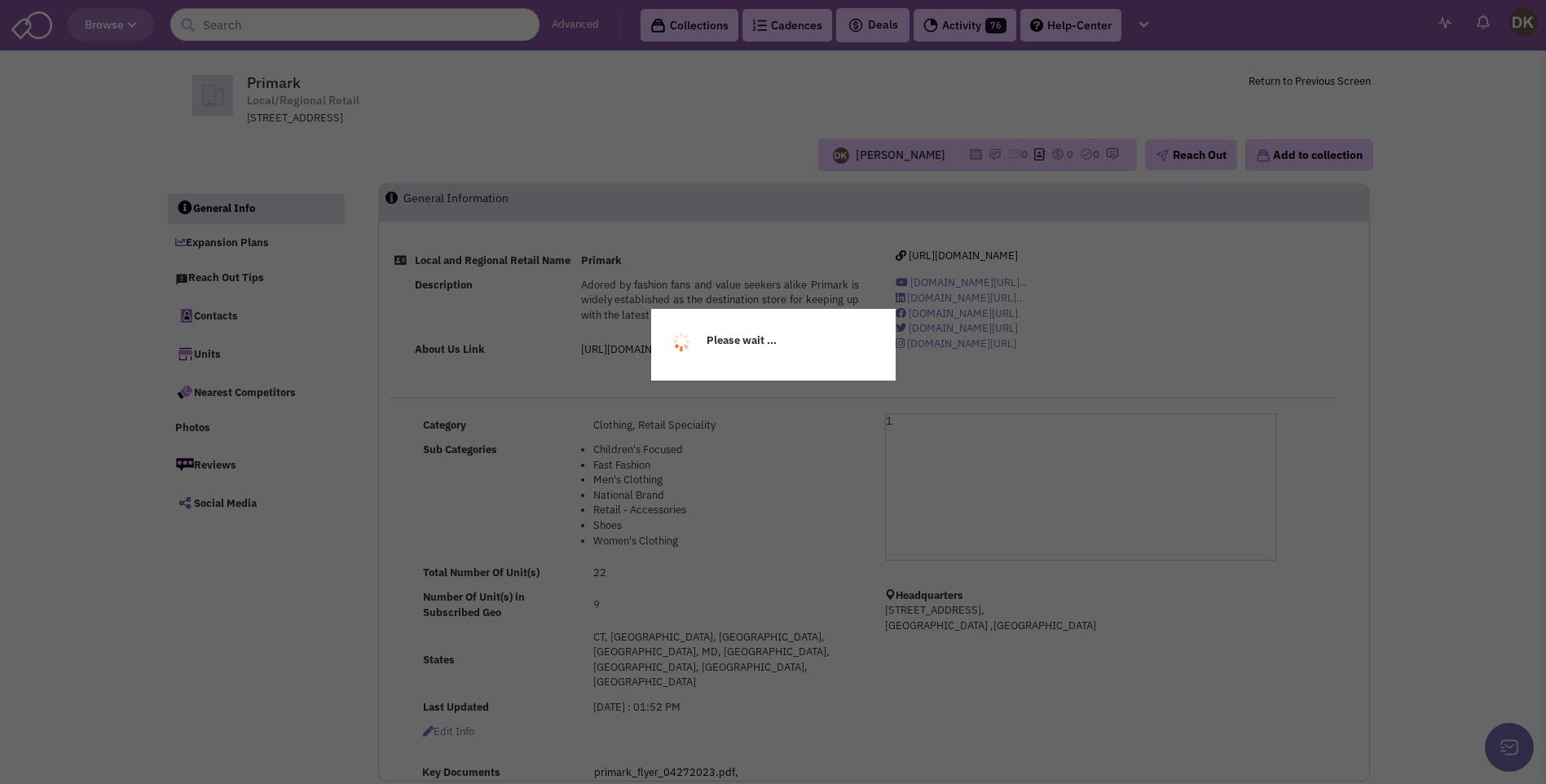
select select
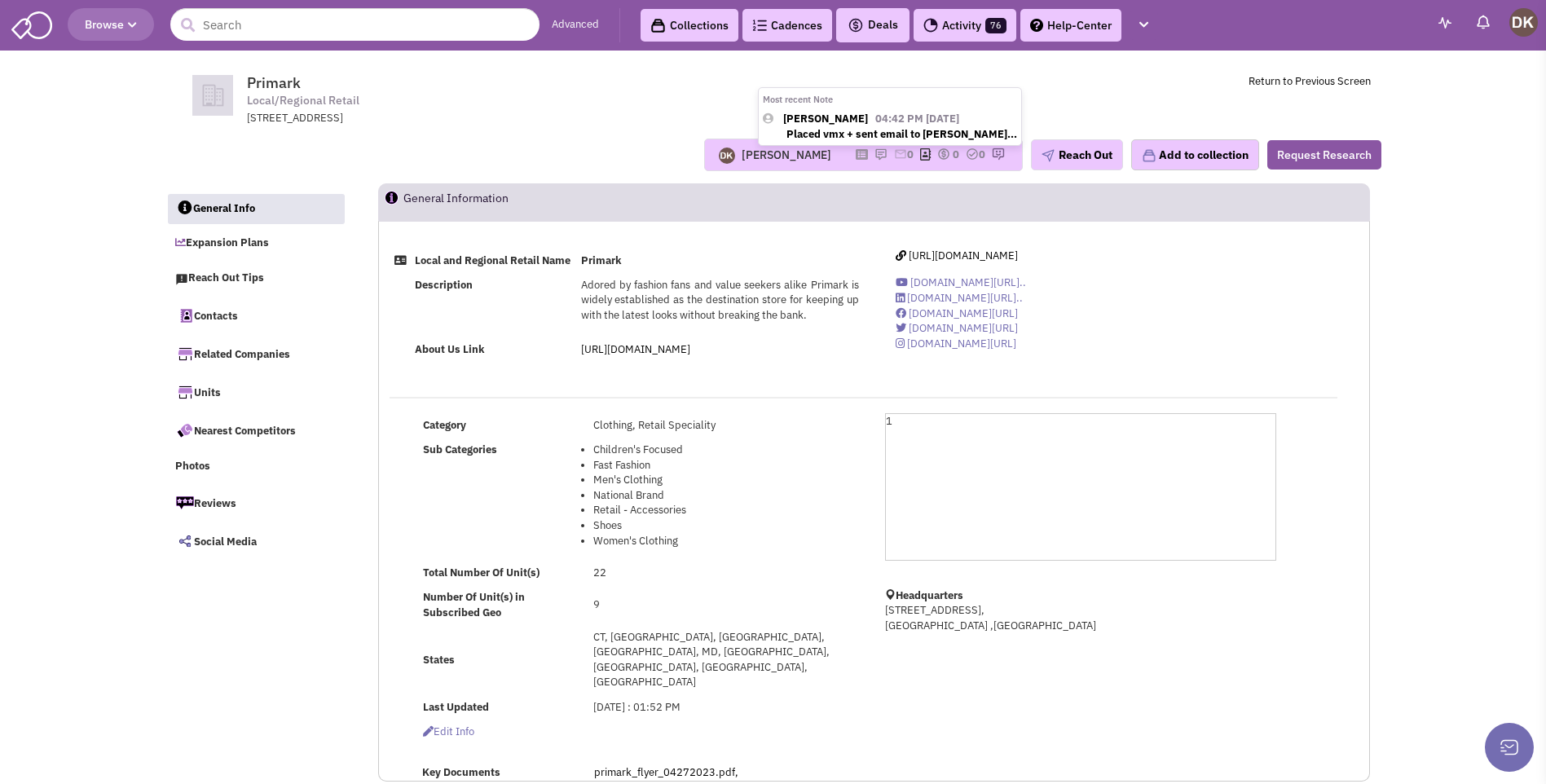
click at [874, 154] on img at bounding box center [881, 154] width 13 height 13
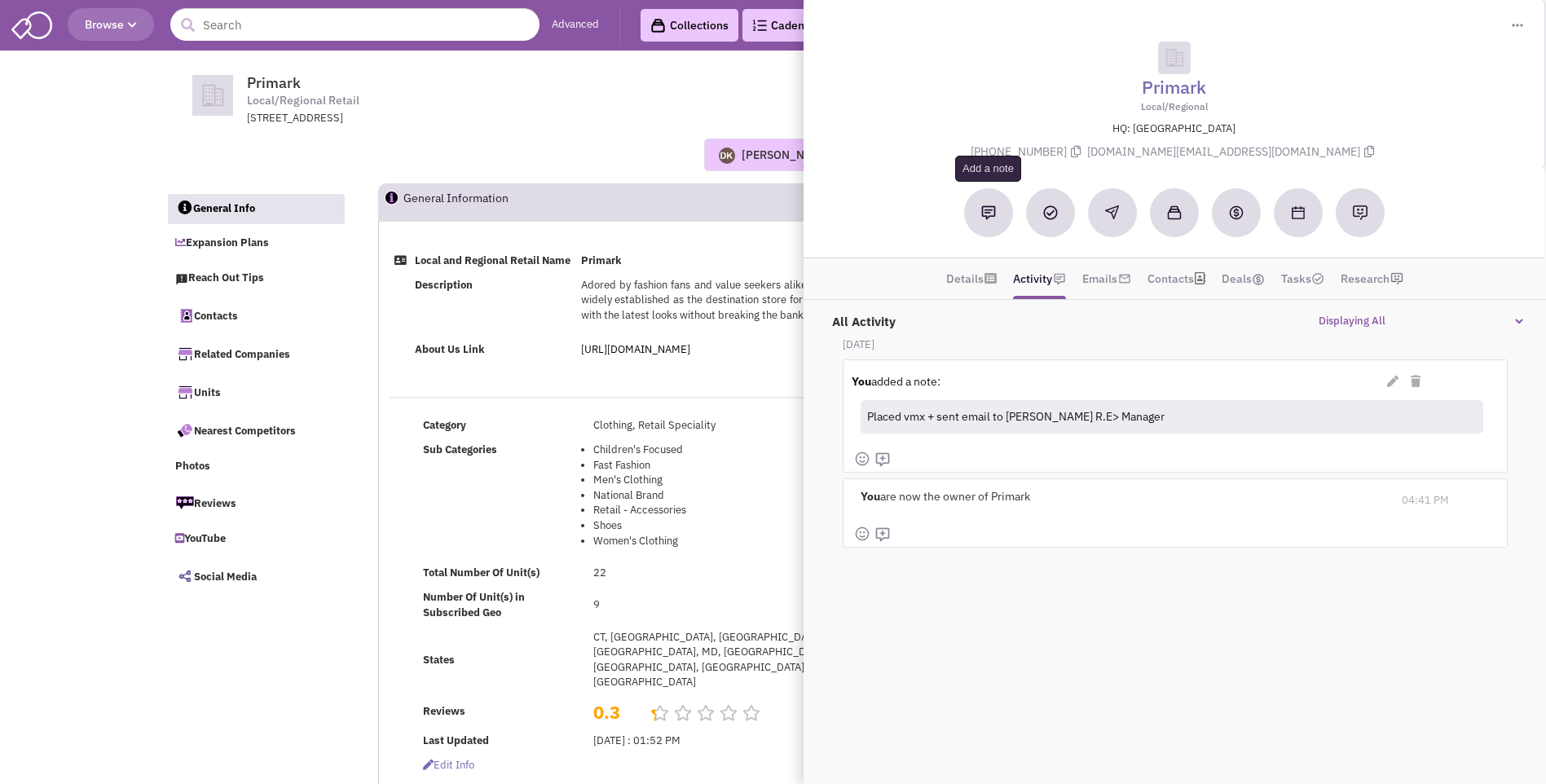
click at [988, 218] on img at bounding box center [989, 212] width 15 height 15
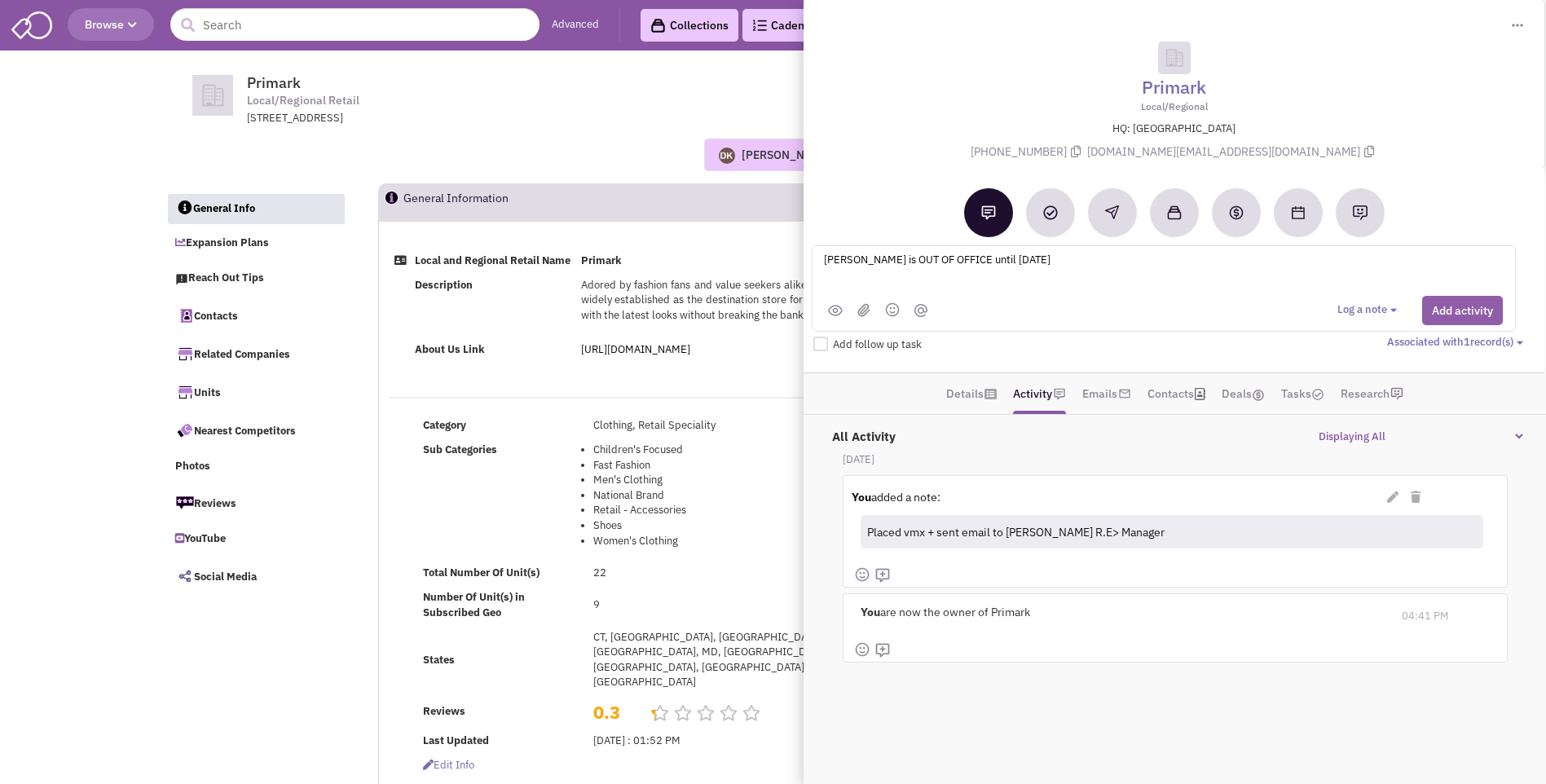
type textarea "[PERSON_NAME] is OUT OF OFFICE until [DATE]"
click at [1458, 318] on button "Add activity" at bounding box center [1463, 310] width 80 height 29
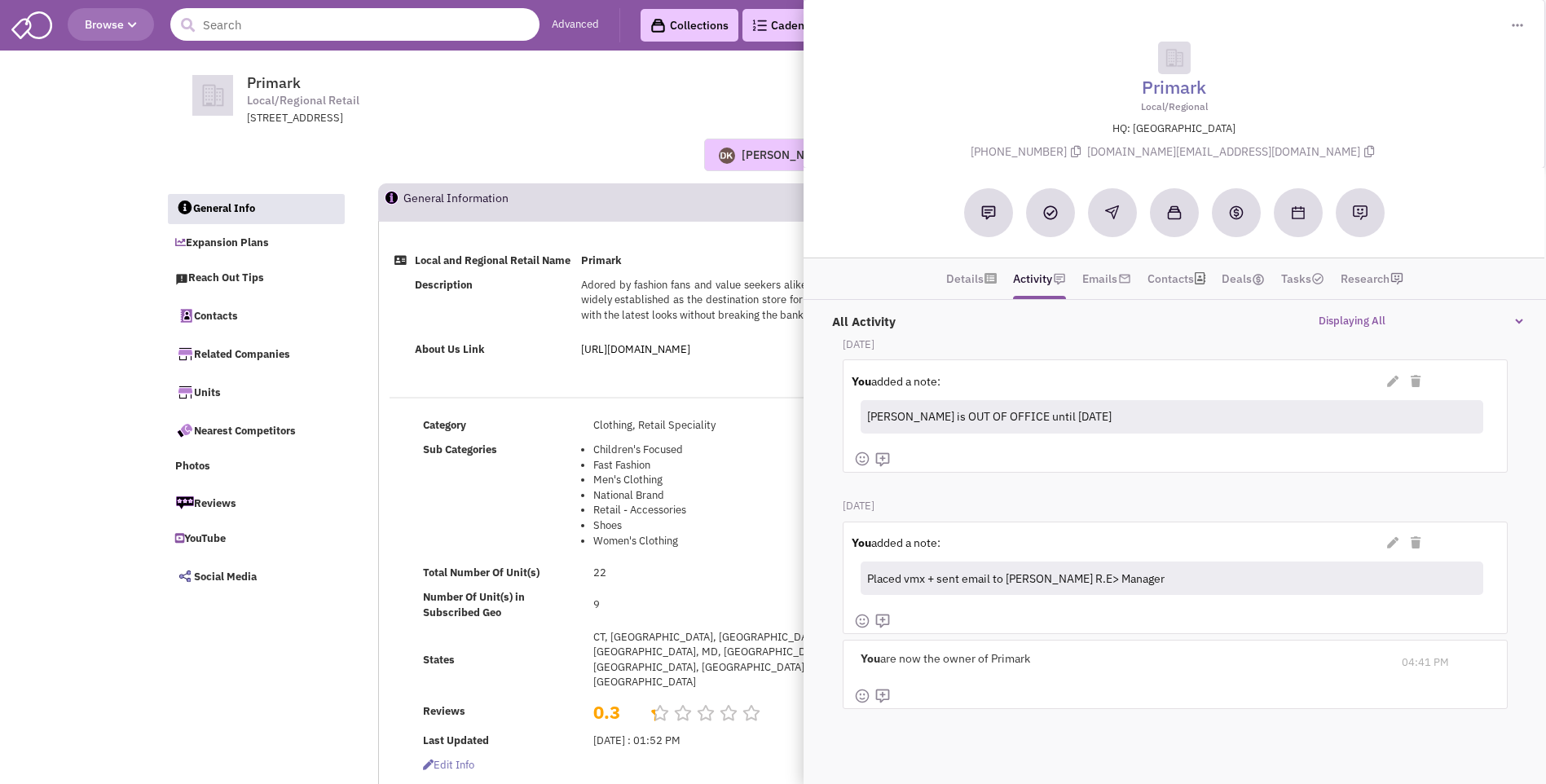
click at [300, 22] on input "text" at bounding box center [355, 24] width 370 height 33
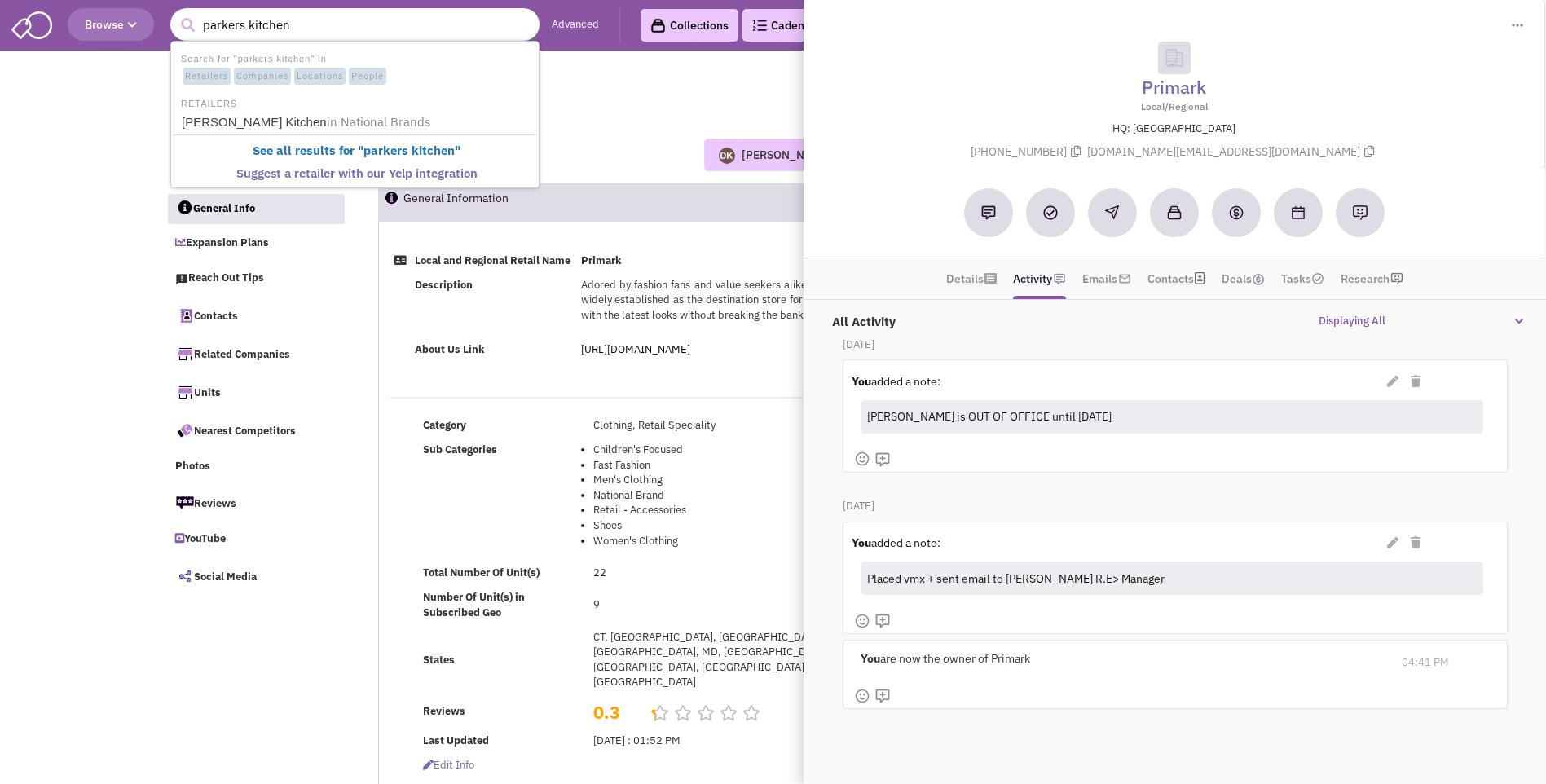
type input "parkers kitchen"
click at [175, 13] on button "submit" at bounding box center [187, 25] width 24 height 24
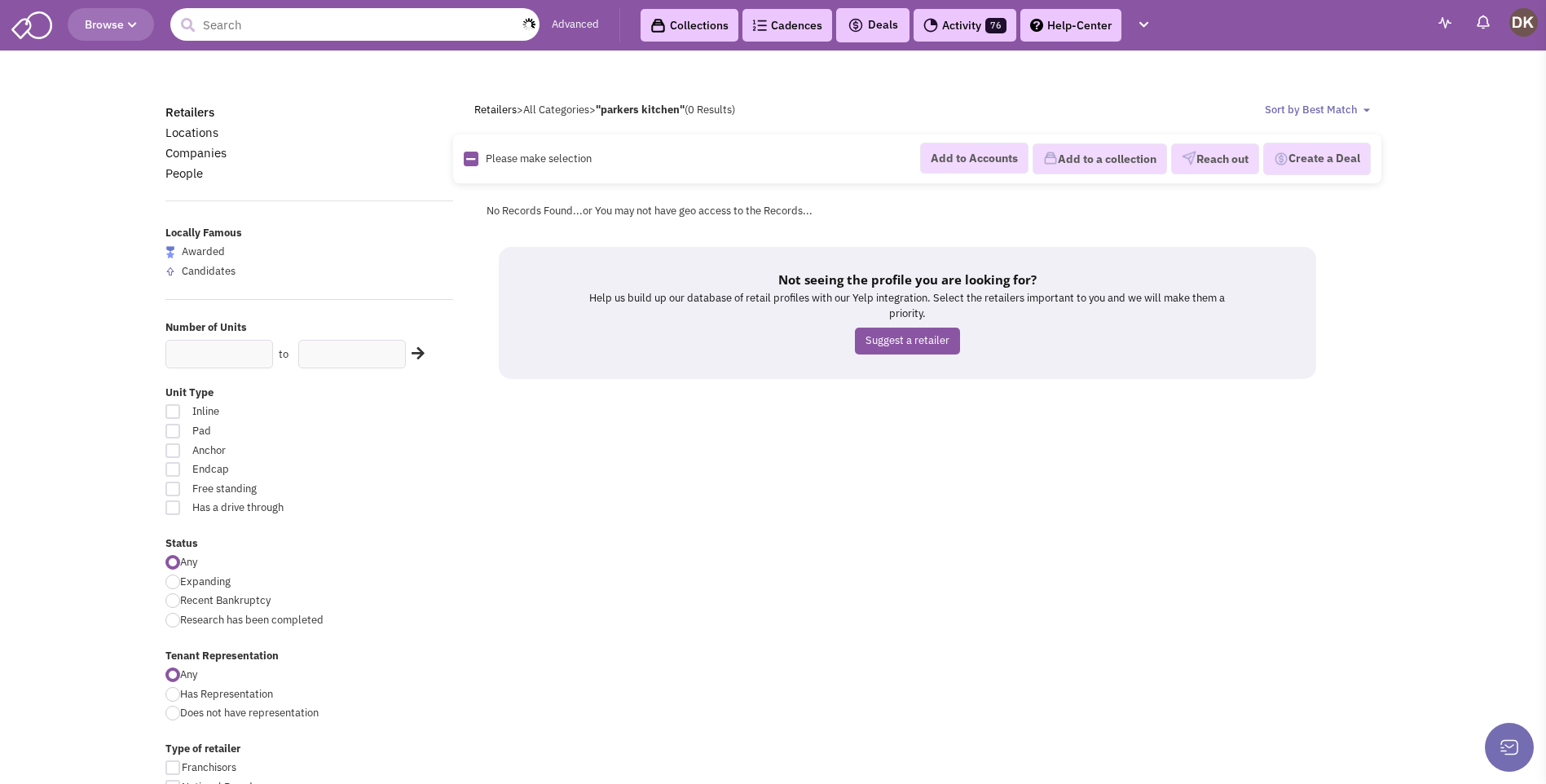
click at [297, 22] on input "text" at bounding box center [355, 24] width 370 height 33
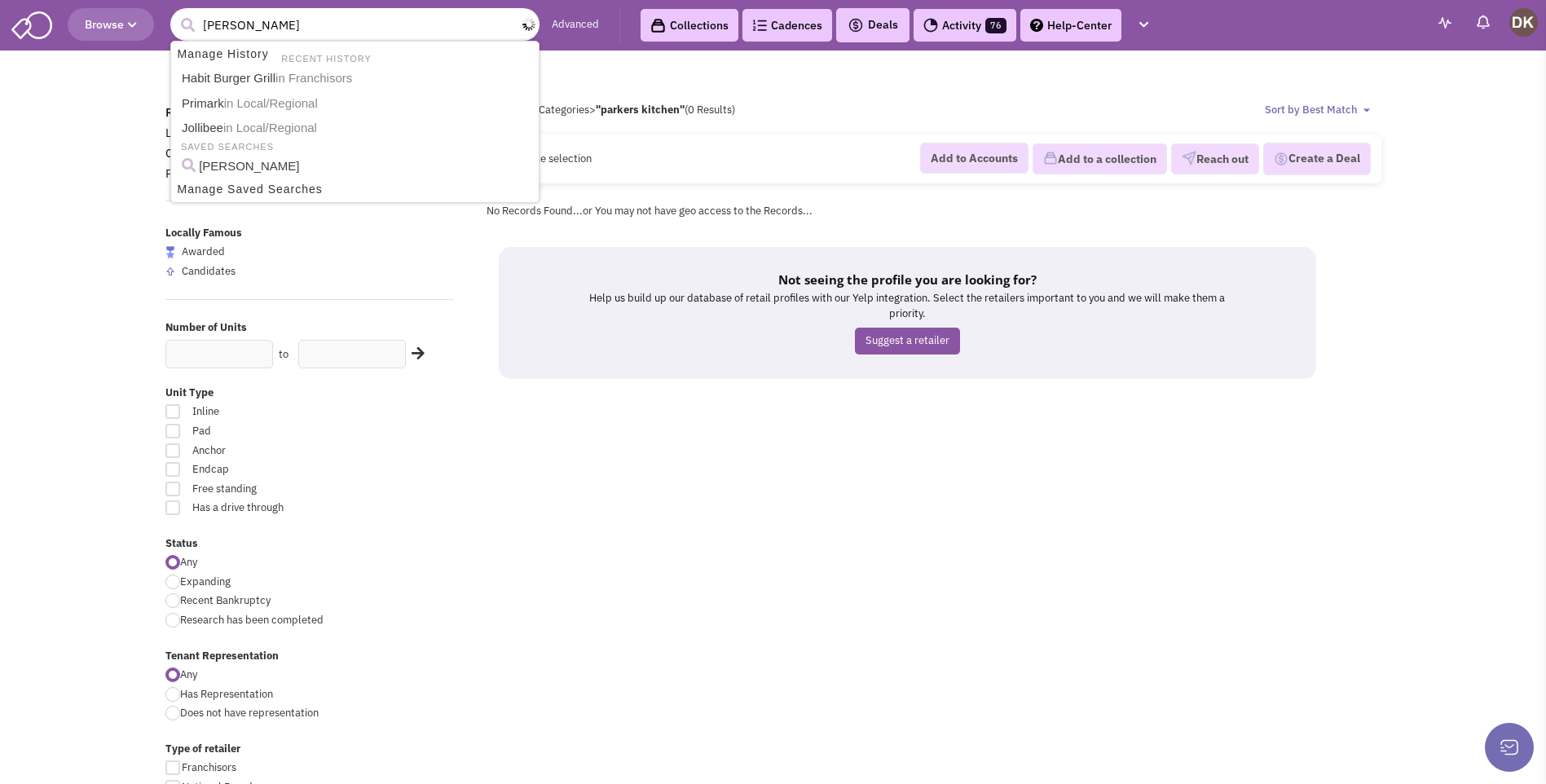
type input "[PERSON_NAME]"
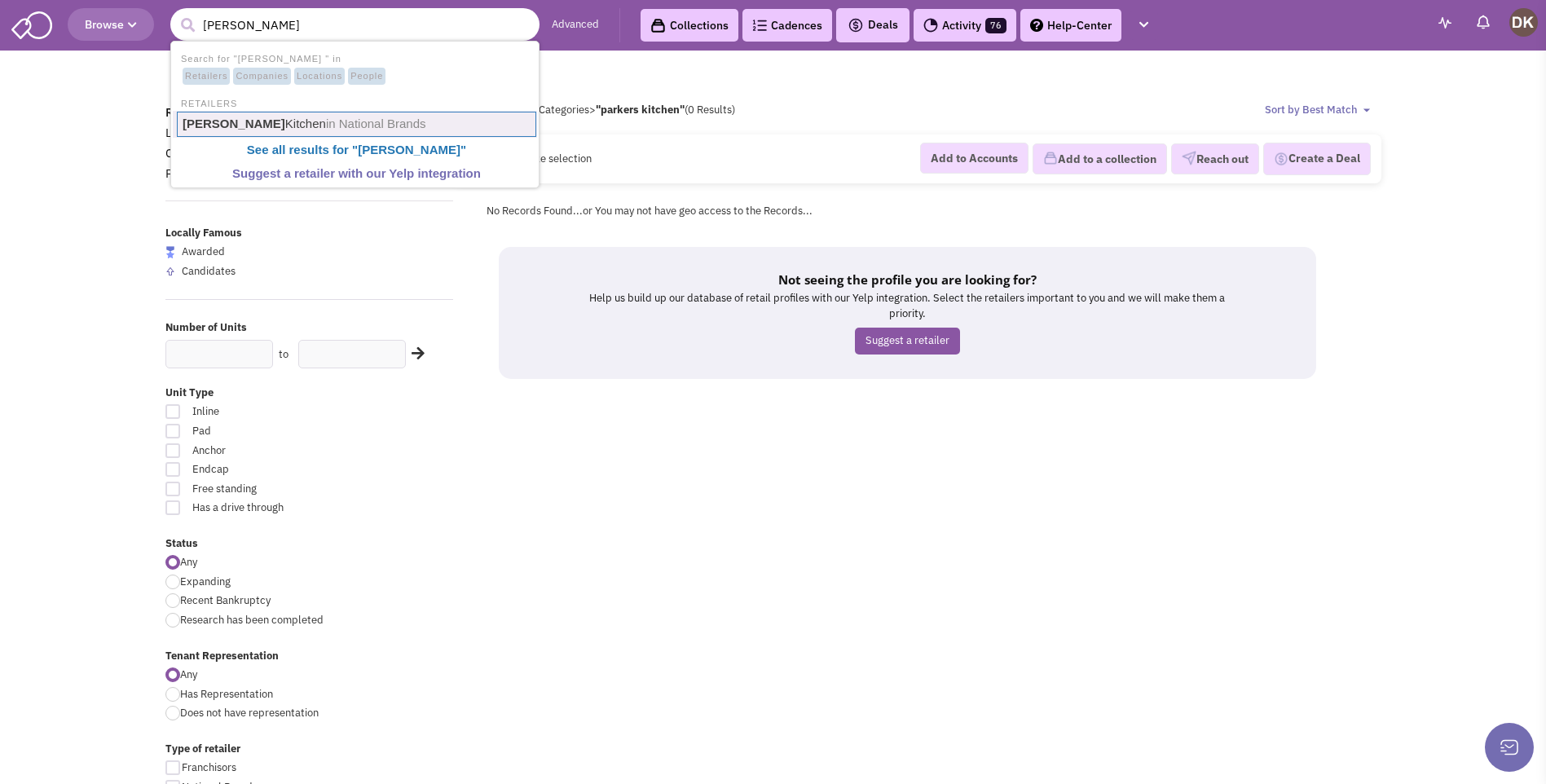
click at [326, 129] on span "in National Brands" at bounding box center [375, 123] width 100 height 14
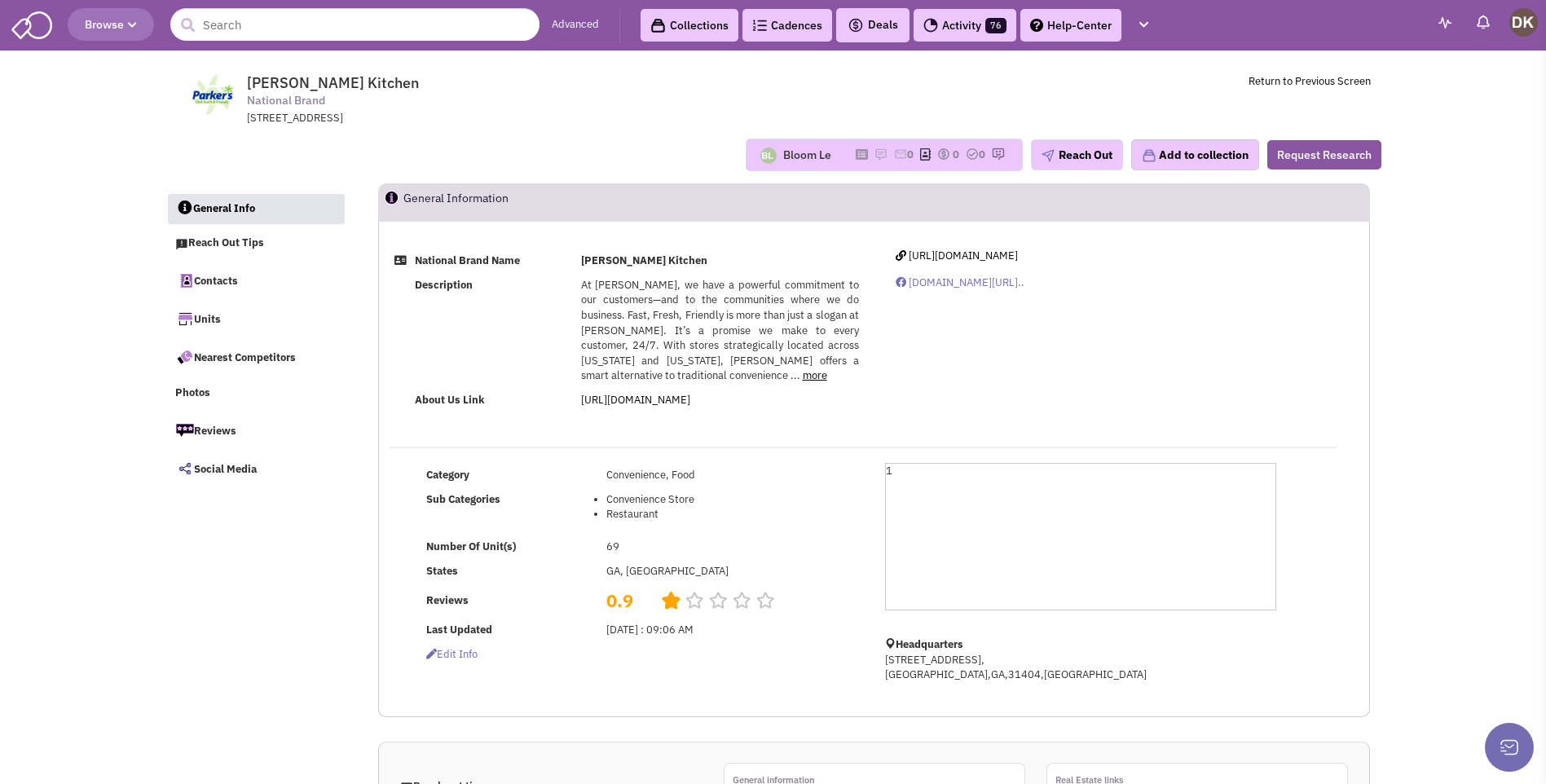
click at [795, 159] on div "Bloom Le" at bounding box center [807, 154] width 48 height 16
click at [874, 155] on img at bounding box center [881, 154] width 13 height 13
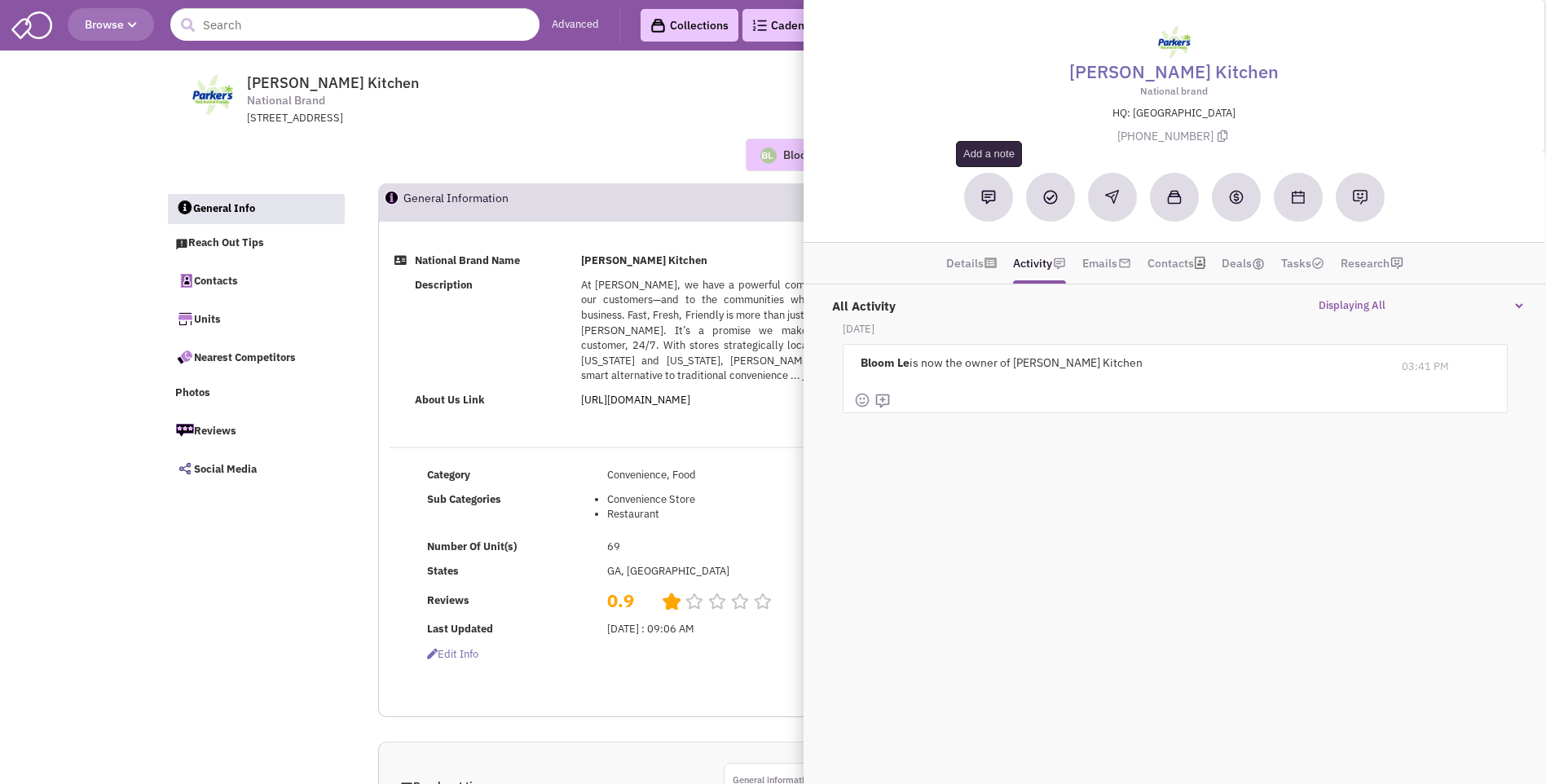
click at [994, 206] on button at bounding box center [988, 197] width 49 height 49
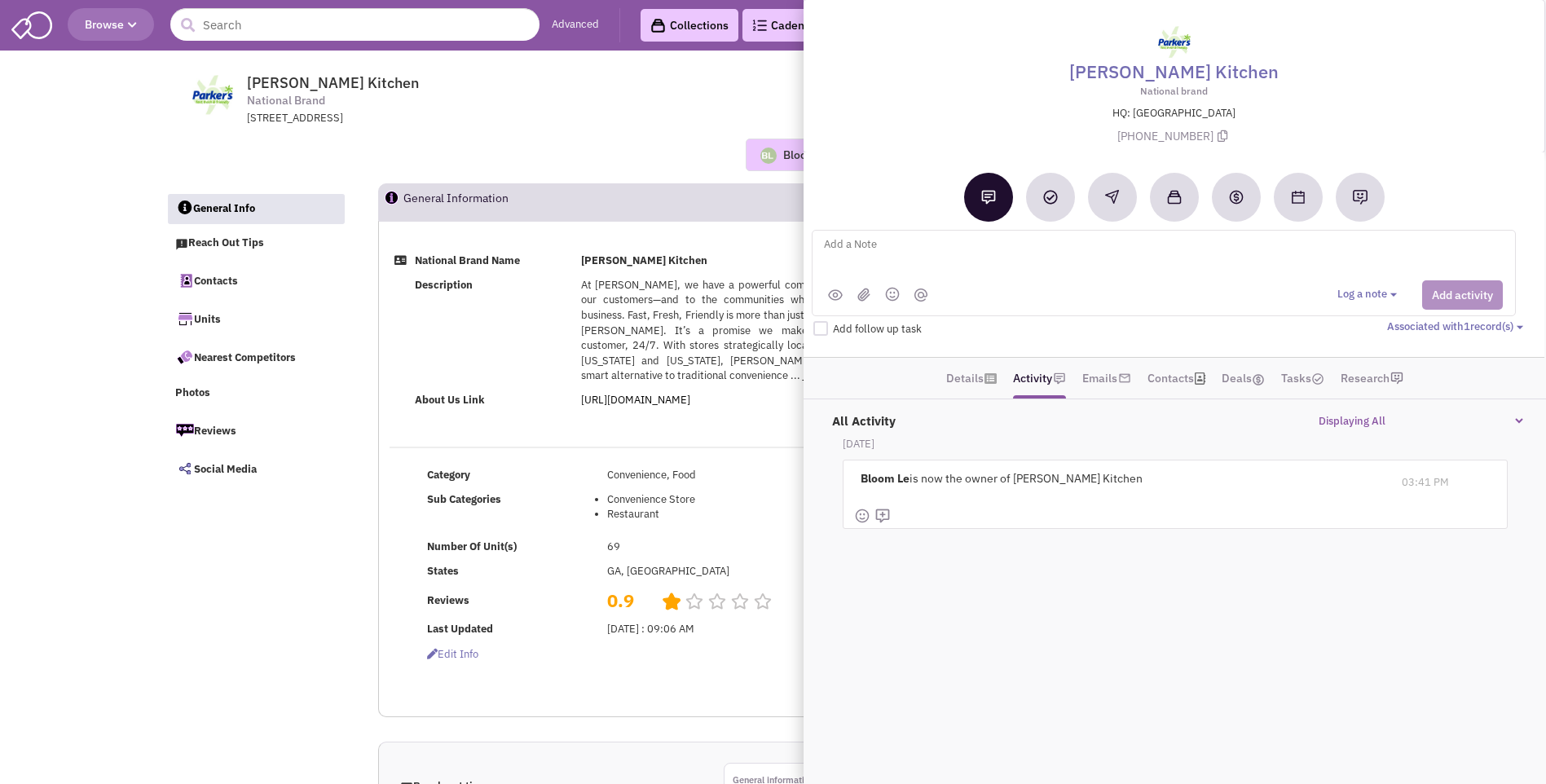
click at [891, 335] on span "Add follow up task" at bounding box center [877, 328] width 89 height 14
click at [858, 253] on textarea at bounding box center [1024, 257] width 403 height 45
click at [858, 249] on textarea "[DATE] met at ICSC Orlando/ Called and placed vmx for [PERSON_NAME]." at bounding box center [1024, 257] width 403 height 45
click at [861, 249] on textarea "[DATE] met at ICSC Orlando/ Called and placed vmx for [PERSON_NAME]." at bounding box center [1024, 257] width 403 height 45
click at [1011, 248] on textarea "[DATE] NO notes or email activity. Met at ICSC Orlando/ Called and placed vmx f…" at bounding box center [1024, 257] width 403 height 45
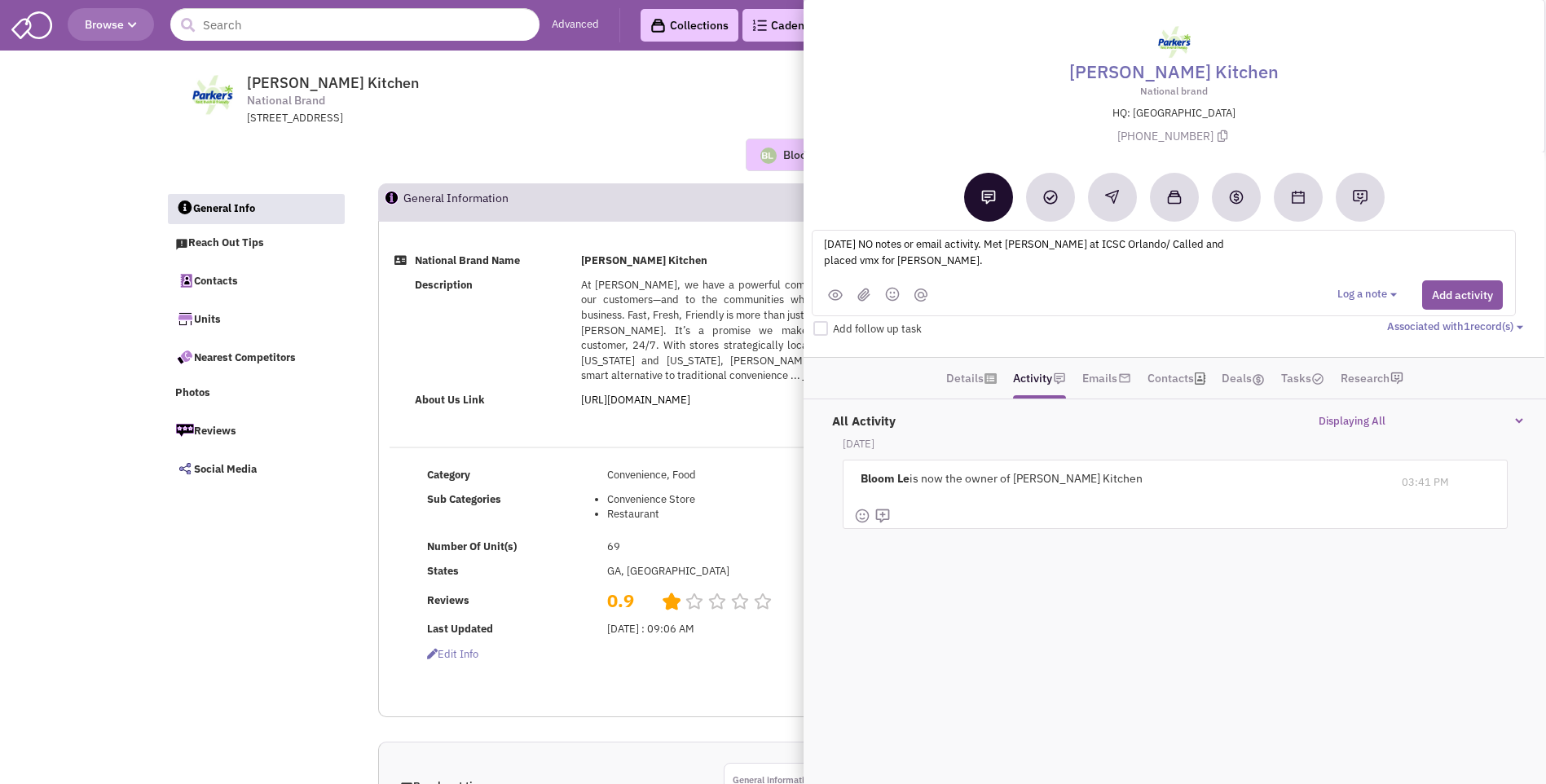
click at [1022, 264] on textarea "[DATE] NO notes or email activity. Met [PERSON_NAME] at ICSC Orlando/ Called an…" at bounding box center [1024, 257] width 403 height 45
type textarea "[DATE] NO notes or email activity. Met [PERSON_NAME] at ICSC Orlando/ Called an…"
click at [1449, 300] on button "Add activity" at bounding box center [1463, 295] width 80 height 29
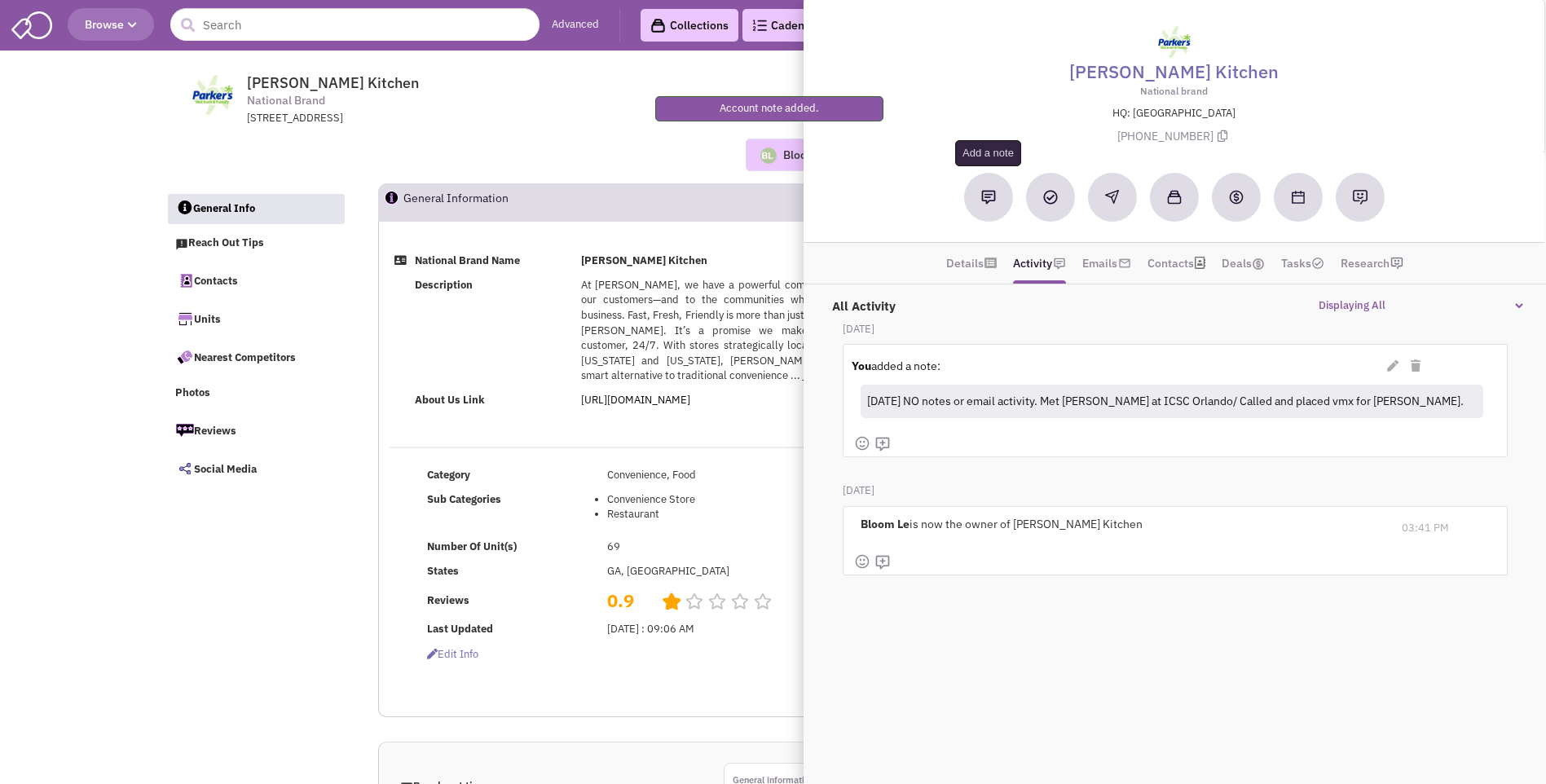
click at [986, 198] on img at bounding box center [989, 197] width 15 height 15
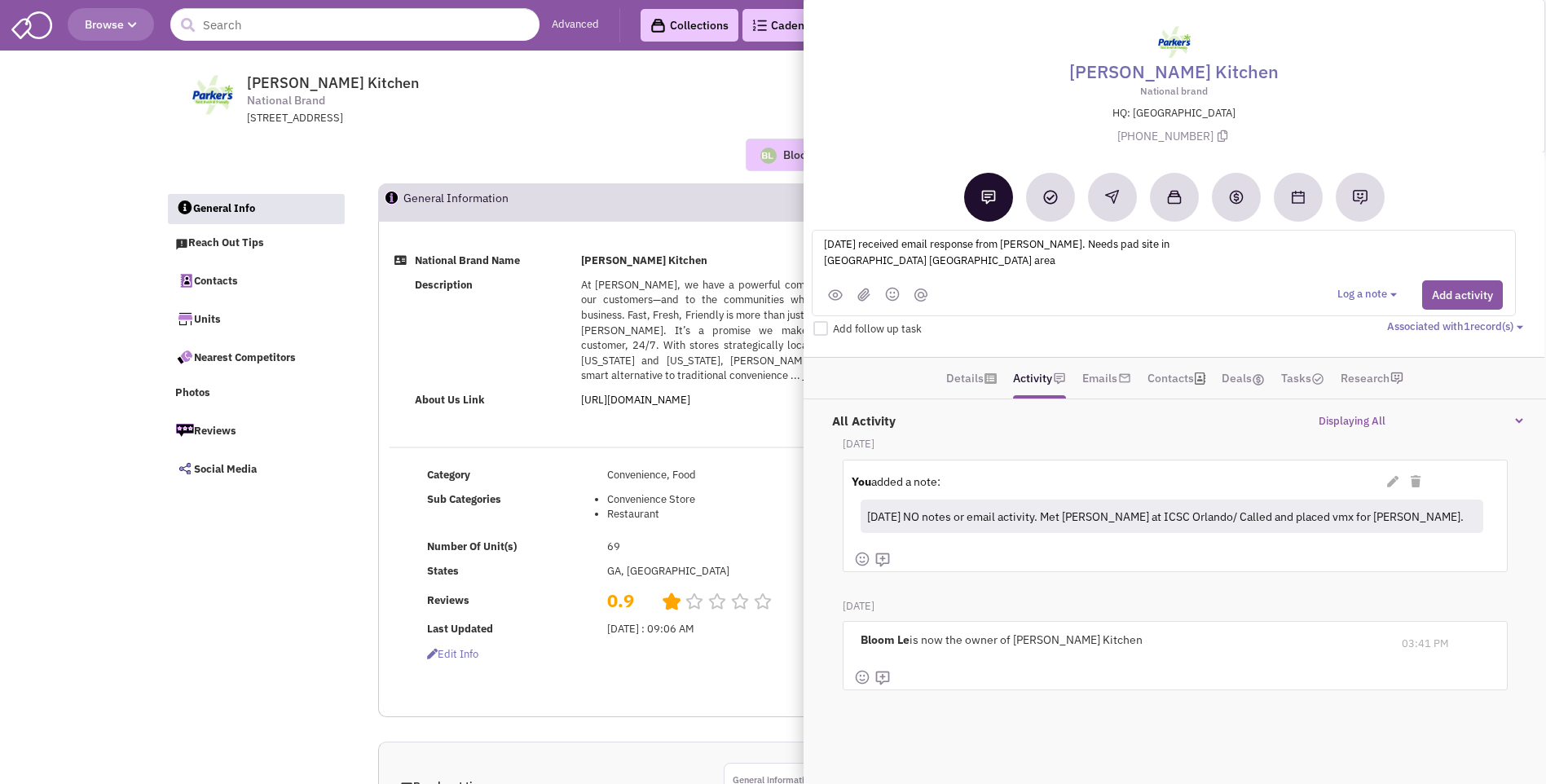
click at [1136, 246] on textarea "9-12-25 received email response from Marcus. Needs pad site in Jacksonville FL …" at bounding box center [1024, 257] width 403 height 45
type textarea "9-12-25 received email response from Marcus. Needs pad site in greater Jacksonv…"
click at [1139, 292] on div at bounding box center [1163, 295] width 702 height 29
click at [1442, 298] on button "Add activity" at bounding box center [1463, 295] width 80 height 29
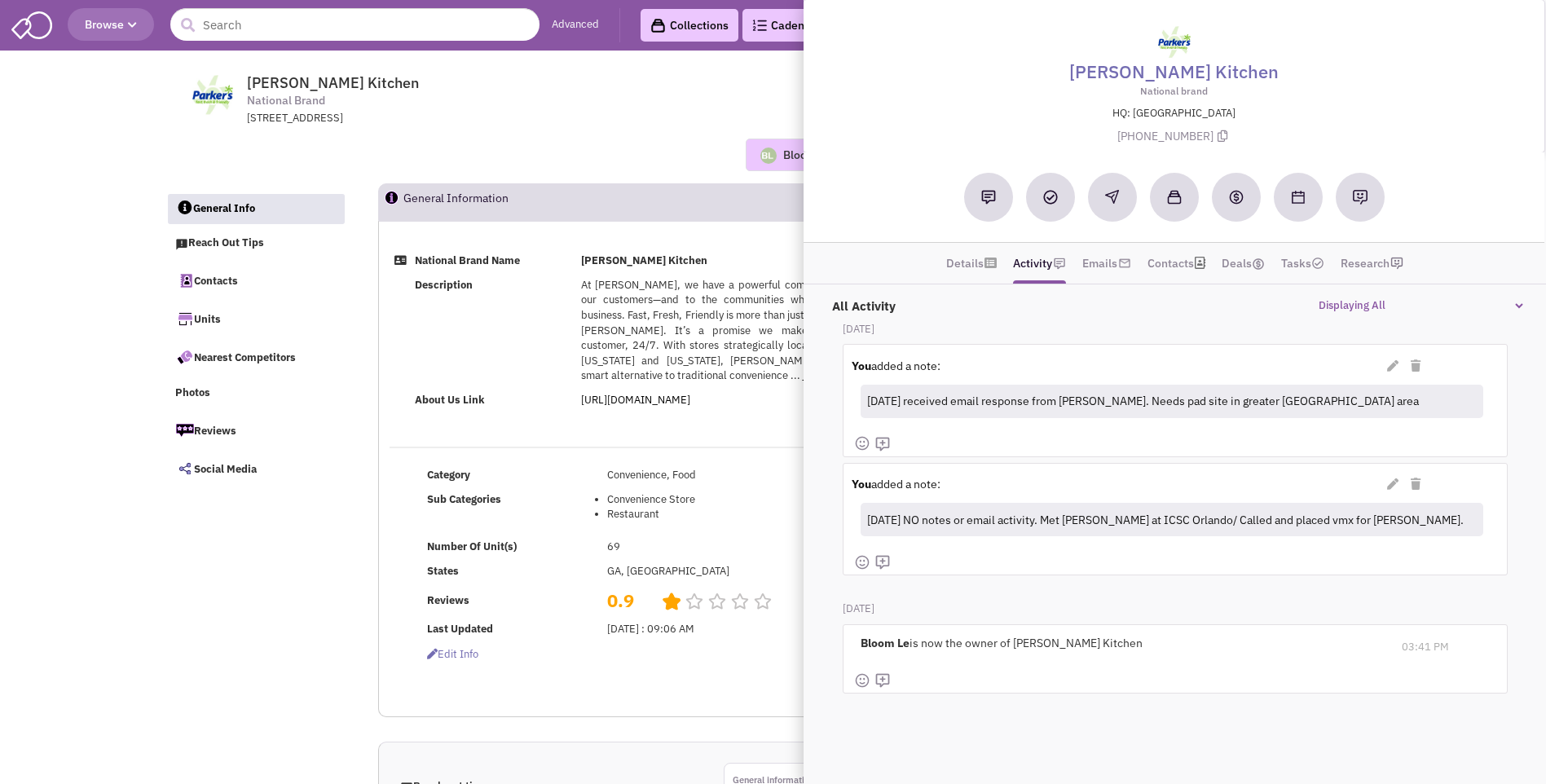
click at [515, 132] on div "Bloom Le No note found! 0 0 0 Reach Out" at bounding box center [773, 154] width 1237 height 57
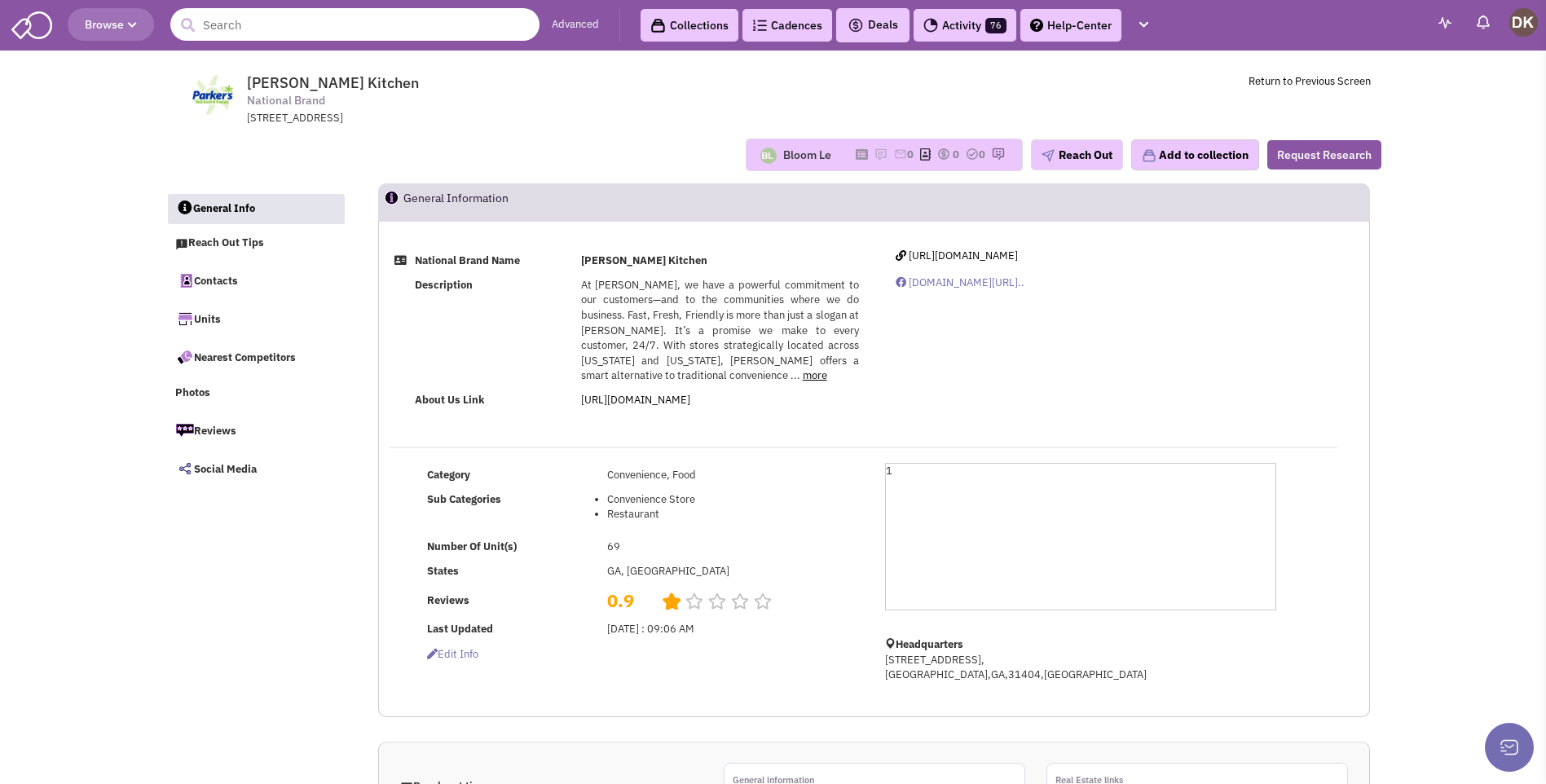
click at [324, 24] on input "text" at bounding box center [355, 24] width 370 height 33
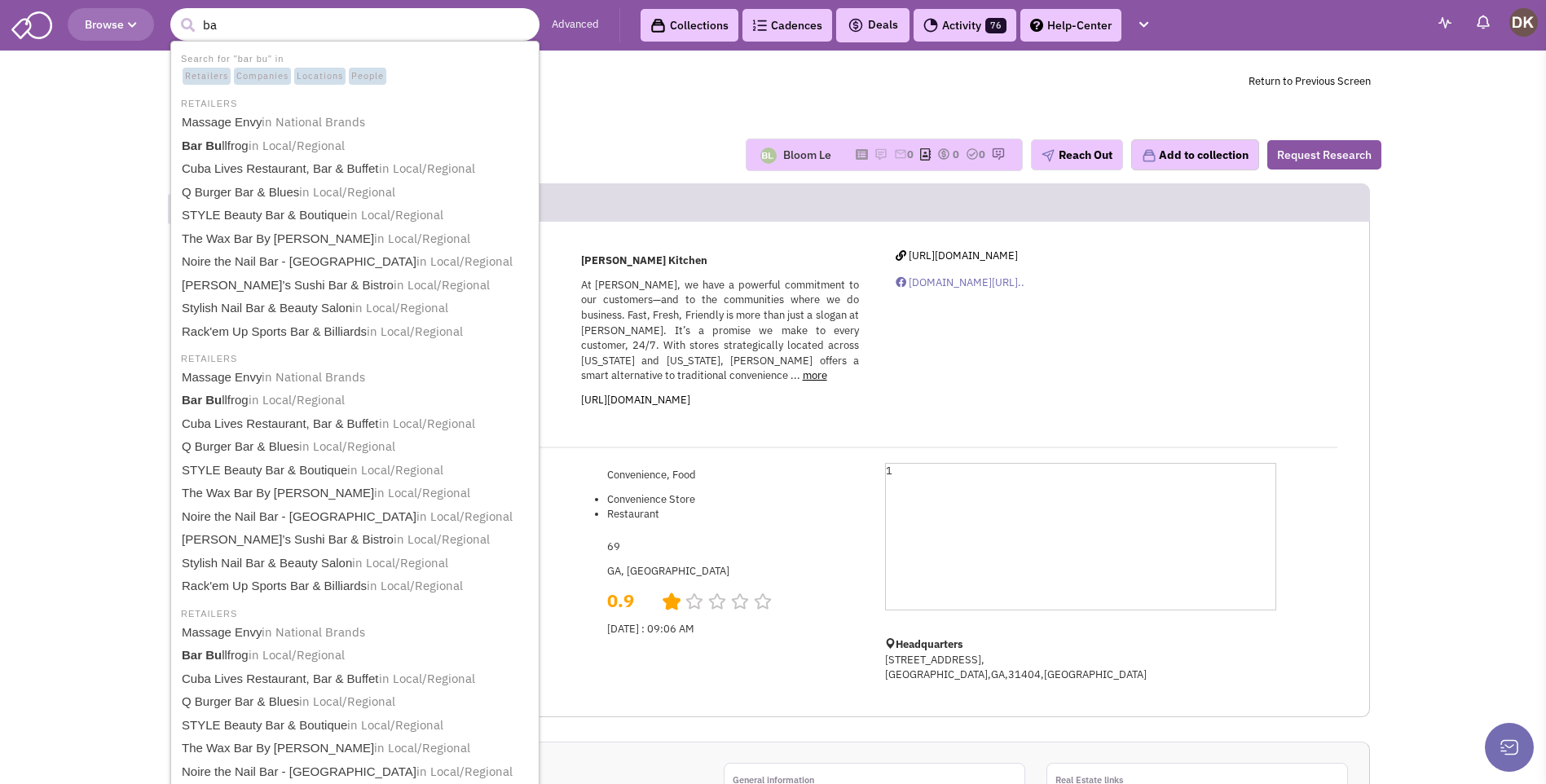
type input "b"
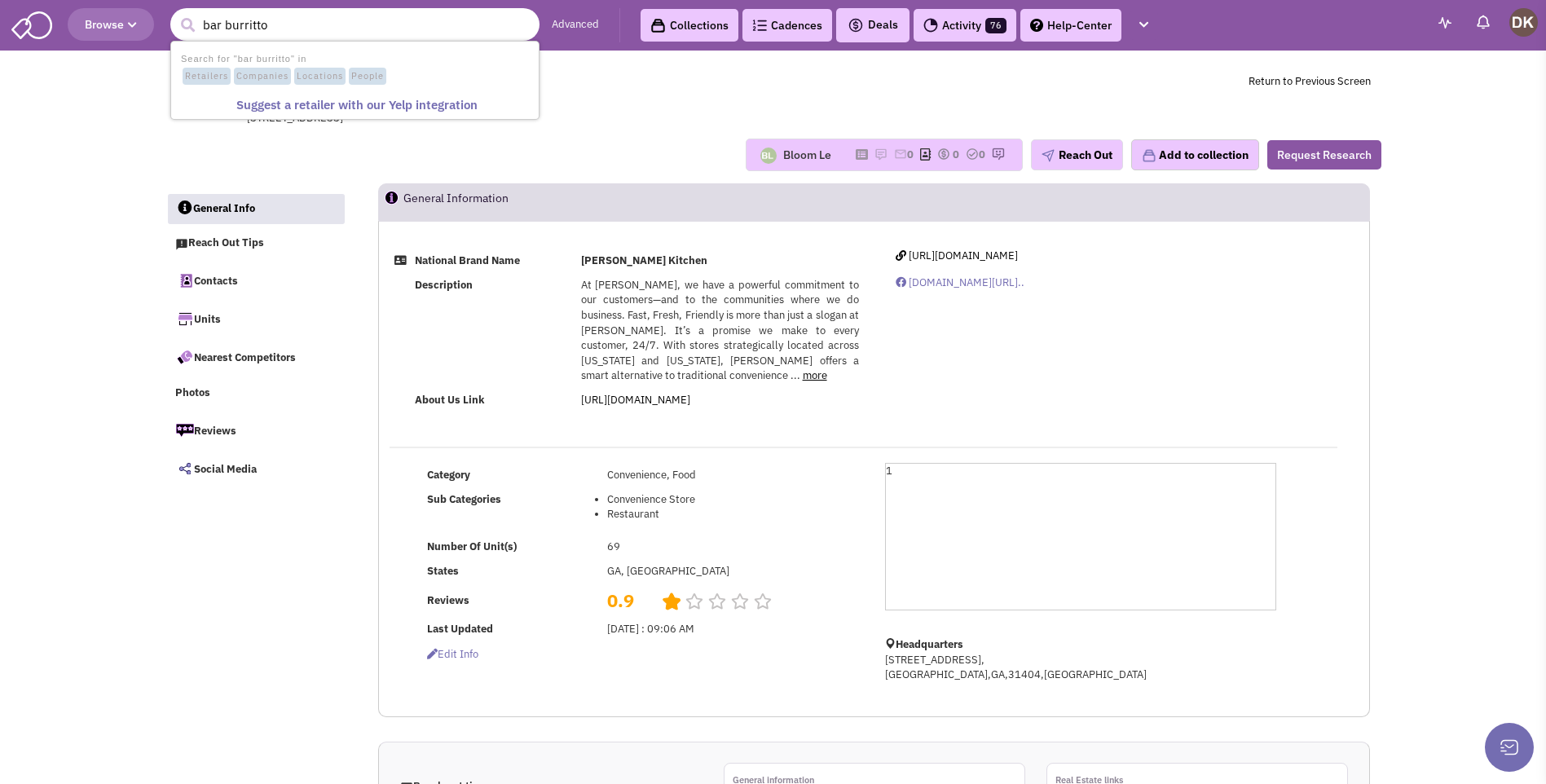
type input "bar burritto"
click at [175, 13] on button "submit" at bounding box center [187, 25] width 24 height 24
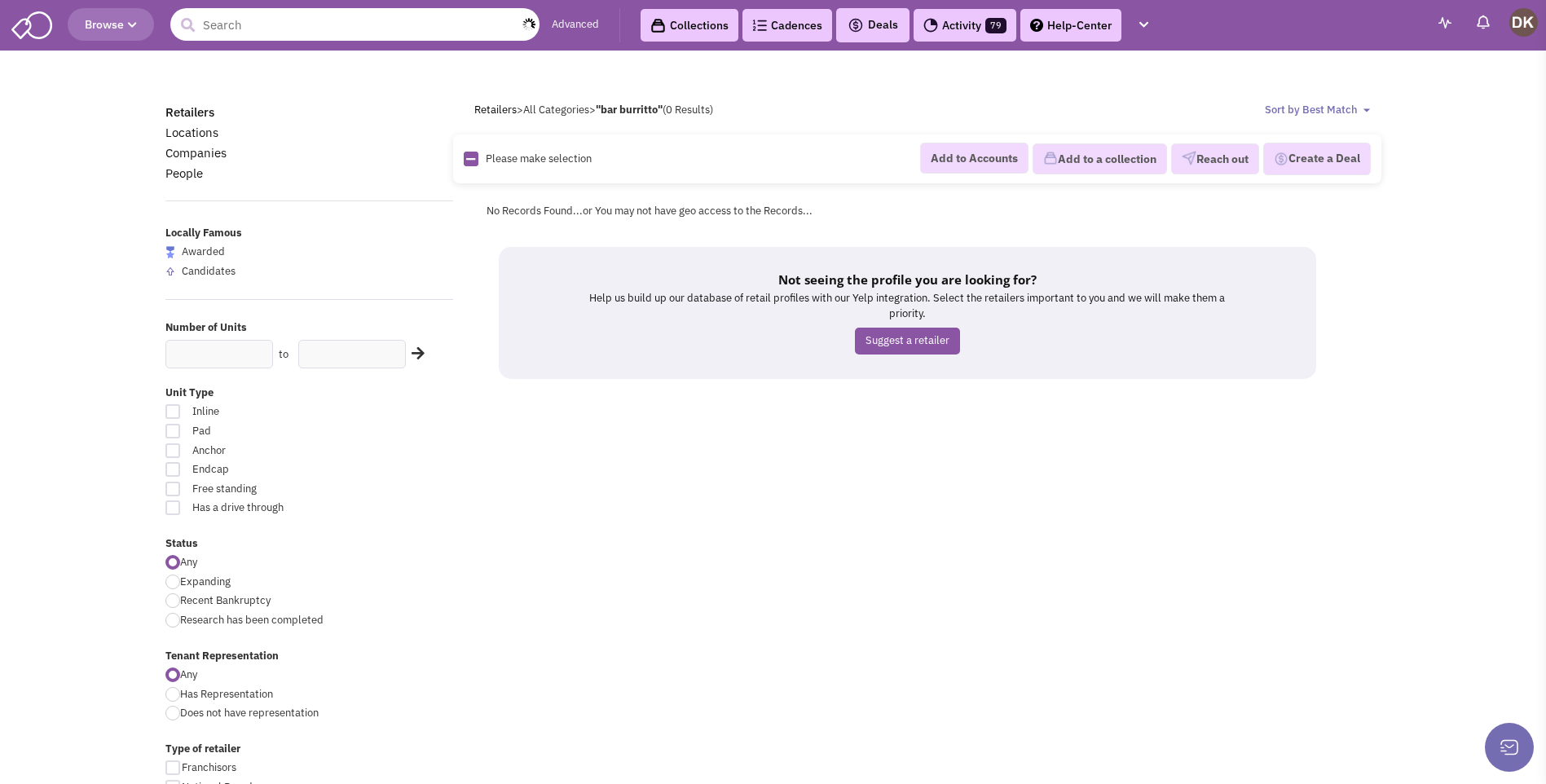
click at [246, 27] on input "text" at bounding box center [355, 24] width 370 height 33
click at [254, 34] on input "burrito" at bounding box center [355, 24] width 370 height 33
type input "b"
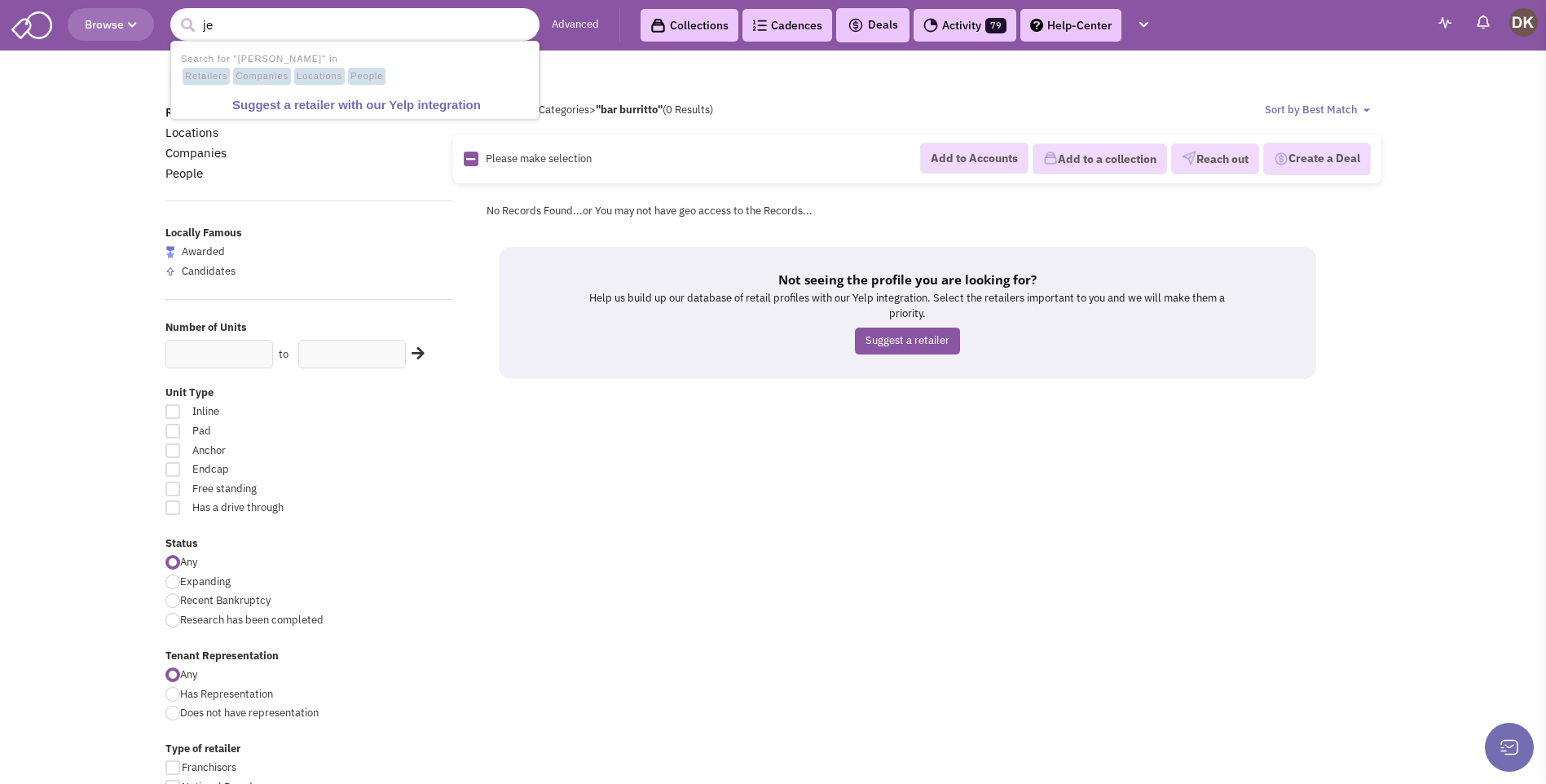
type input "j"
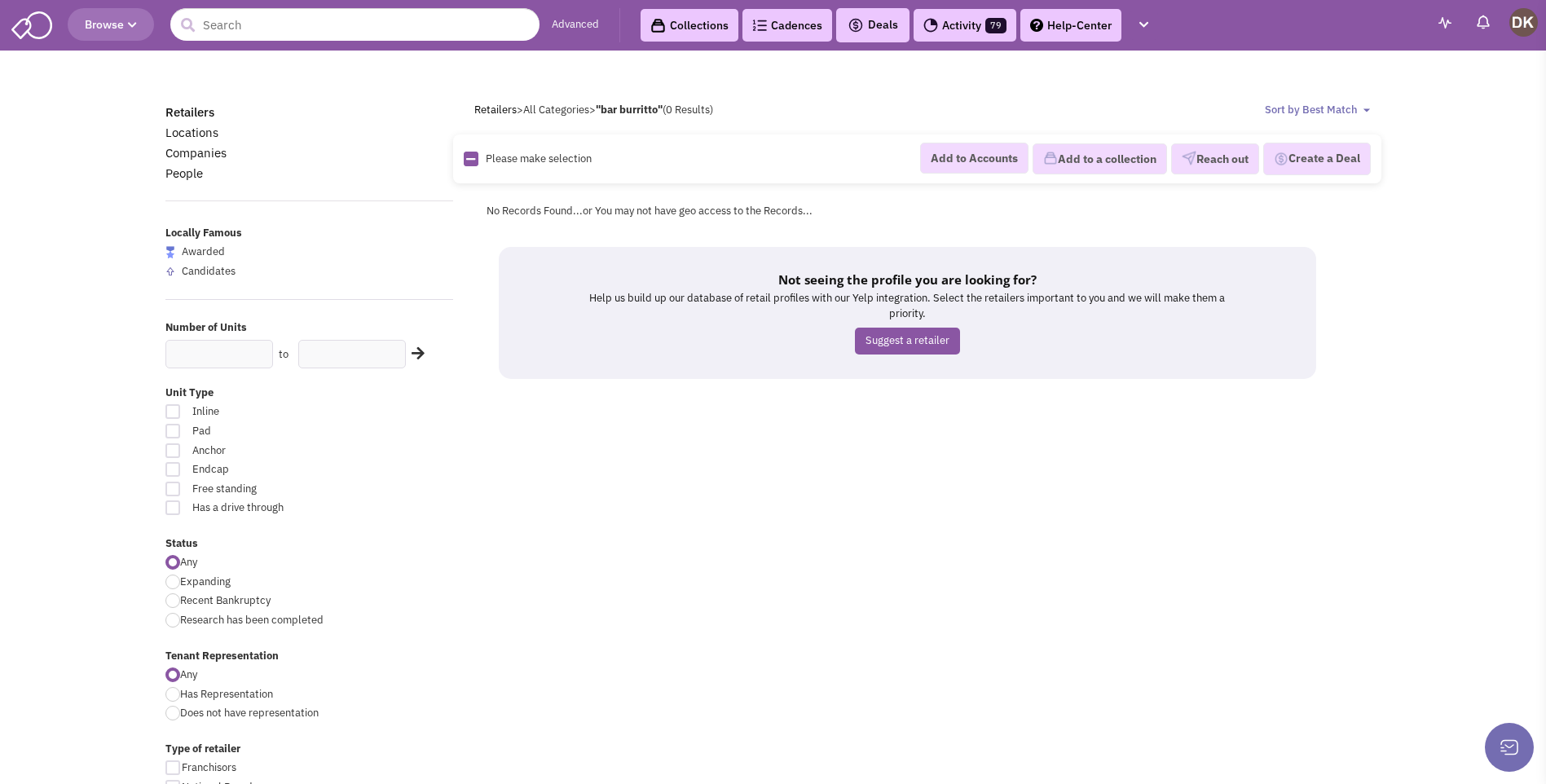
click at [601, 457] on div "Retailers Locations Companies People Locally Famous Awarded Candidates Number o…" at bounding box center [773, 748] width 1237 height 1289
